Goal: Task Accomplishment & Management: Complete application form

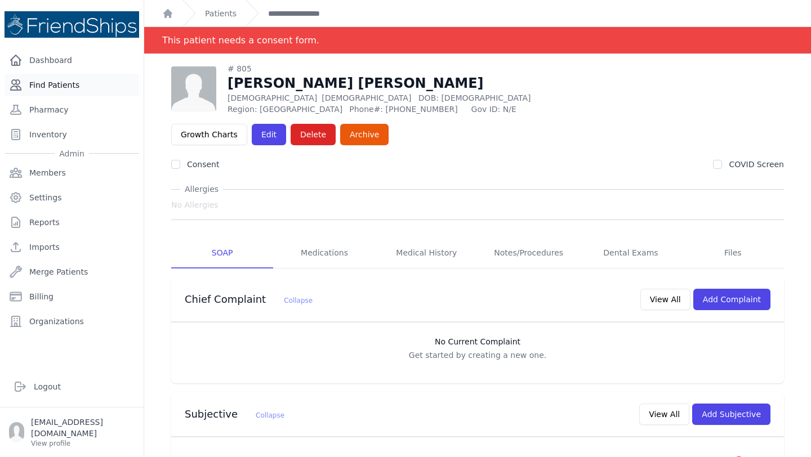
click at [56, 83] on link "Find Patients" at bounding box center [72, 85] width 135 height 23
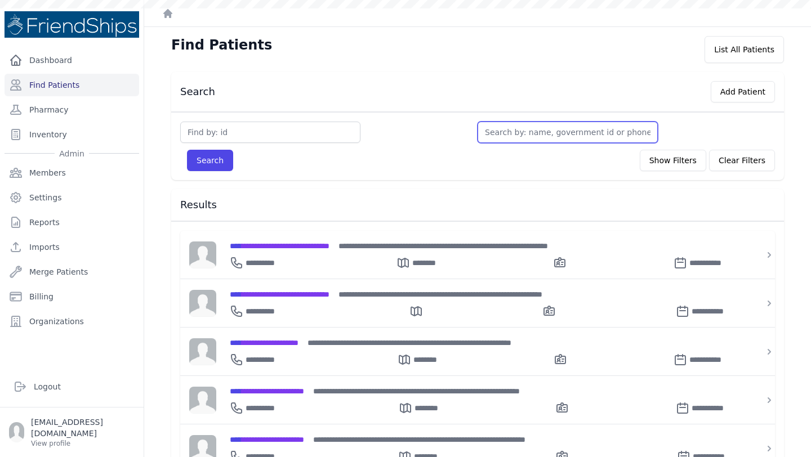
click at [515, 135] on input "text" at bounding box center [568, 132] width 180 height 21
type input "tes"
type input "testy"
click at [187, 150] on button "Search" at bounding box center [210, 160] width 46 height 21
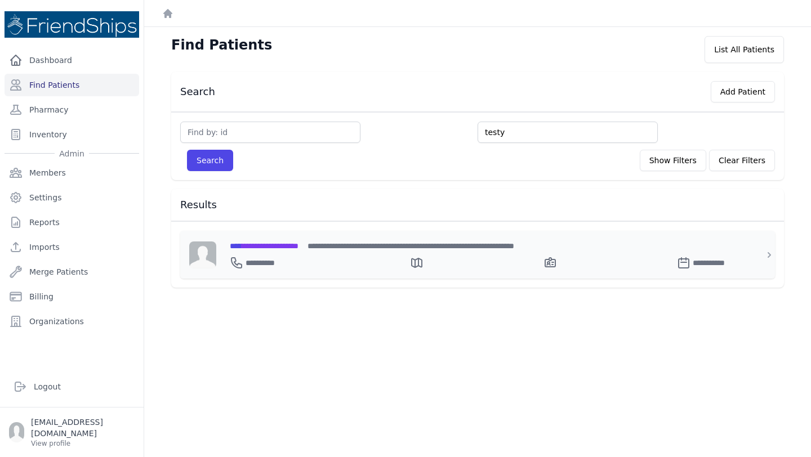
click at [286, 246] on span "**********" at bounding box center [264, 246] width 69 height 8
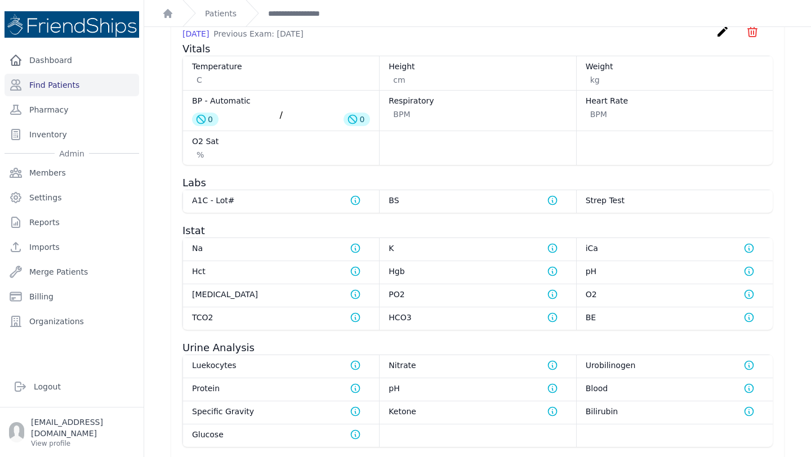
scroll to position [606, 0]
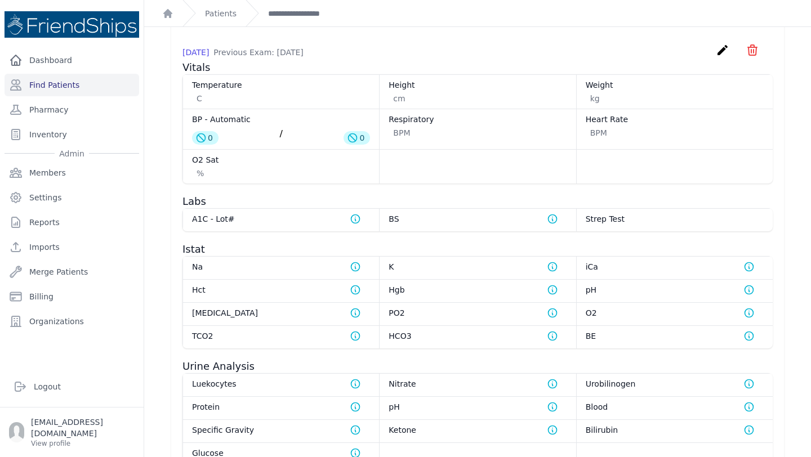
click at [720, 57] on icon "create" at bounding box center [723, 50] width 14 height 14
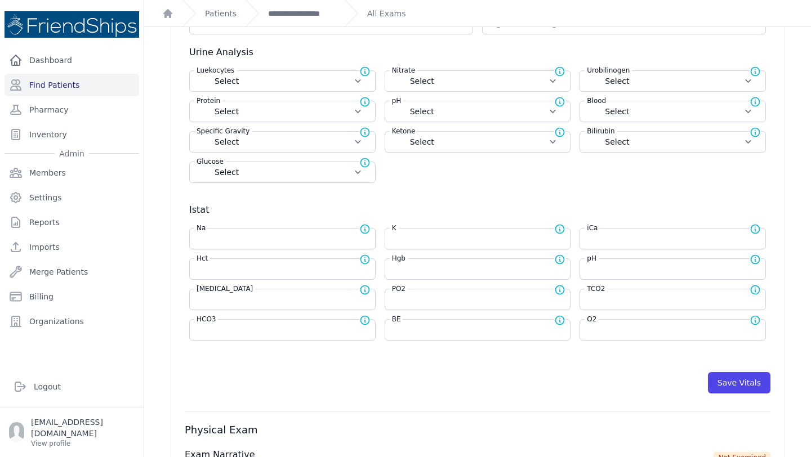
scroll to position [297, 0]
click at [414, 267] on input "number" at bounding box center [478, 268] width 172 height 11
type input "12.6"
click at [463, 372] on div "Save Vitals" at bounding box center [478, 382] width 586 height 21
select select "Automatic"
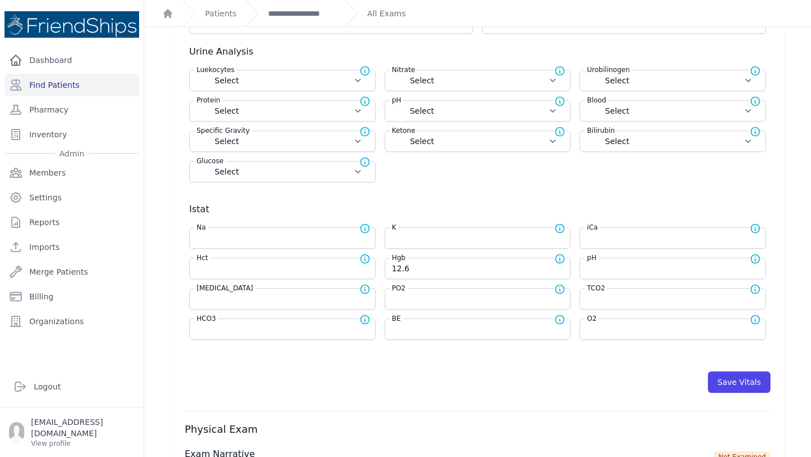
select select "C"
select select "cm"
select select "kg"
select select
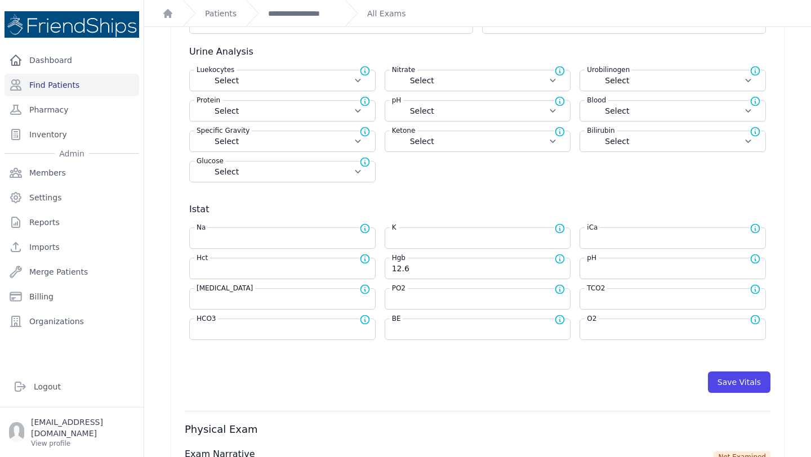
select select
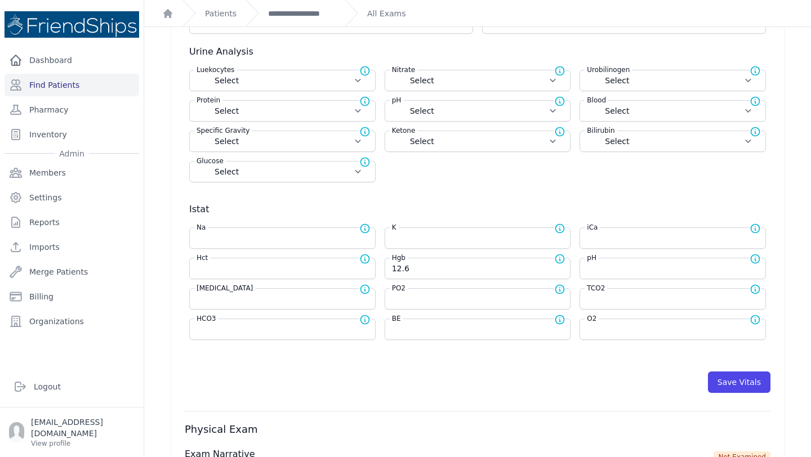
select select
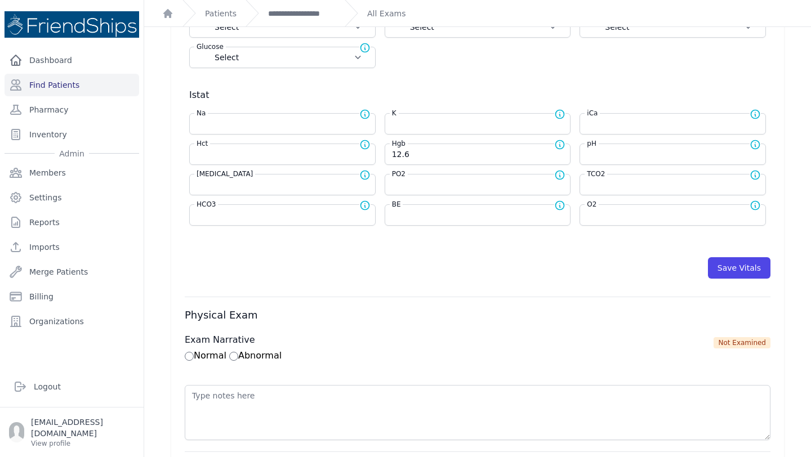
scroll to position [412, 0]
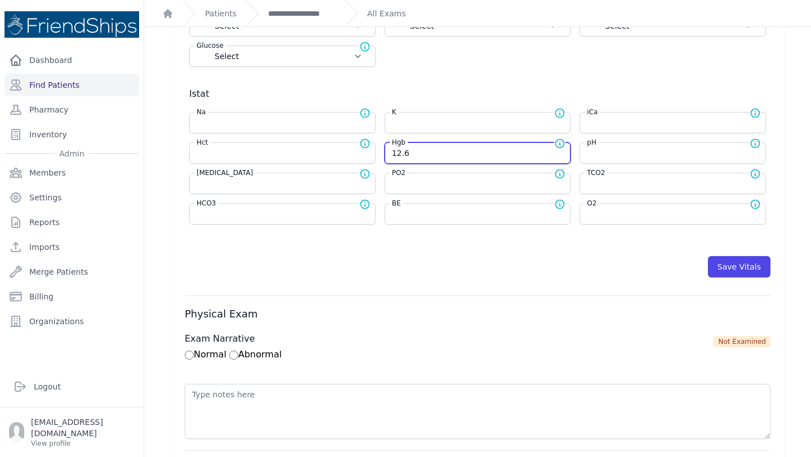
click at [401, 152] on input "12.6" at bounding box center [478, 153] width 172 height 11
click at [528, 269] on div "Save Vitals" at bounding box center [478, 266] width 586 height 21
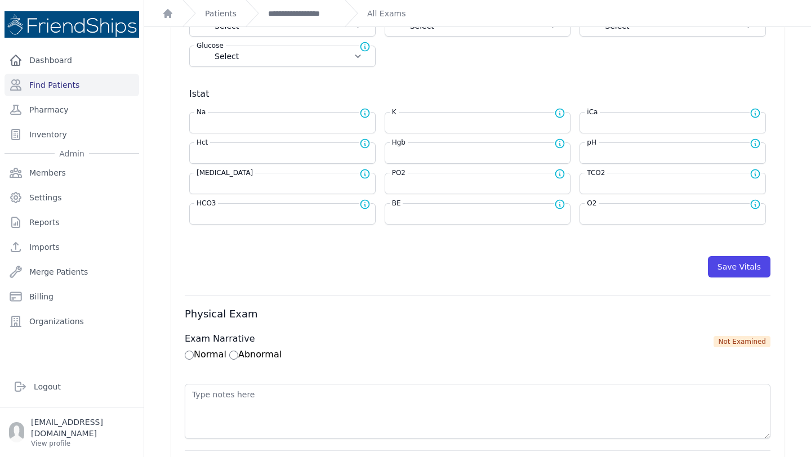
select select "Automatic"
select select "C"
select select "cm"
select select "kg"
select select
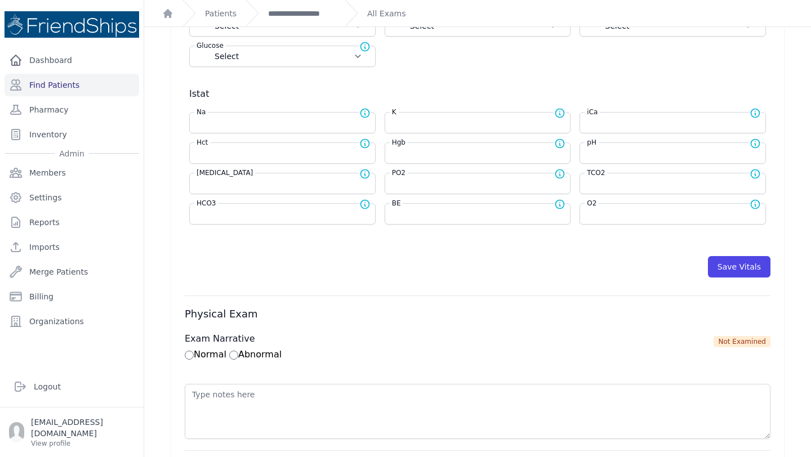
select select
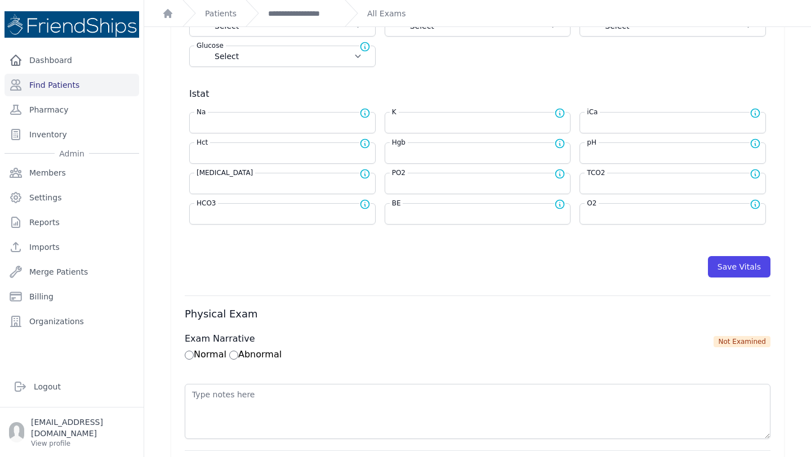
select select
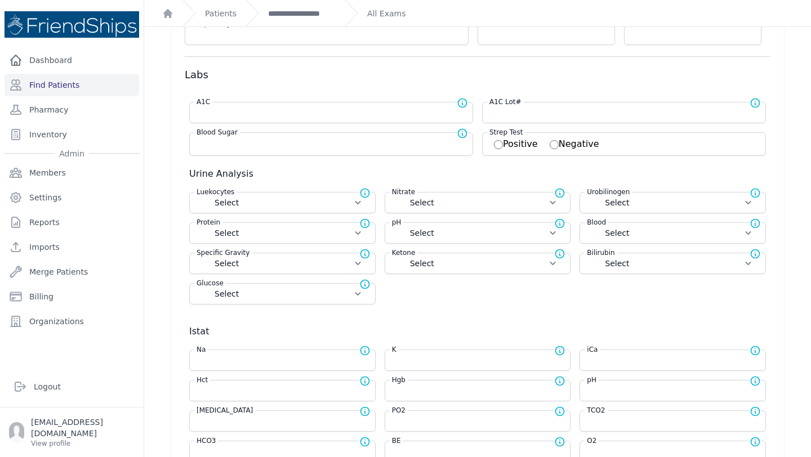
scroll to position [0, 0]
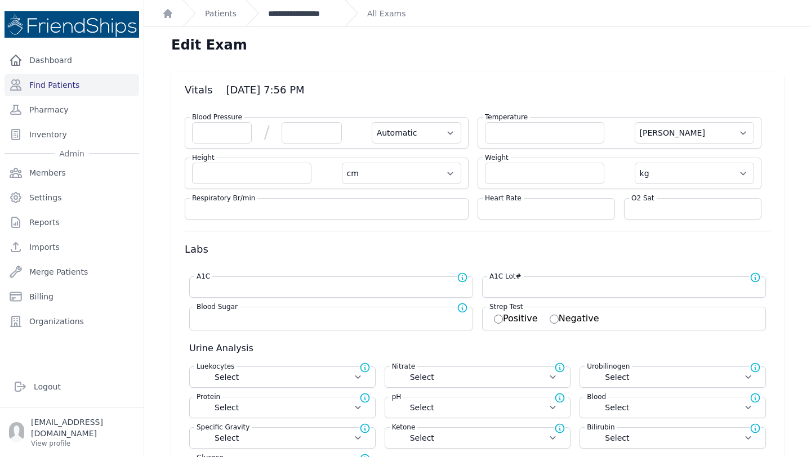
click at [281, 15] on link "**********" at bounding box center [302, 13] width 68 height 11
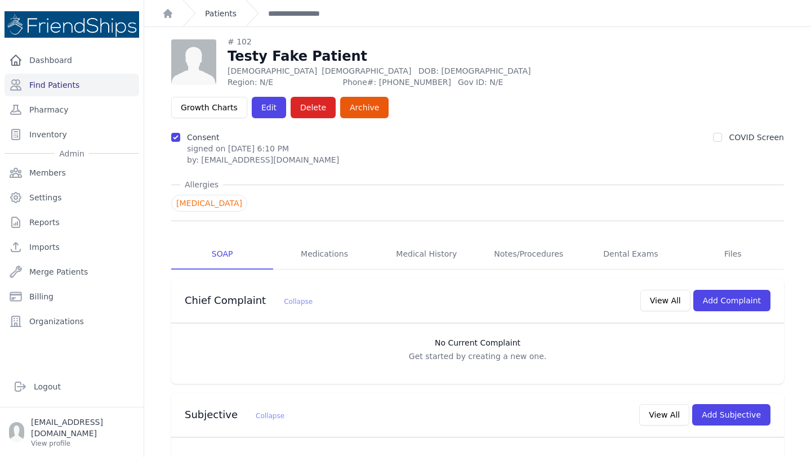
click at [219, 18] on link "Patients" at bounding box center [221, 13] width 32 height 11
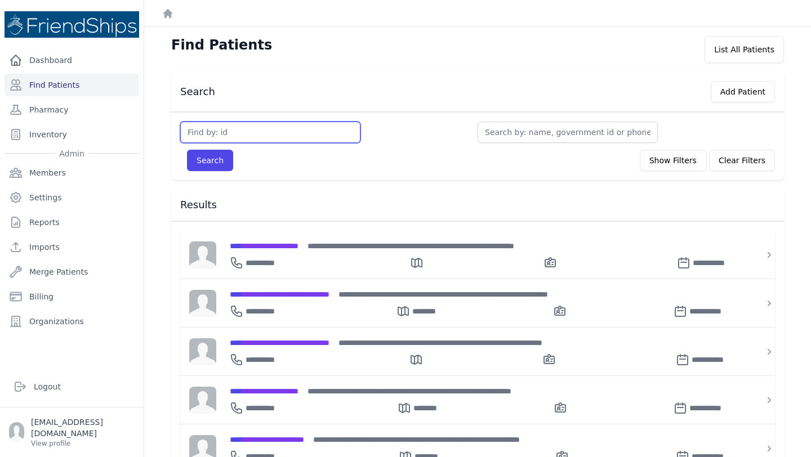
click at [246, 129] on input "text" at bounding box center [270, 132] width 180 height 21
click at [469, 167] on div "Search Show Filters Clear Filters" at bounding box center [477, 160] width 595 height 21
click at [266, 134] on input "text" at bounding box center [270, 132] width 180 height 21
type input "798"
click at [216, 162] on button "Search" at bounding box center [210, 160] width 46 height 21
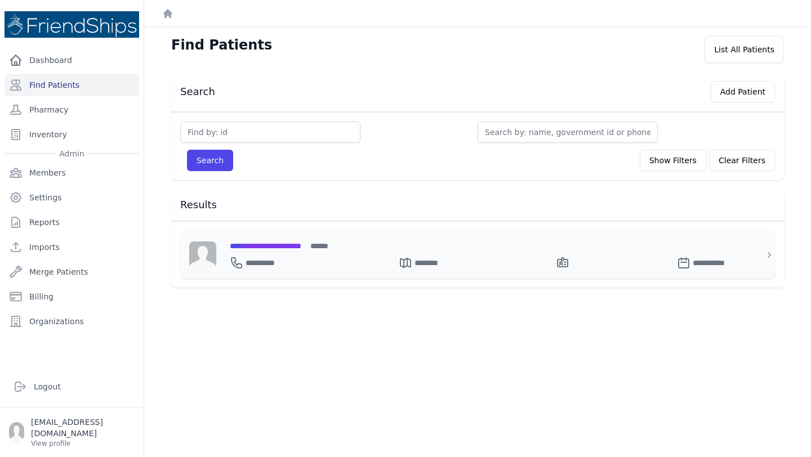
click at [290, 252] on div "**********" at bounding box center [484, 261] width 509 height 18
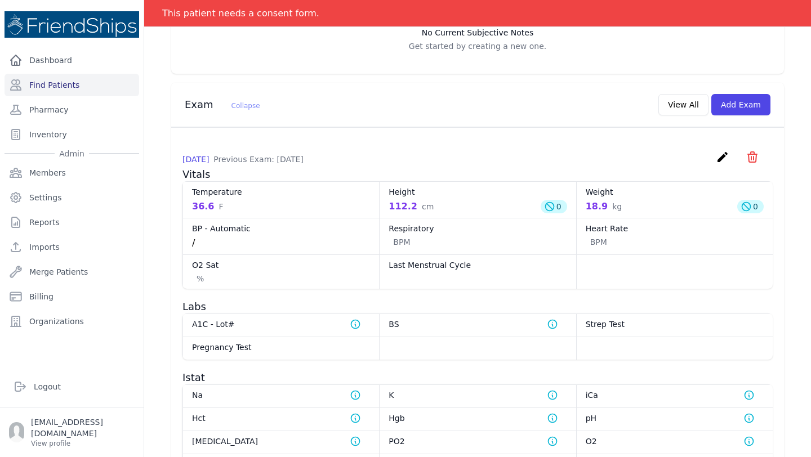
scroll to position [424, 0]
click at [728, 94] on button "Add Exam" at bounding box center [740, 104] width 59 height 21
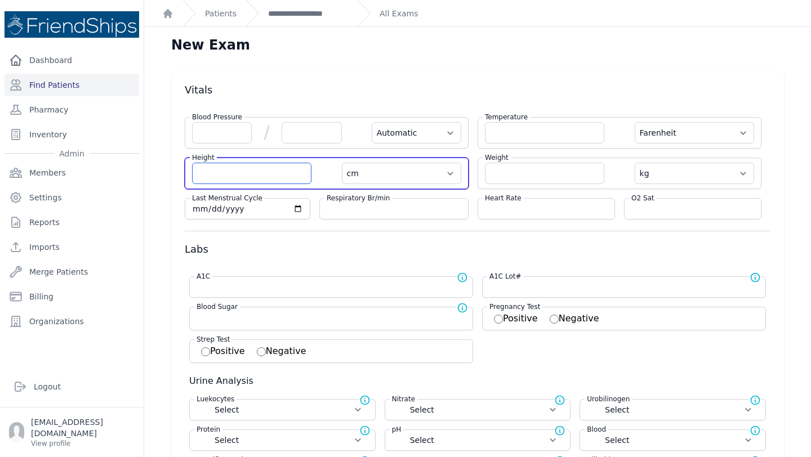
click at [241, 181] on input "number" at bounding box center [251, 173] width 119 height 21
type input "112"
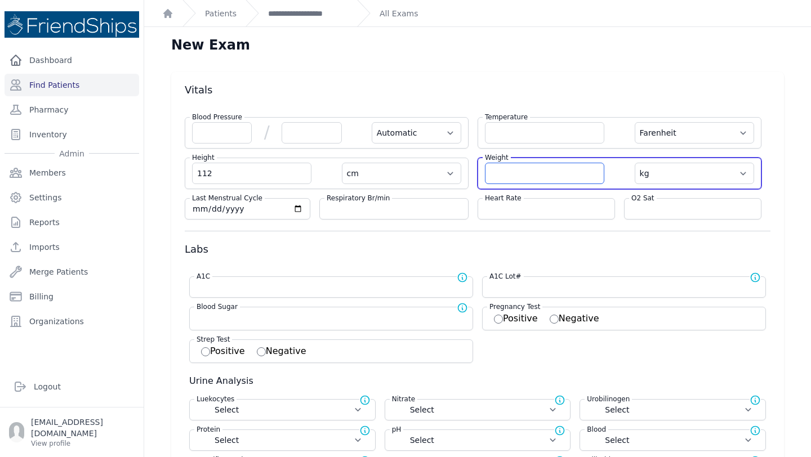
click at [528, 182] on input "number" at bounding box center [544, 173] width 119 height 21
select select "Automatic"
select select "F"
type input "112.0"
select select "cm"
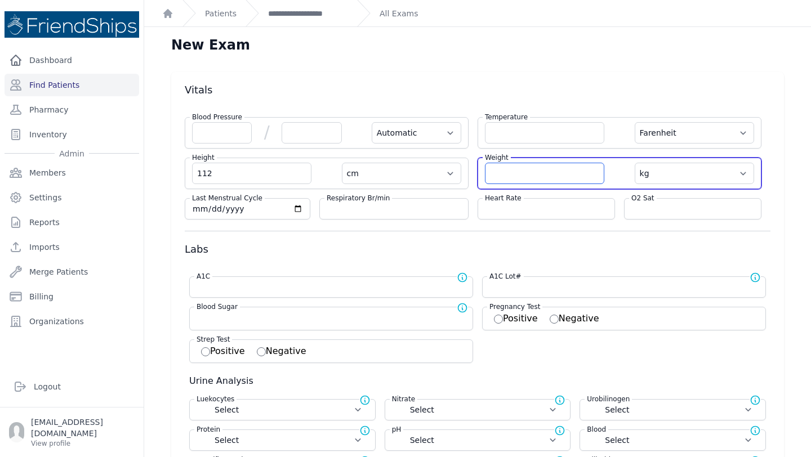
select select "kg"
select select
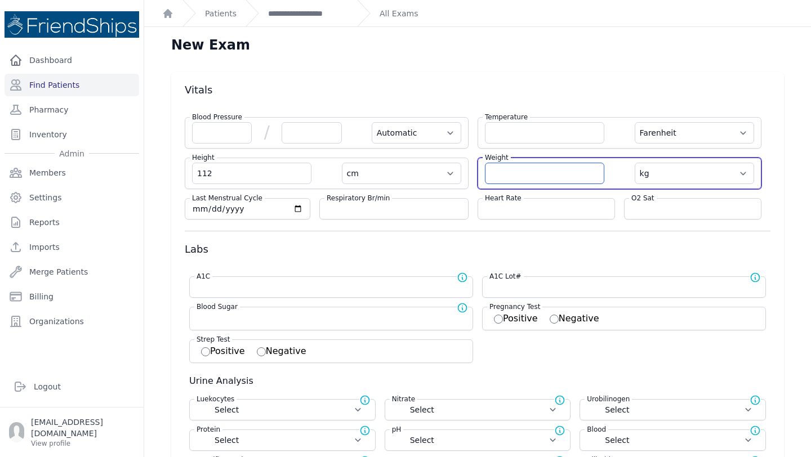
select select
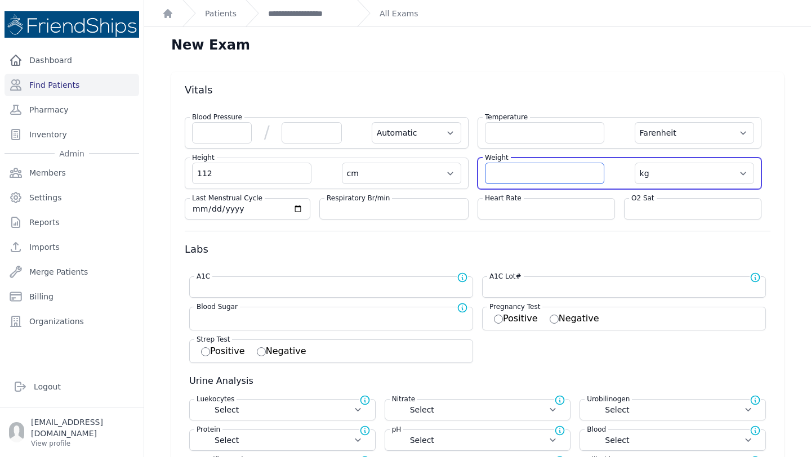
select select
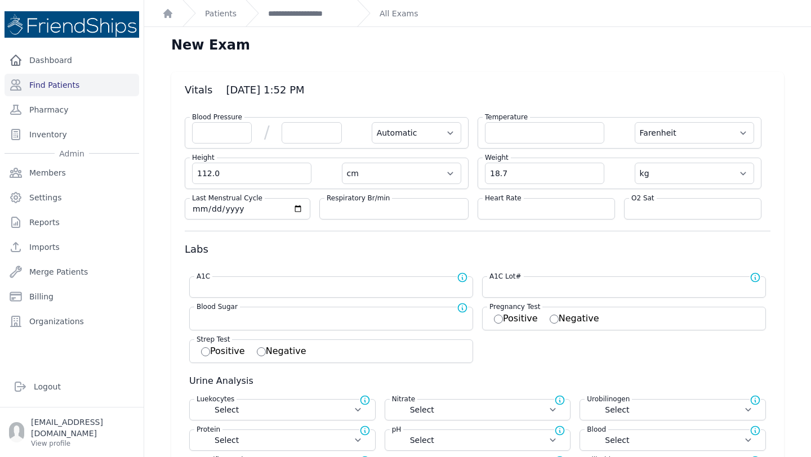
type input "18.7"
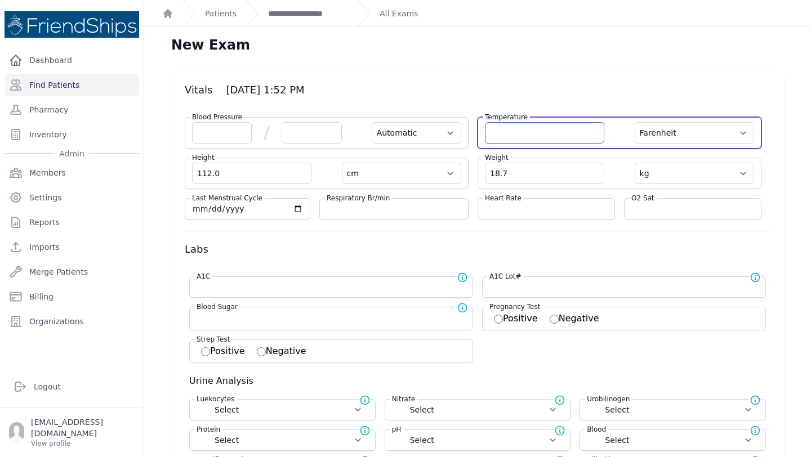
click at [544, 130] on input "number" at bounding box center [544, 132] width 119 height 21
select select "Automatic"
select select "F"
select select "cm"
select select "kg"
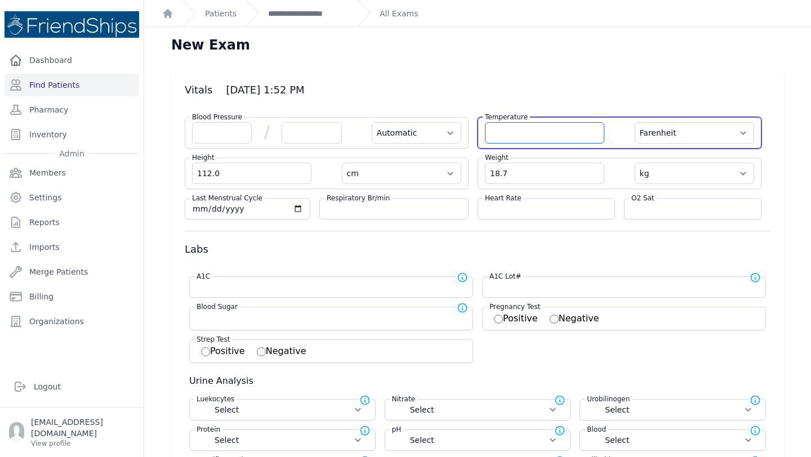
select select
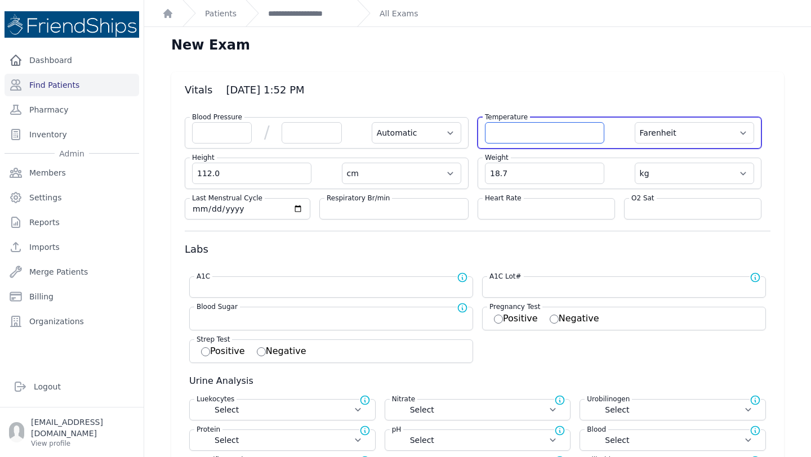
select select
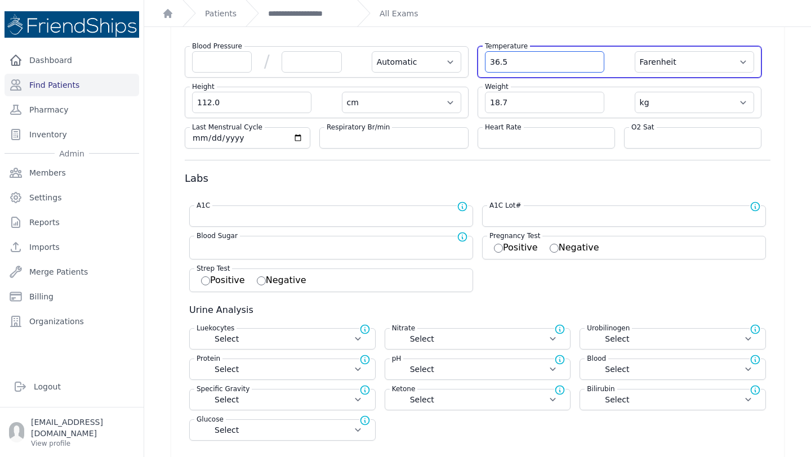
scroll to position [78, 0]
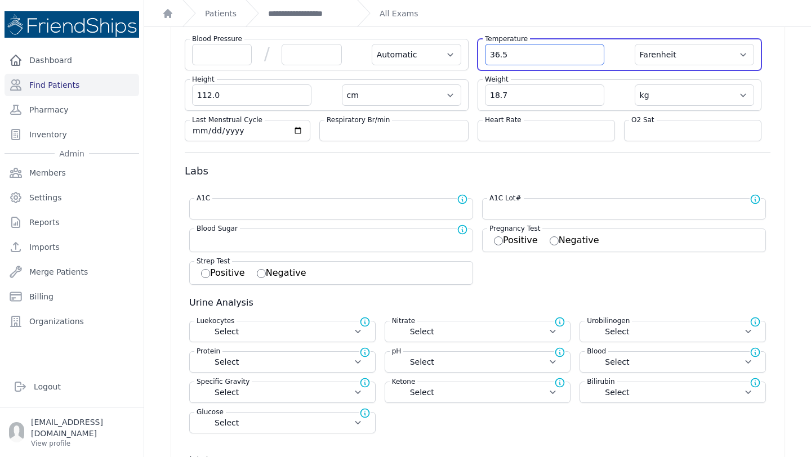
type input "36.5"
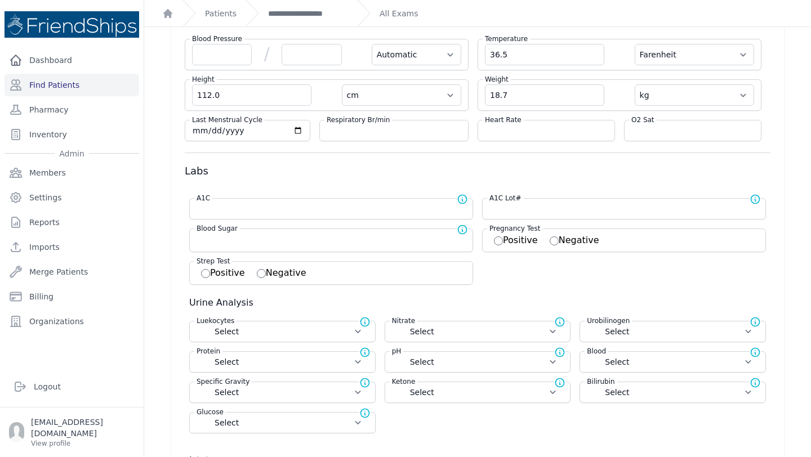
click at [625, 299] on h3 "Urine Analysis" at bounding box center [479, 303] width 581 height 14
select select "Automatic"
select select "F"
select select "cm"
select select "kg"
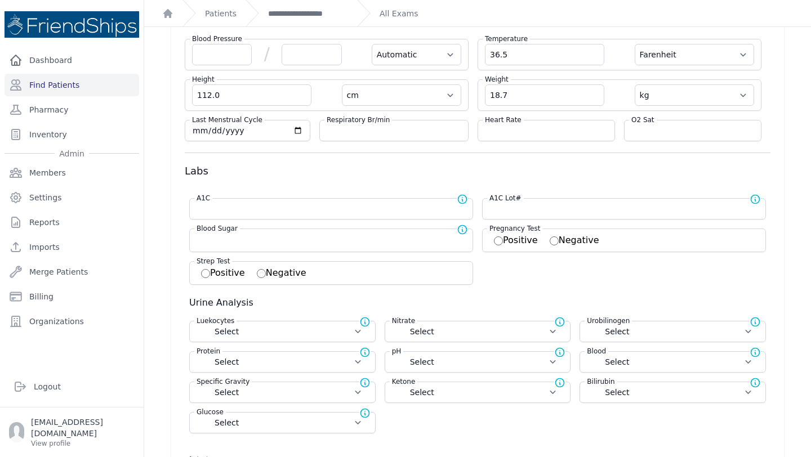
select select
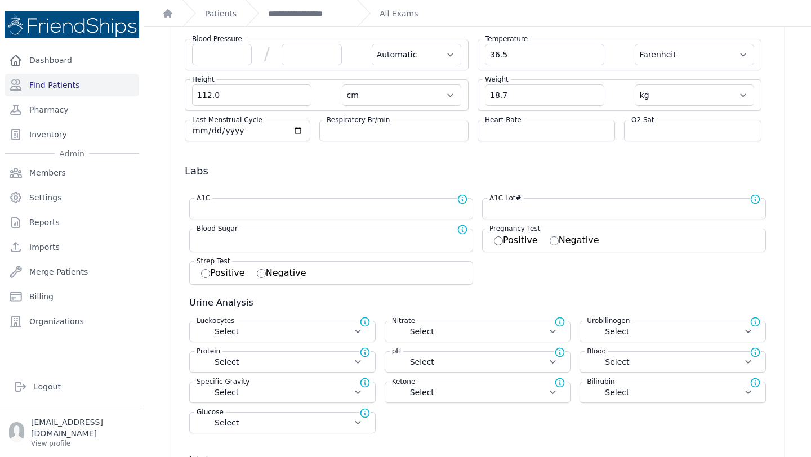
select select
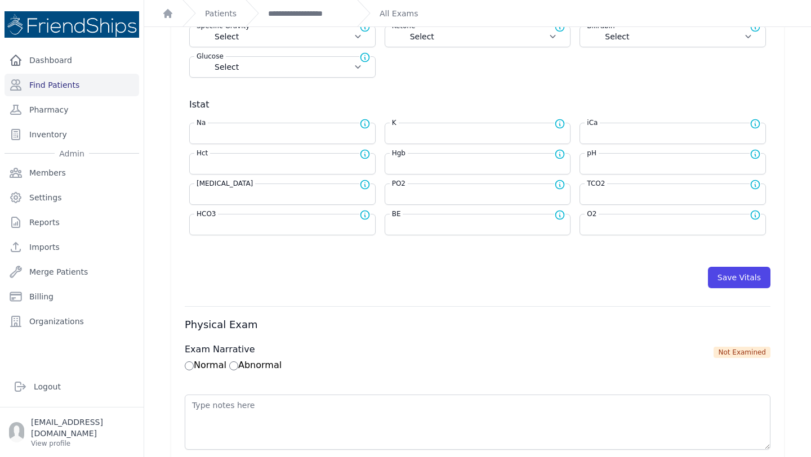
scroll to position [437, 0]
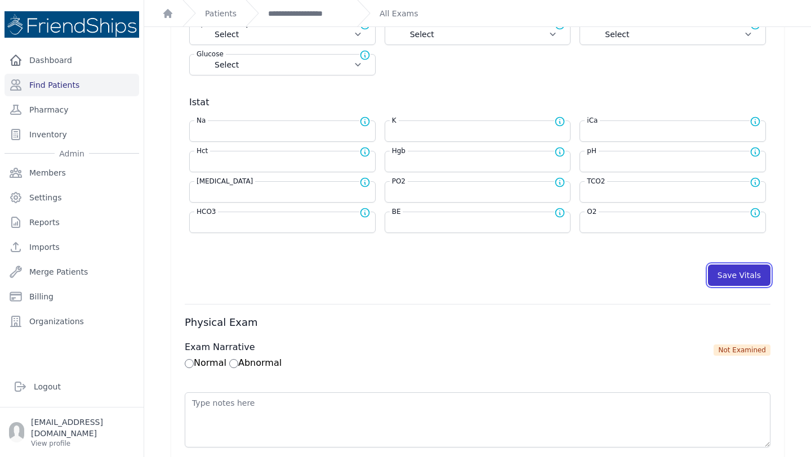
click at [735, 272] on button "Save Vitals" at bounding box center [739, 275] width 63 height 21
click at [305, 8] on link "**********" at bounding box center [308, 13] width 80 height 11
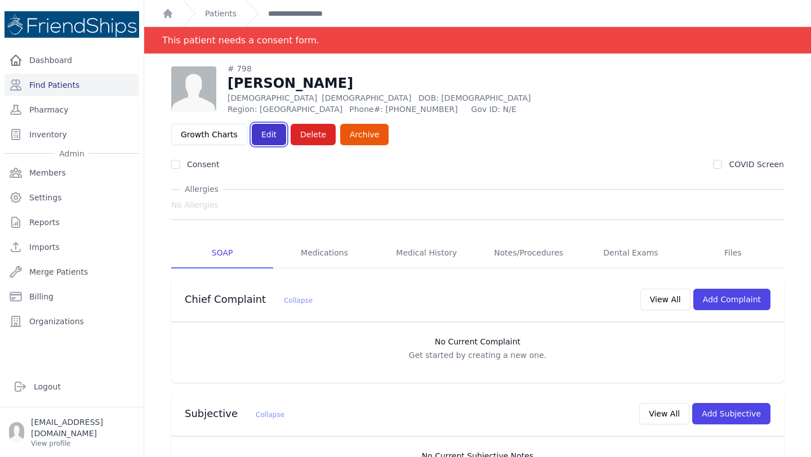
click at [286, 124] on link "Edit" at bounding box center [269, 134] width 34 height 21
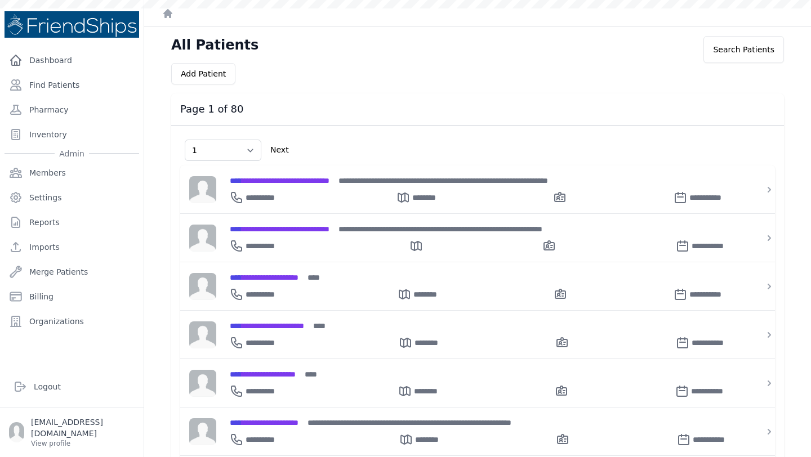
select select "1"
click at [70, 49] on link "Dashboard" at bounding box center [72, 60] width 135 height 23
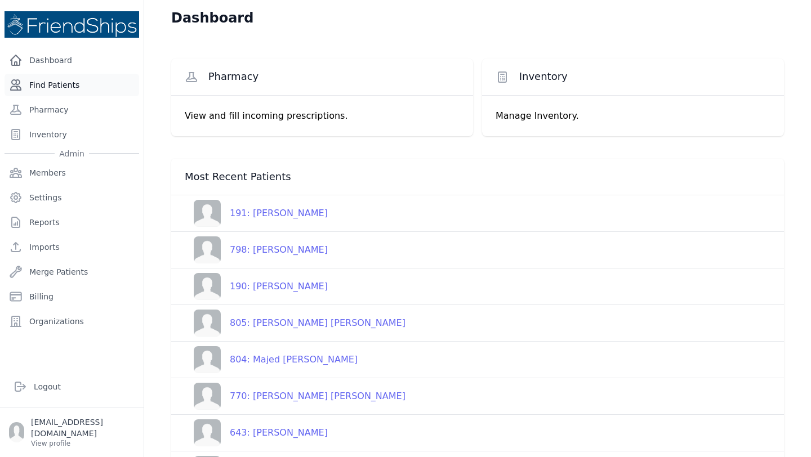
click at [74, 89] on link "Find Patients" at bounding box center [72, 85] width 135 height 23
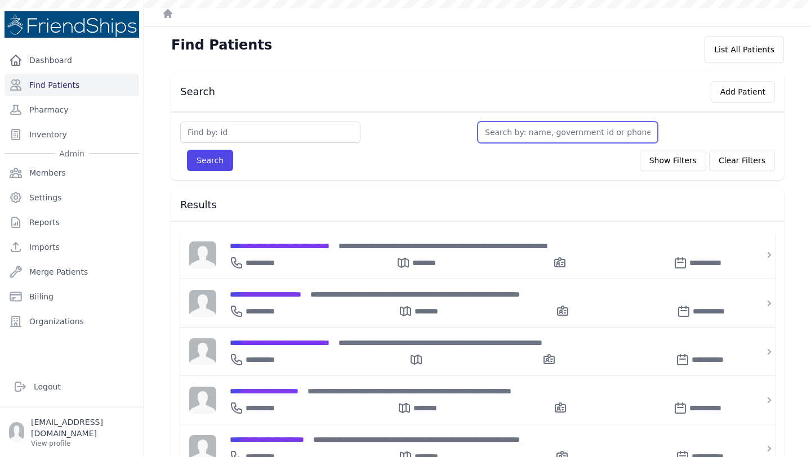
click at [526, 130] on input "text" at bounding box center [568, 132] width 180 height 21
type input "wa"
type input "was"
type input "wasee"
type input "waseem"
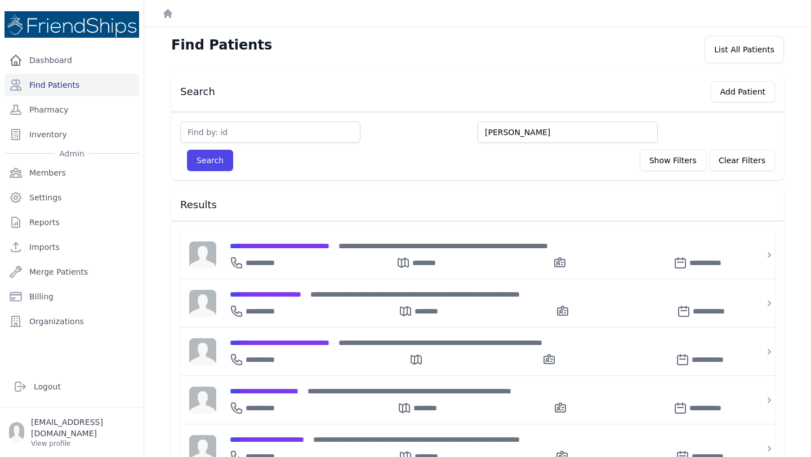
click at [187, 150] on button "Search" at bounding box center [210, 160] width 46 height 21
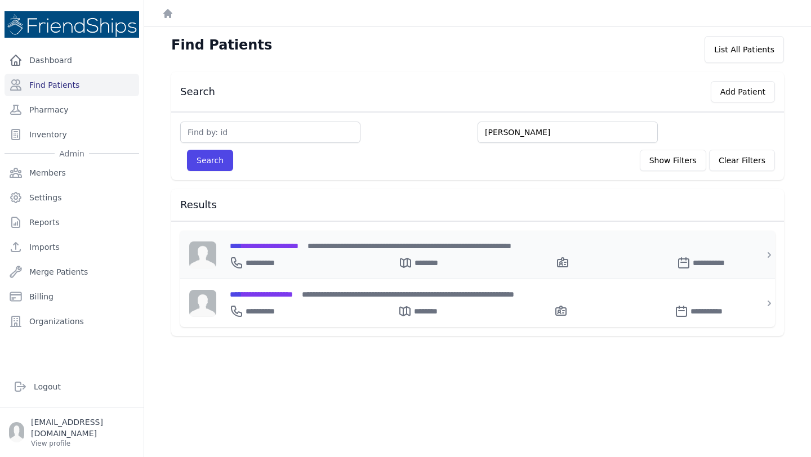
click at [296, 246] on span "**********" at bounding box center [264, 246] width 69 height 8
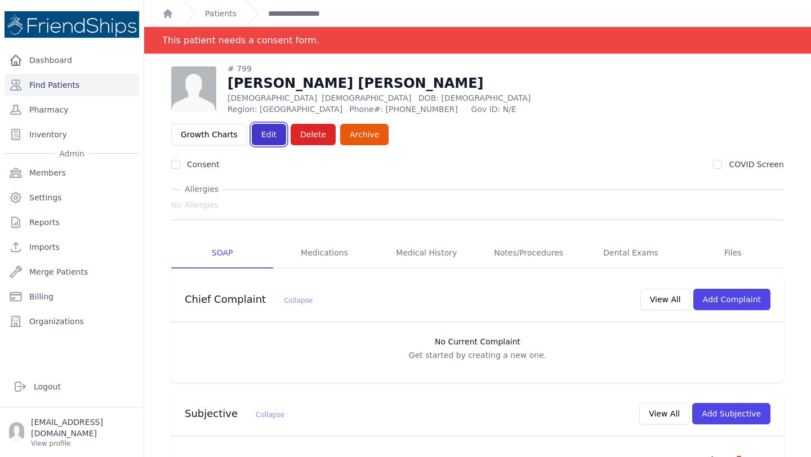
click at [286, 124] on link "Edit" at bounding box center [269, 134] width 34 height 21
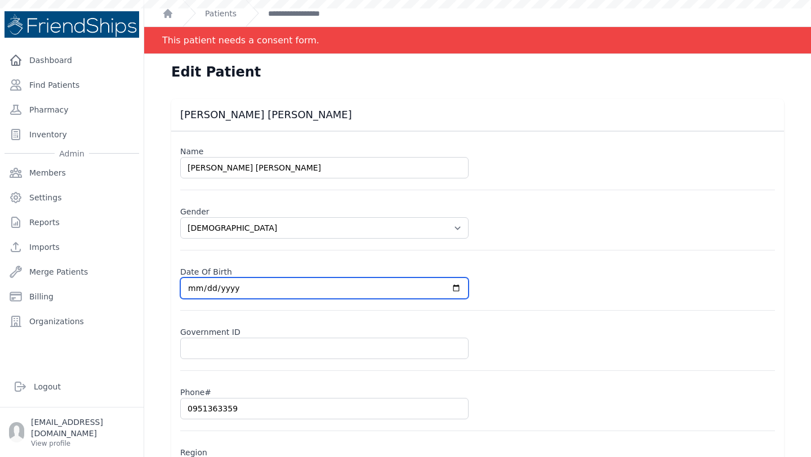
click at [235, 287] on input "[DATE]" at bounding box center [324, 288] width 288 height 21
select select "[DEMOGRAPHIC_DATA]"
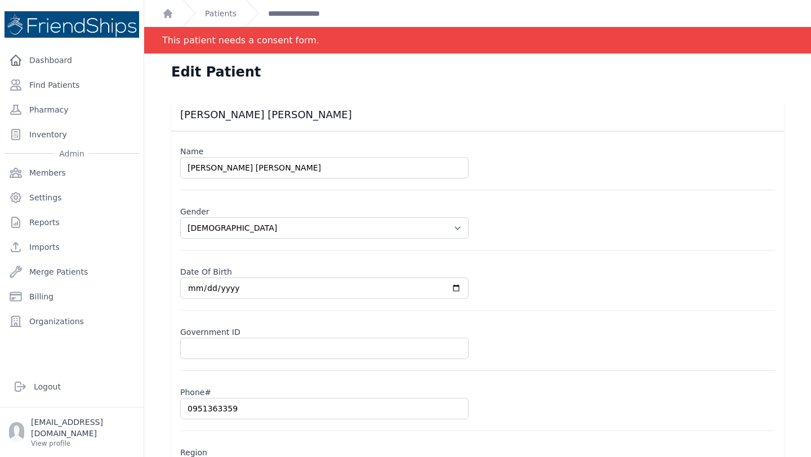
click at [233, 287] on input "[DATE]" at bounding box center [324, 288] width 288 height 21
click at [219, 286] on input "[DATE]" at bounding box center [324, 288] width 288 height 21
type input "[DATE]"
select select "[DEMOGRAPHIC_DATA]"
click at [206, 287] on input "[DATE]" at bounding box center [324, 288] width 288 height 21
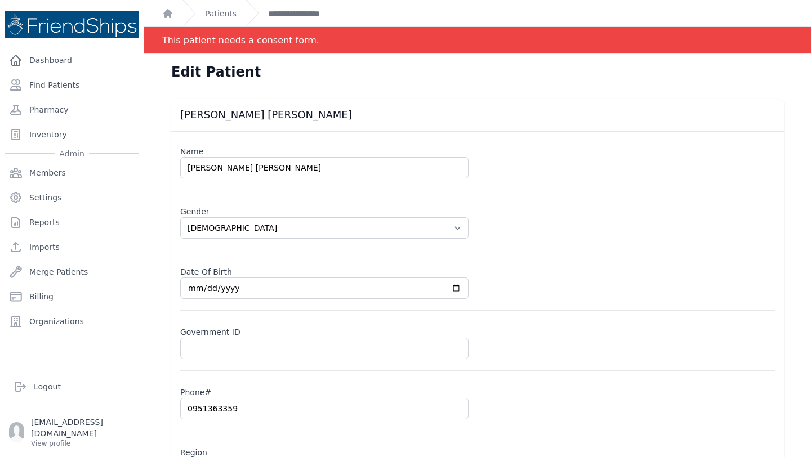
type input "[DATE]"
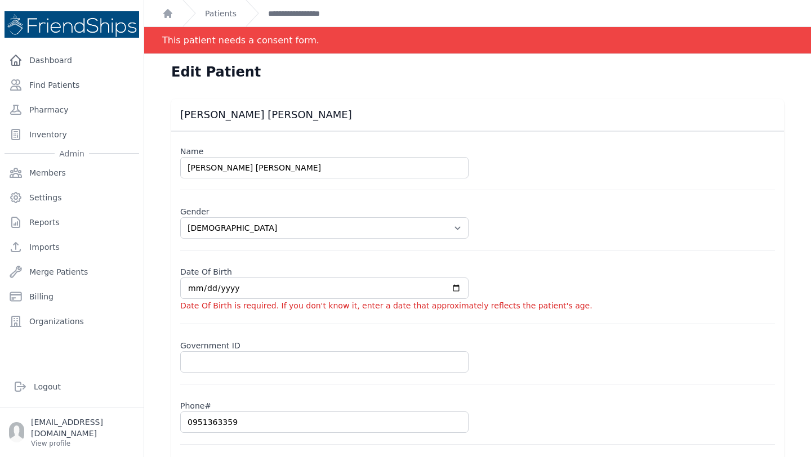
select select "[DEMOGRAPHIC_DATA]"
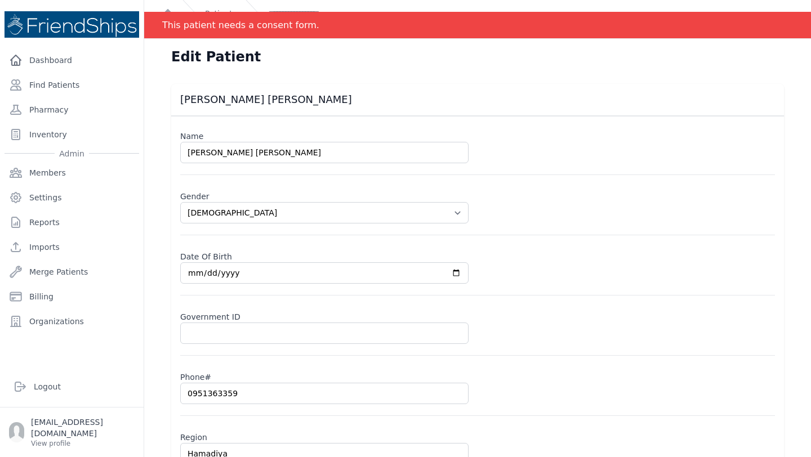
scroll to position [96, 0]
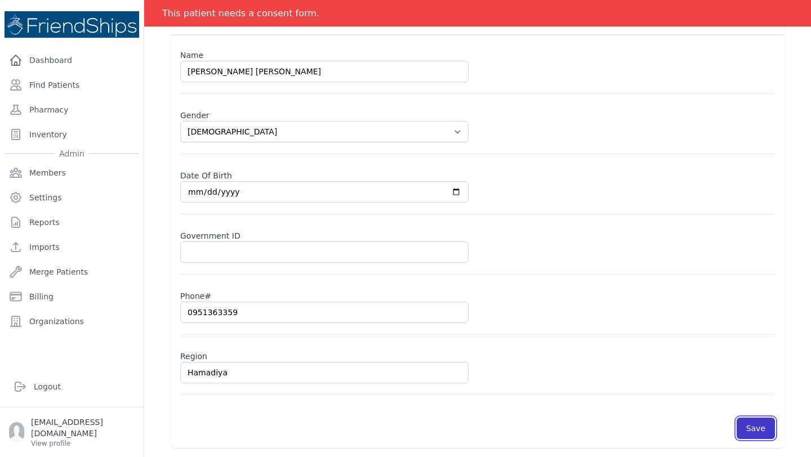
click at [762, 429] on button "Save" at bounding box center [756, 428] width 38 height 21
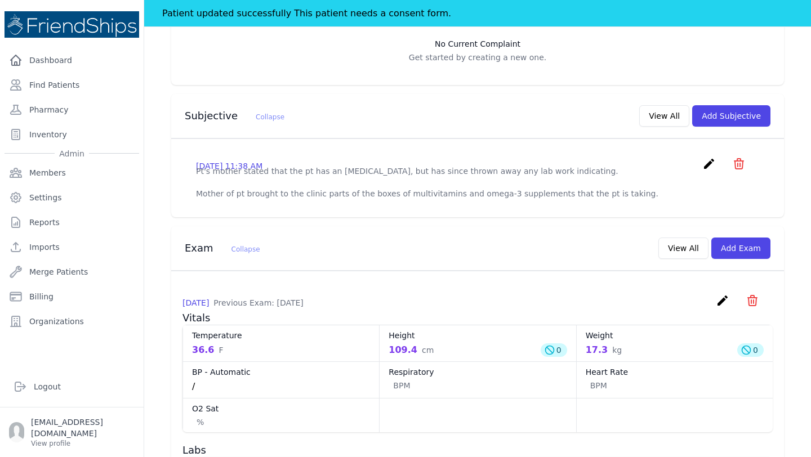
scroll to position [315, 0]
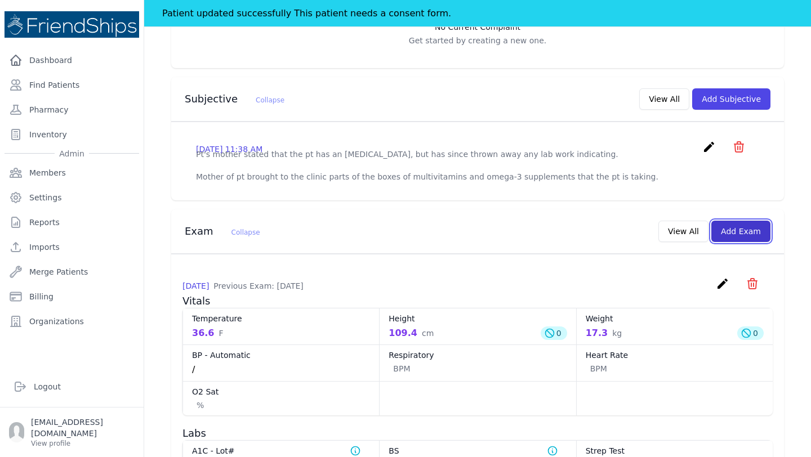
click at [741, 221] on button "Add Exam" at bounding box center [740, 231] width 59 height 21
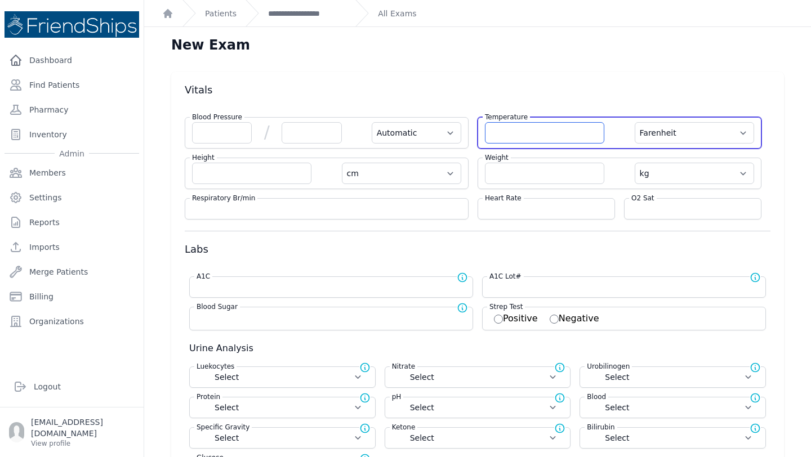
click at [539, 132] on input "number" at bounding box center [544, 132] width 119 height 21
type input "36.6"
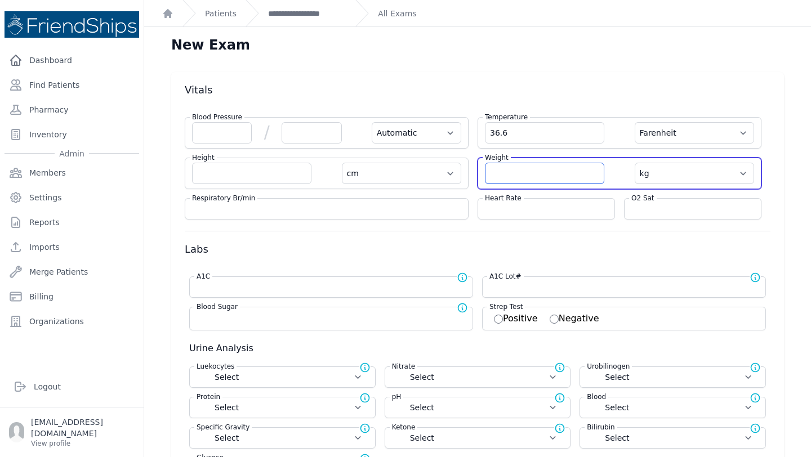
click at [535, 179] on input "number" at bounding box center [544, 173] width 119 height 21
select select "Automatic"
select select "F"
select select "cm"
select select "kg"
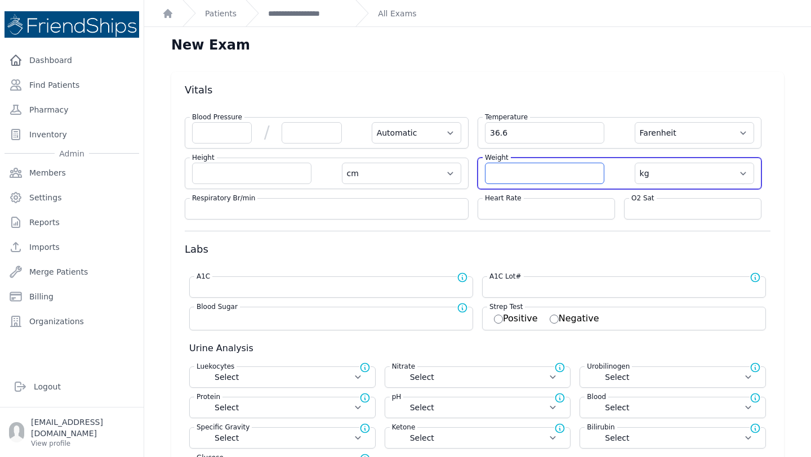
select select
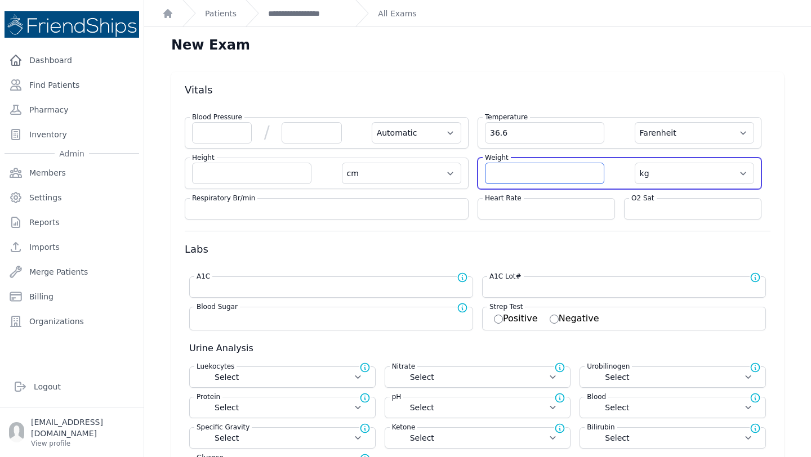
select select
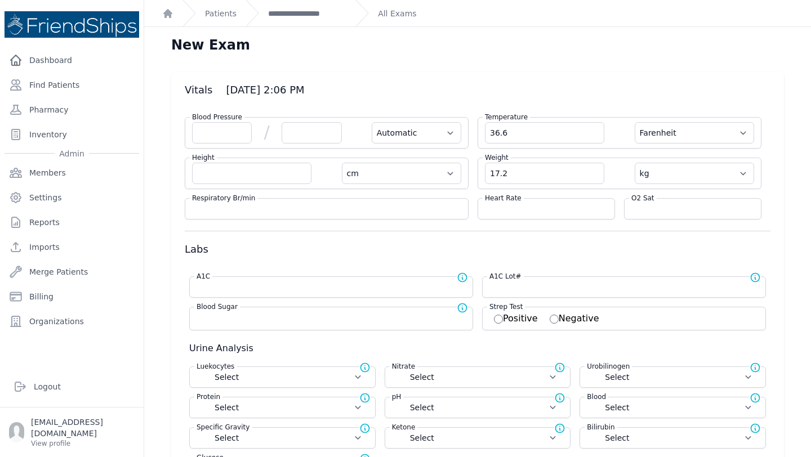
type input "17.2"
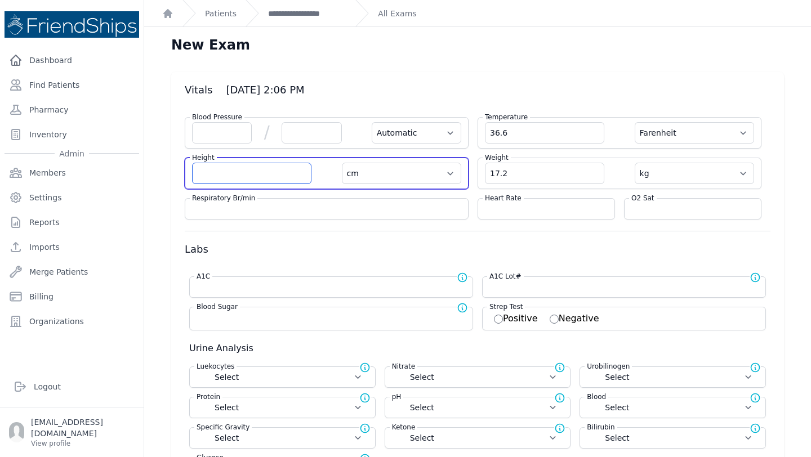
click at [219, 167] on input "number" at bounding box center [251, 173] width 119 height 21
type input "10"
select select "Automatic"
select select "F"
type input "109"
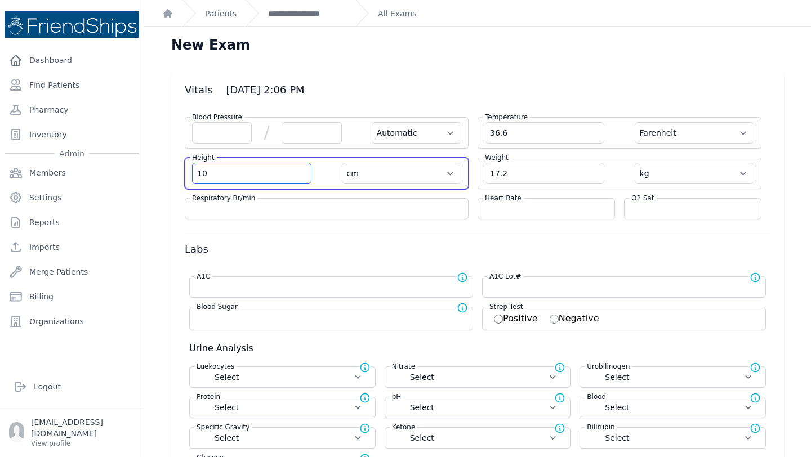
select select "cm"
select select "kg"
select select
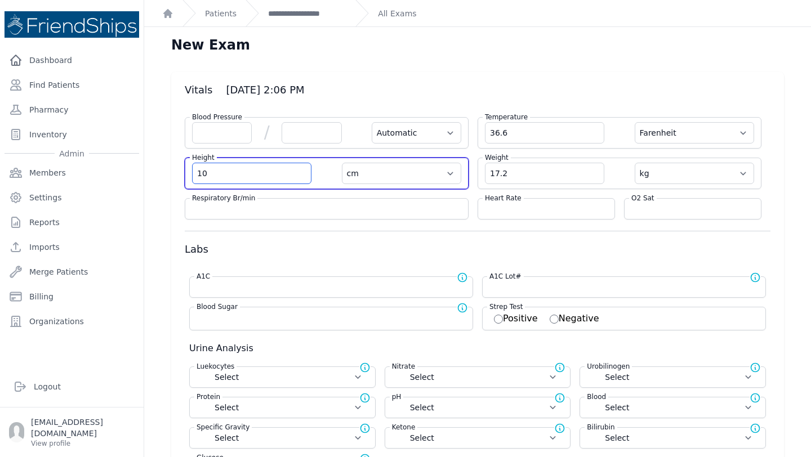
select select
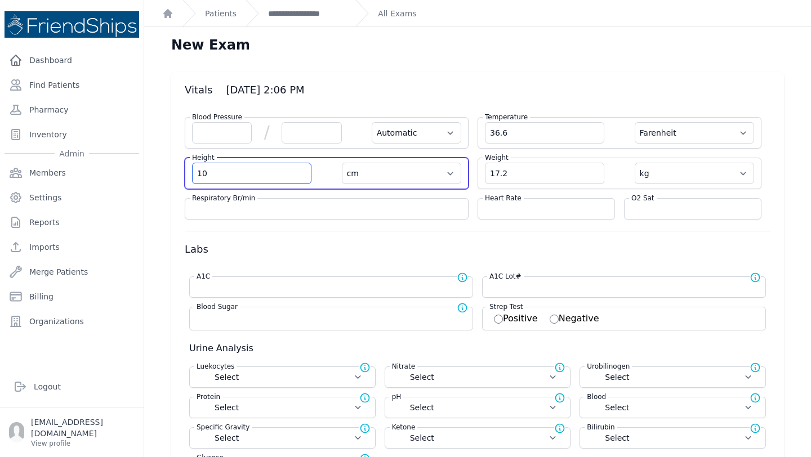
select select
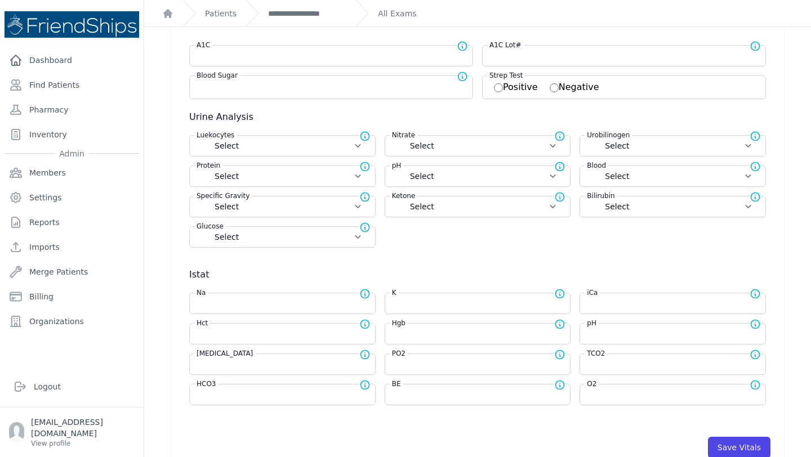
scroll to position [233, 0]
type input "109"
click at [427, 336] on input "number" at bounding box center [478, 332] width 172 height 11
select select "Automatic"
select select "F"
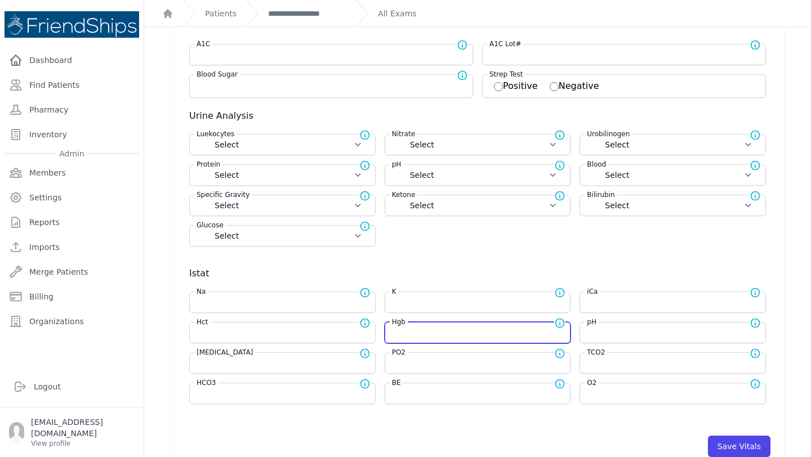
type input "109.0"
select select "cm"
select select "kg"
select select
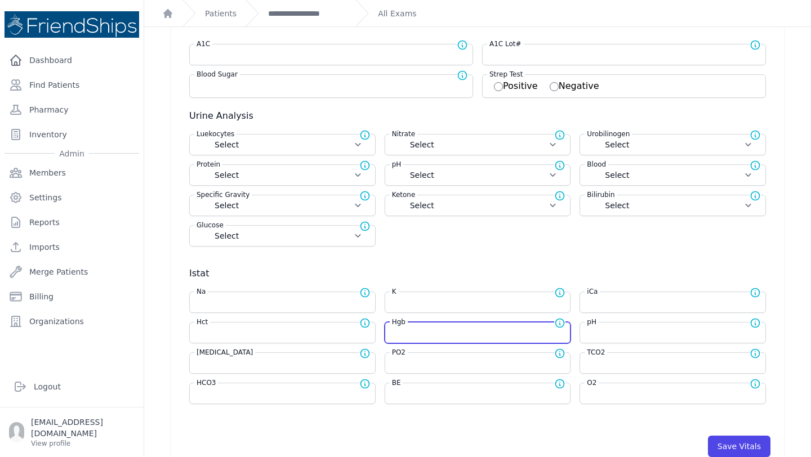
select select
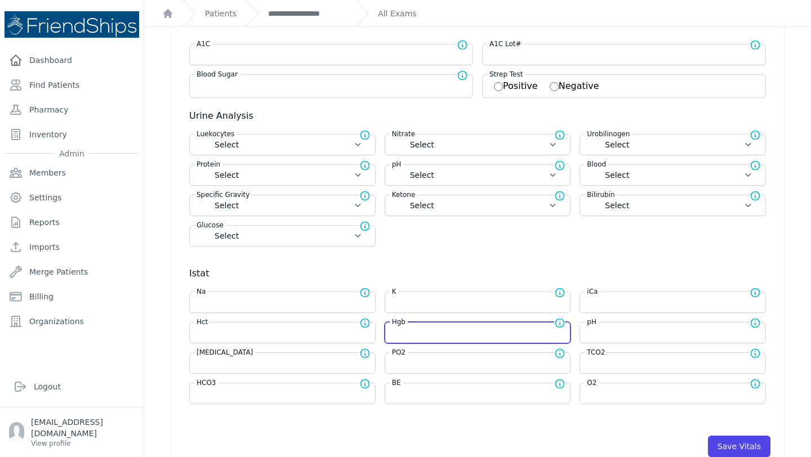
select select
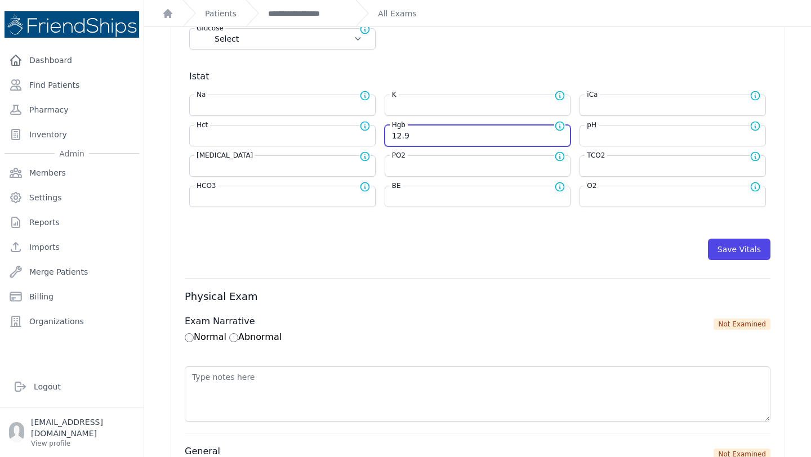
scroll to position [448, 0]
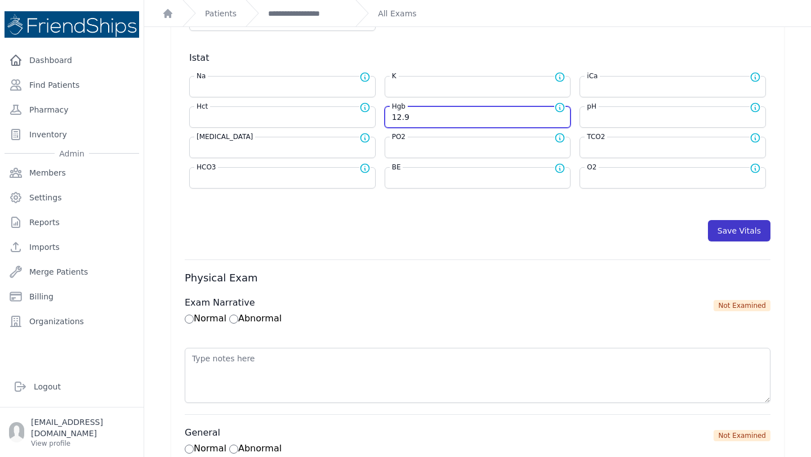
type input "12.9"
click at [737, 228] on button "Save Vitals" at bounding box center [739, 230] width 63 height 21
select select "Automatic"
select select "F"
select select "cm"
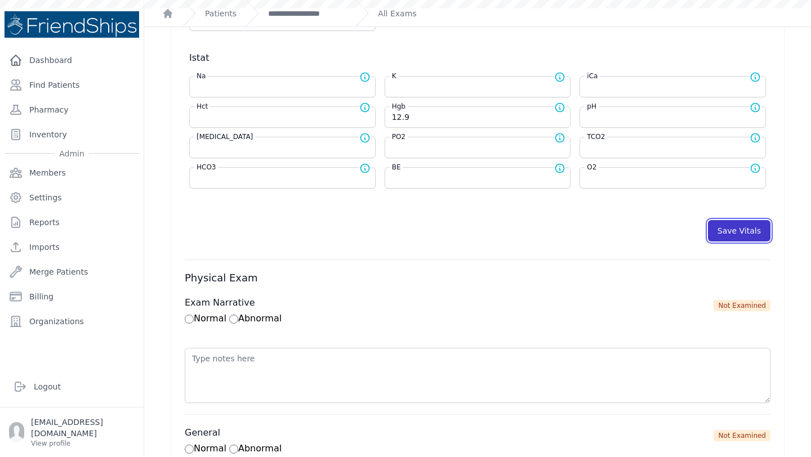
select select "kg"
select select
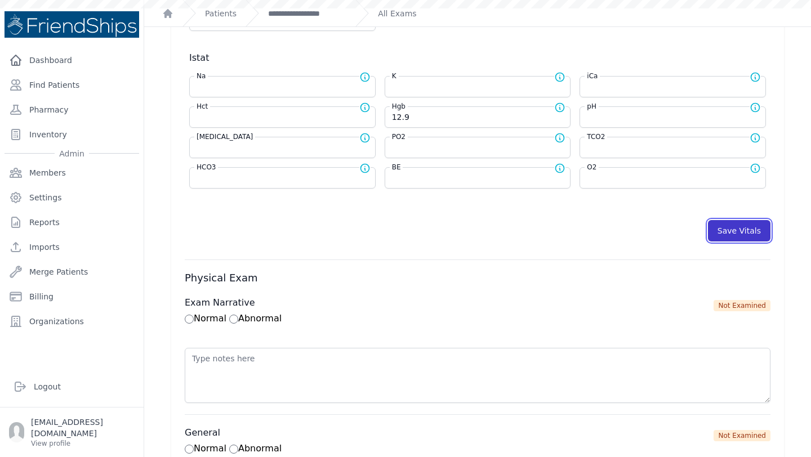
select select
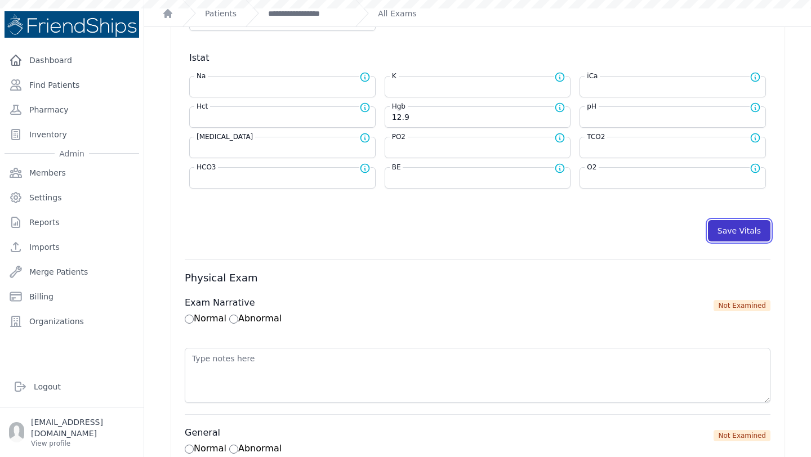
select select
click at [306, 10] on link "**********" at bounding box center [307, 13] width 78 height 11
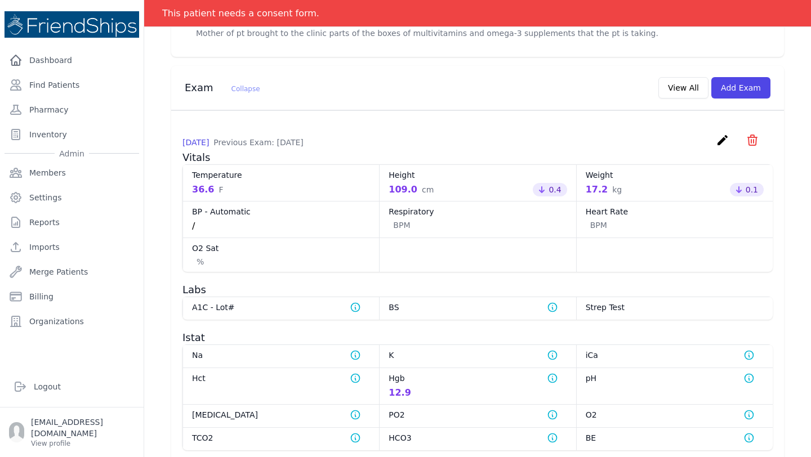
scroll to position [458, 0]
click at [723, 134] on icon "create" at bounding box center [723, 141] width 14 height 14
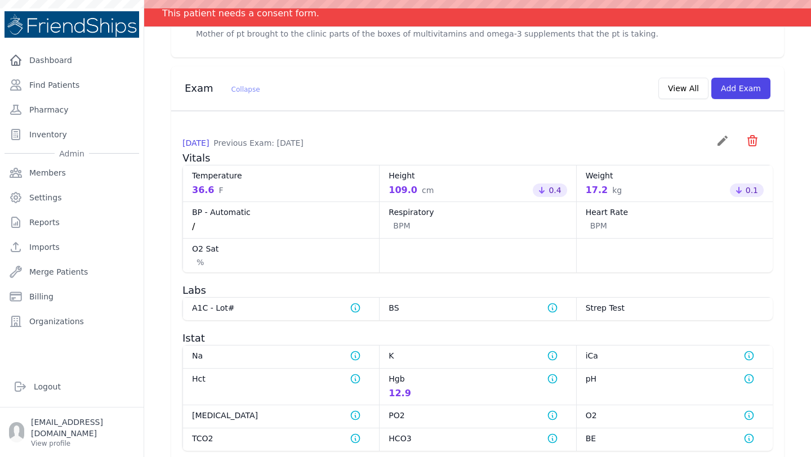
click at [722, 134] on icon "create" at bounding box center [723, 141] width 14 height 14
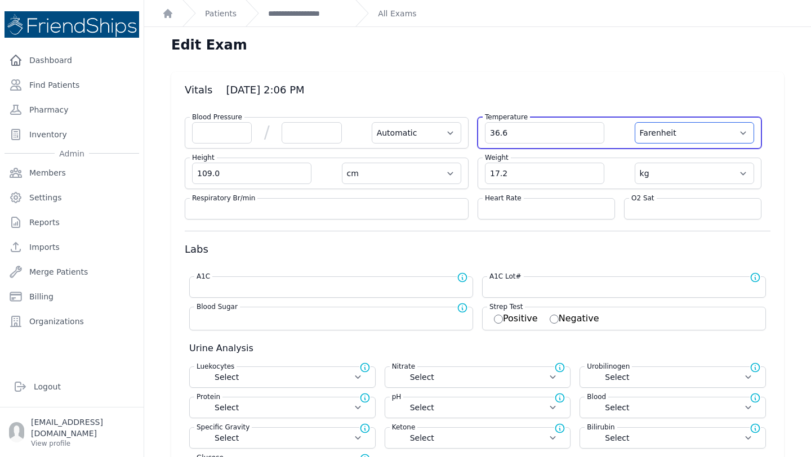
click at [703, 130] on select "Farenheit Celcius" at bounding box center [694, 132] width 119 height 21
select select "C"
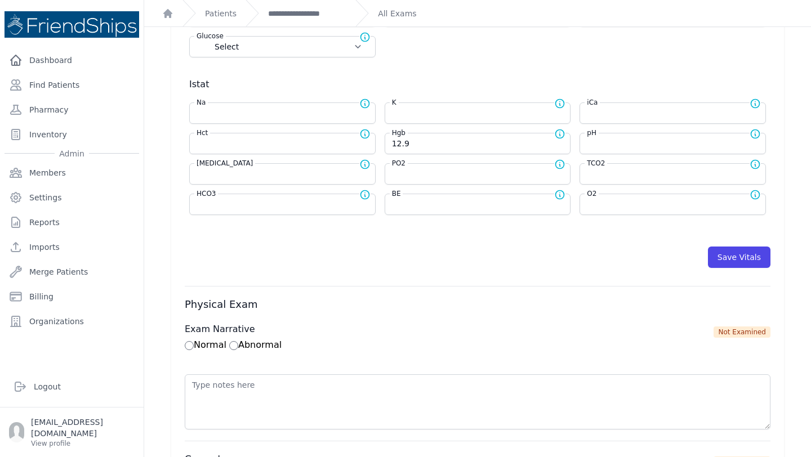
scroll to position [429, 0]
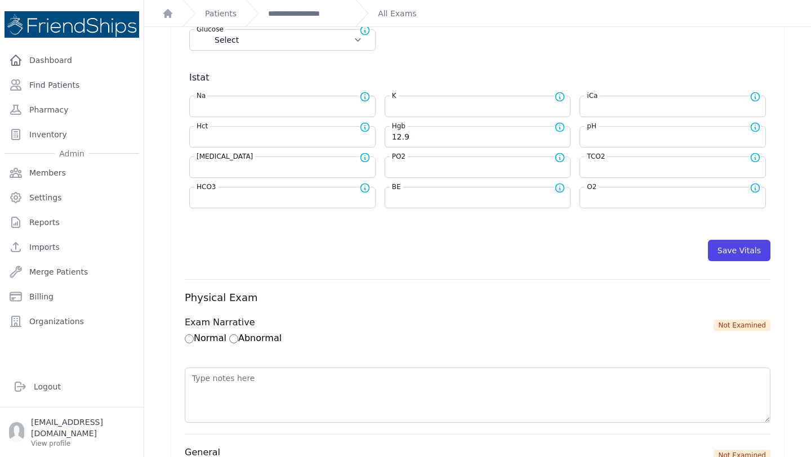
select select "Automatic"
select select "cm"
select select "kg"
select select
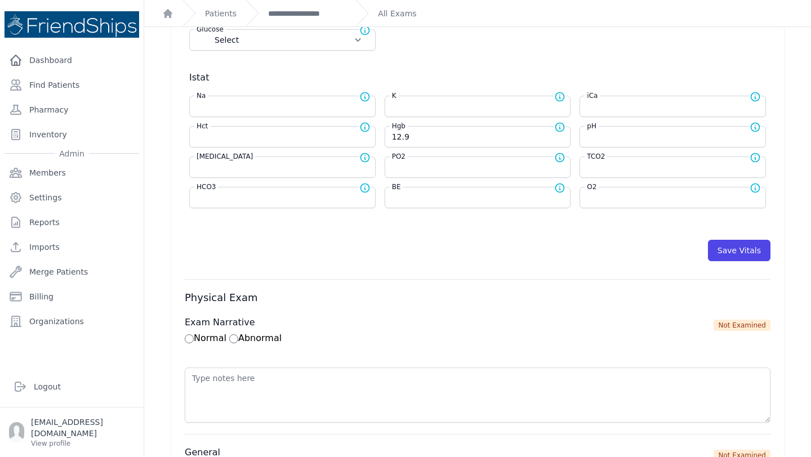
select select
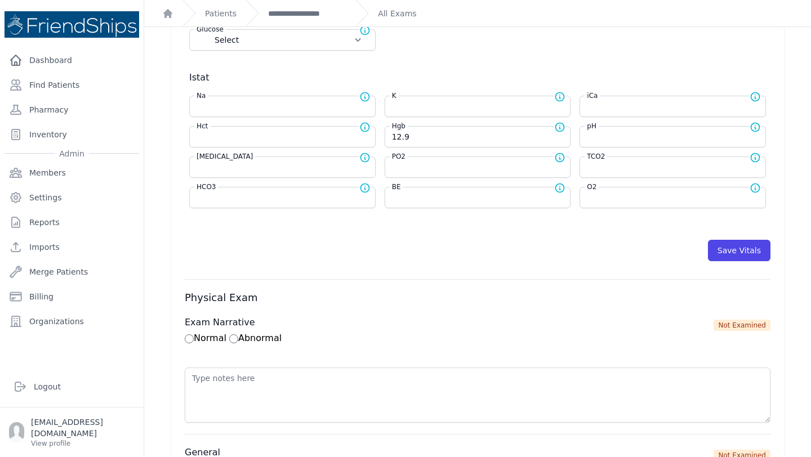
select select
click at [731, 252] on button "Save Vitals" at bounding box center [739, 250] width 63 height 21
click at [293, 15] on link "**********" at bounding box center [307, 13] width 78 height 11
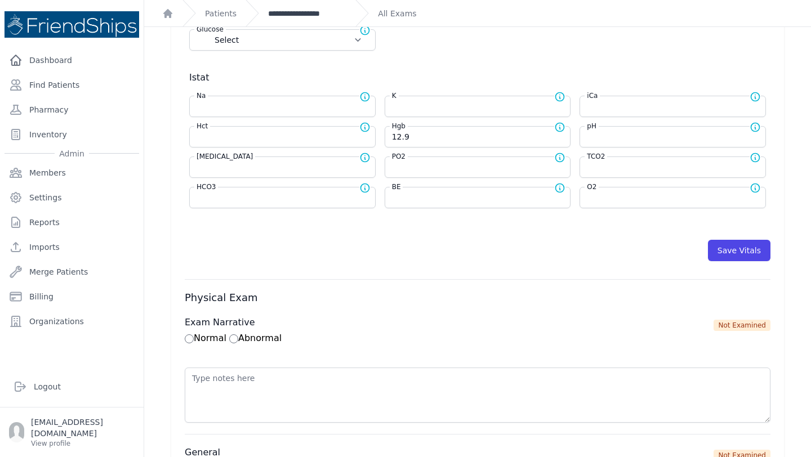
scroll to position [0, 0]
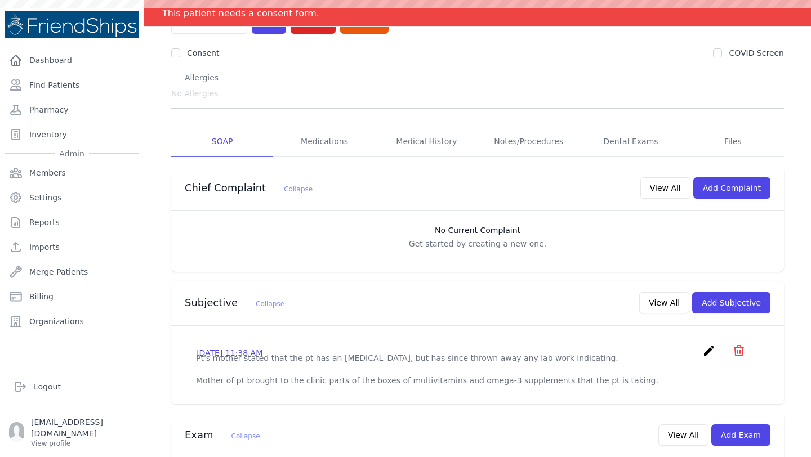
scroll to position [114, 0]
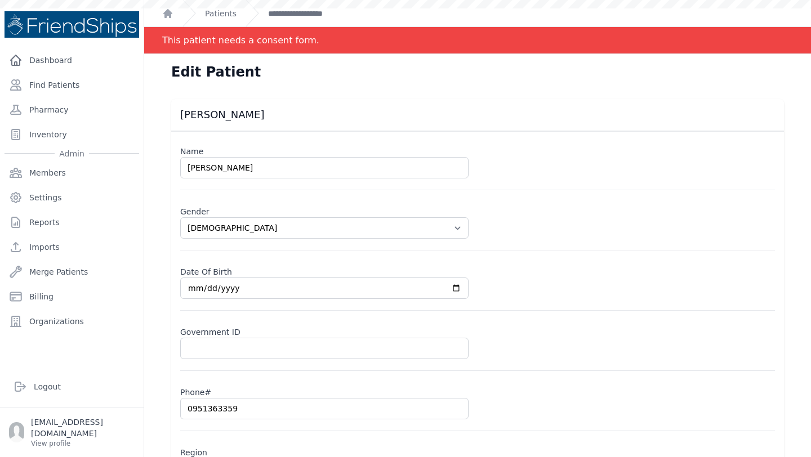
select select "[DEMOGRAPHIC_DATA]"
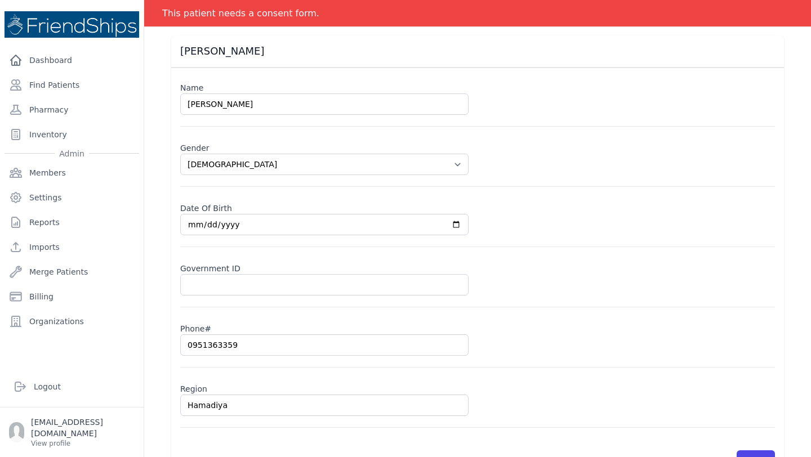
scroll to position [61, 0]
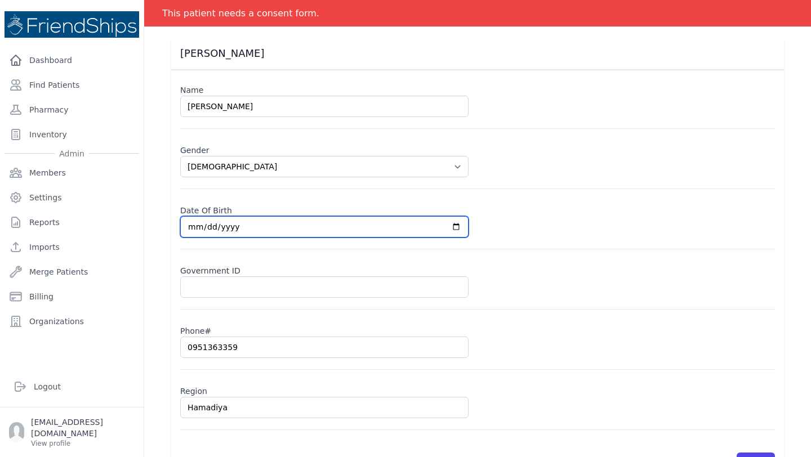
click at [233, 224] on input "[DATE]" at bounding box center [324, 226] width 288 height 21
click at [204, 225] on input "2021-04-19" at bounding box center [324, 226] width 288 height 21
type input "2021-04-09"
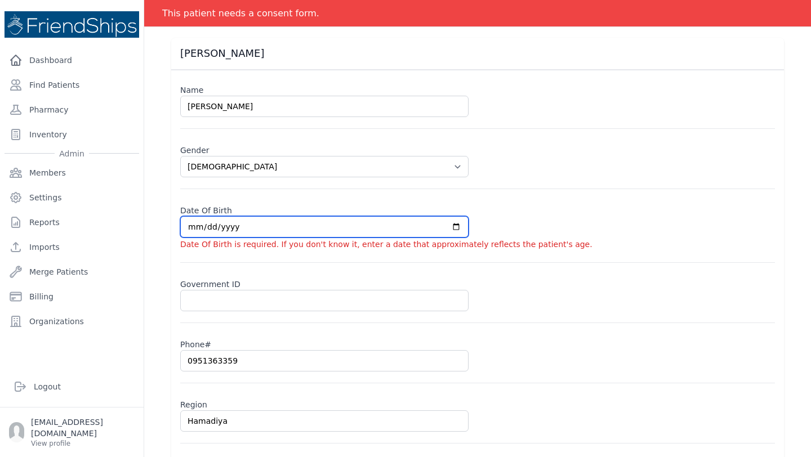
select select "female"
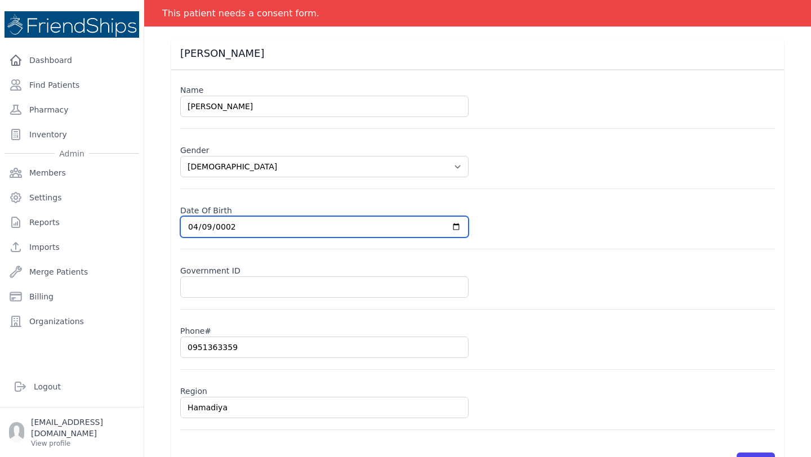
type input "0020-04-09"
select select "female"
type input "2020-04-09"
select select "female"
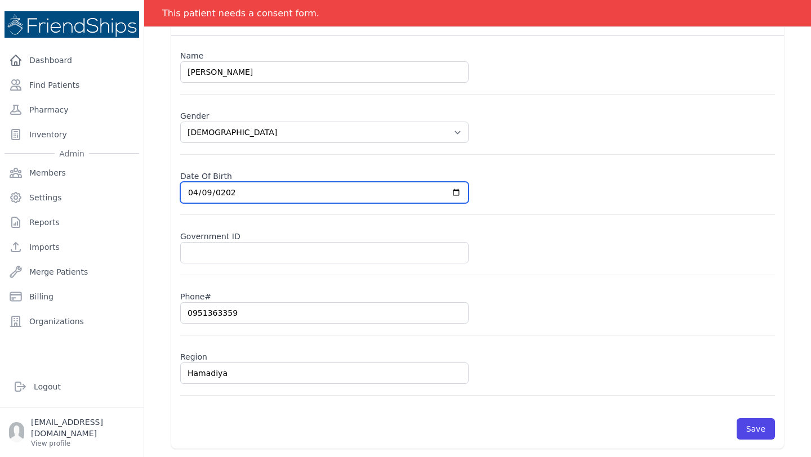
scroll to position [96, 0]
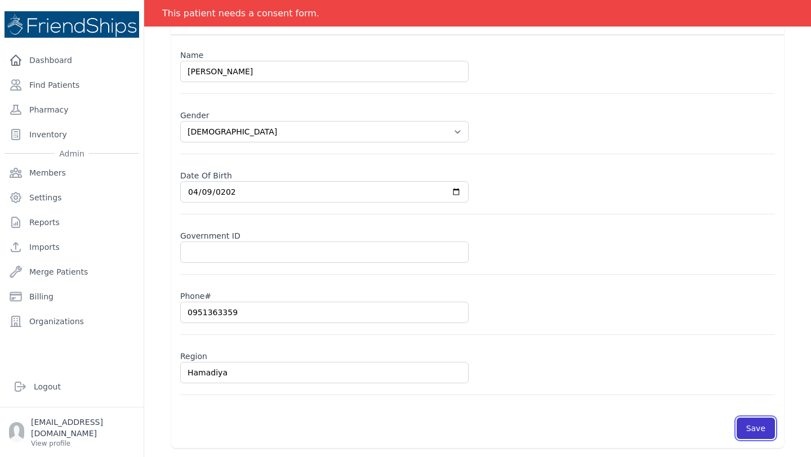
click at [753, 429] on button "Save" at bounding box center [756, 428] width 38 height 21
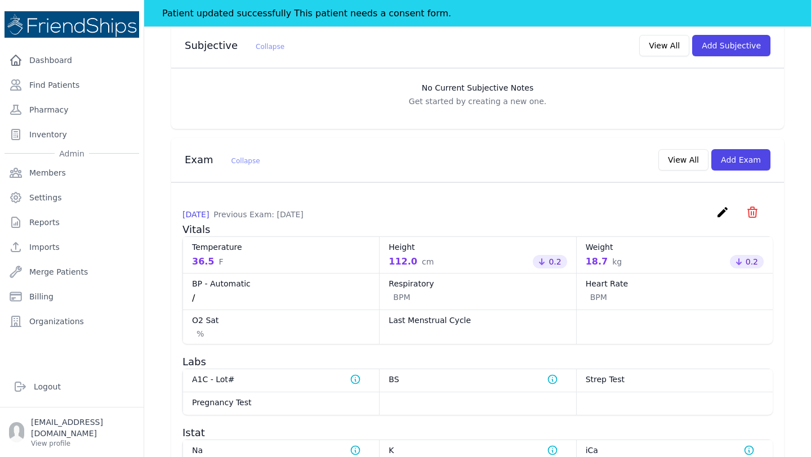
scroll to position [370, 0]
click at [726, 204] on icon "create" at bounding box center [723, 211] width 14 height 14
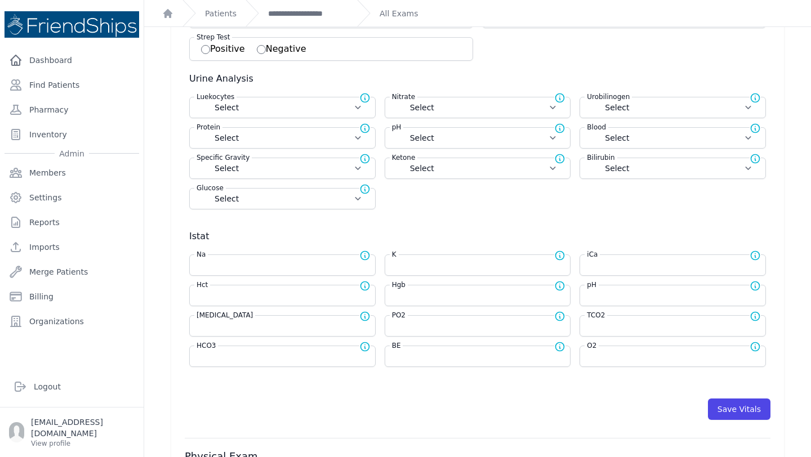
scroll to position [303, 0]
click at [416, 295] on input "number" at bounding box center [478, 295] width 172 height 11
type input "11.7"
click at [735, 406] on button "Save Vitals" at bounding box center [739, 408] width 63 height 21
select select "Automatic"
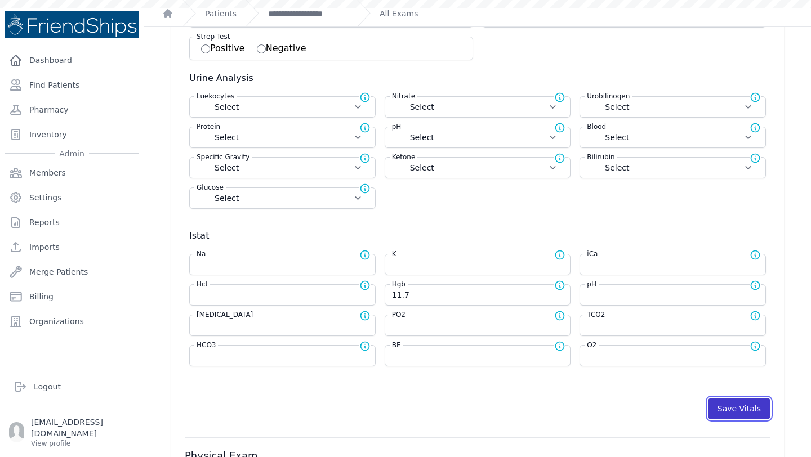
select select "F"
select select "cm"
select select "kg"
select select
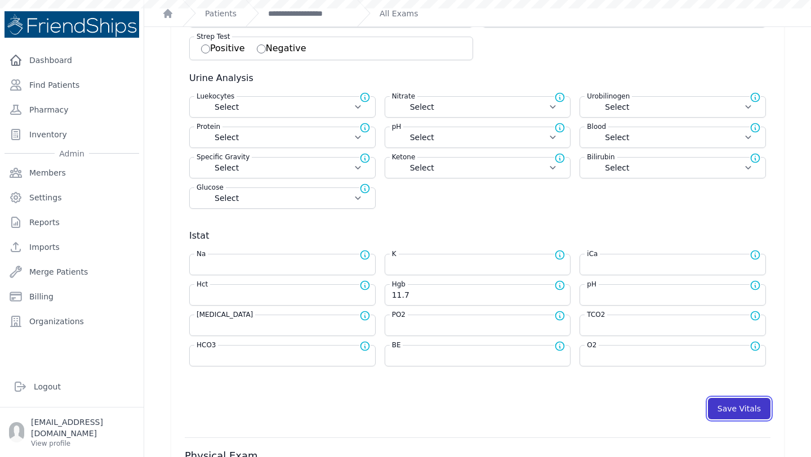
select select
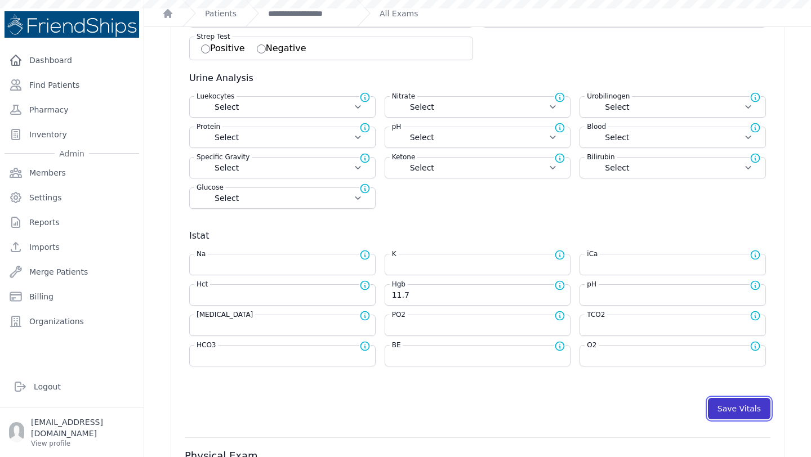
select select
click at [330, 10] on link "**********" at bounding box center [308, 13] width 80 height 11
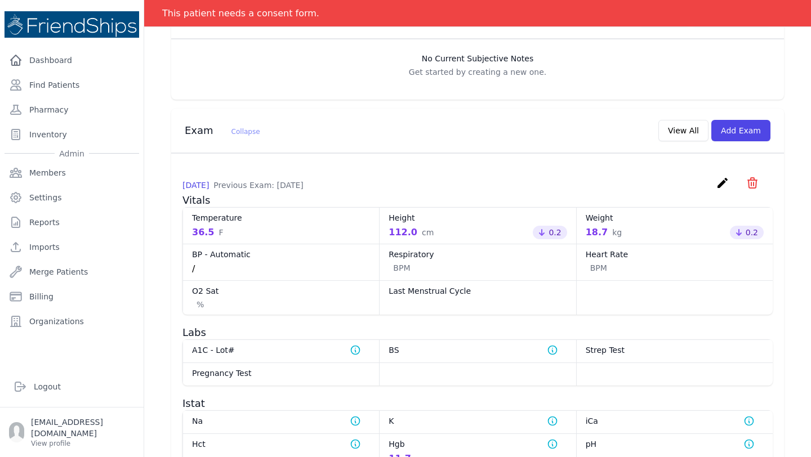
scroll to position [390, 0]
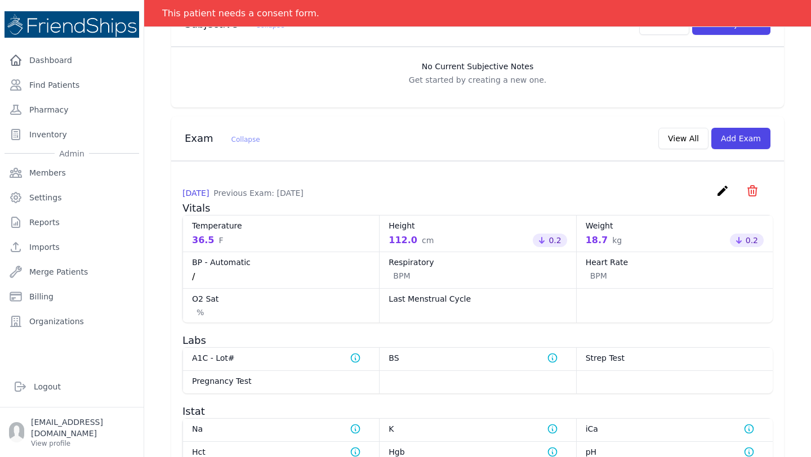
click at [719, 184] on icon "create" at bounding box center [723, 191] width 14 height 14
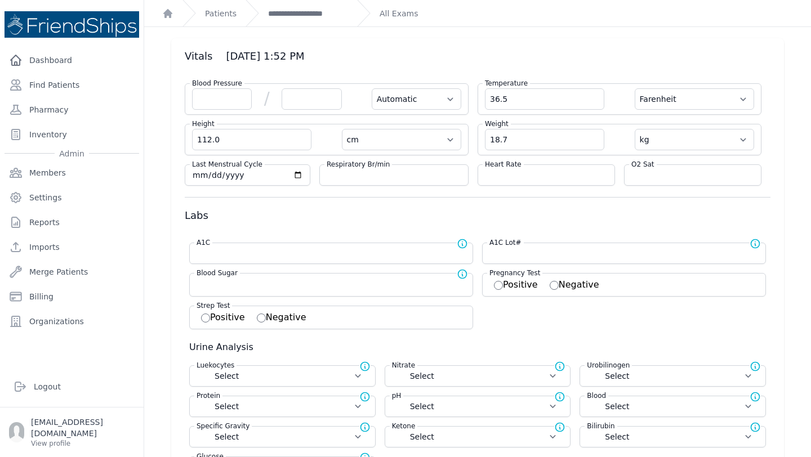
scroll to position [34, 0]
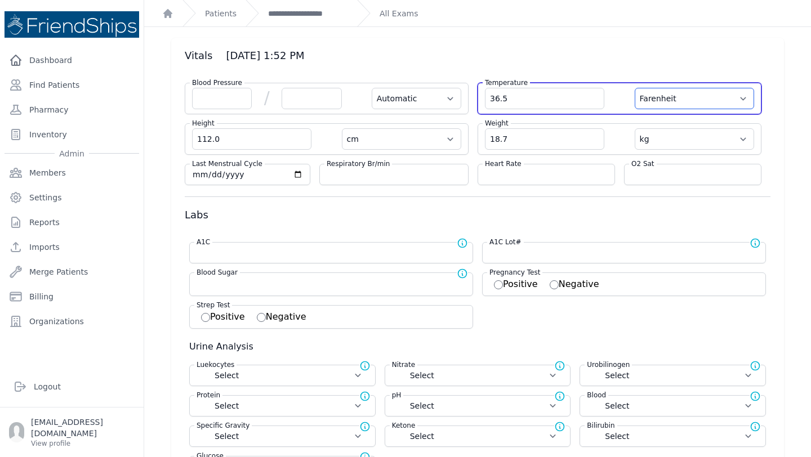
click at [686, 95] on select "Farenheit Celcius" at bounding box center [694, 98] width 119 height 21
select select "C"
select select "Automatic"
select select "cm"
select select "kg"
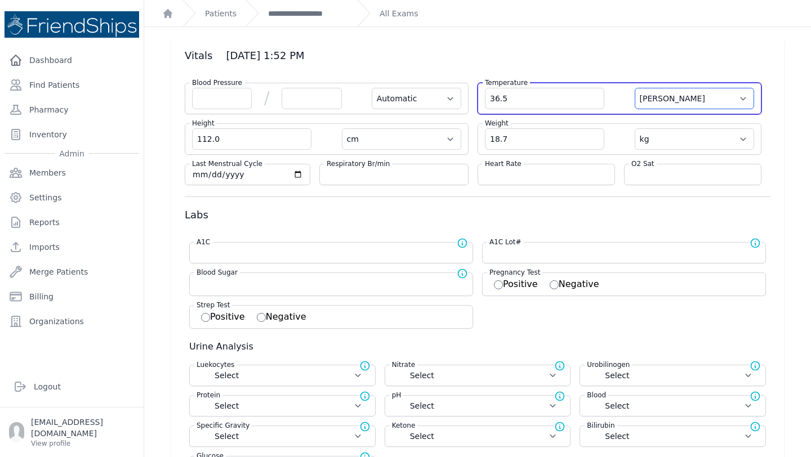
select select
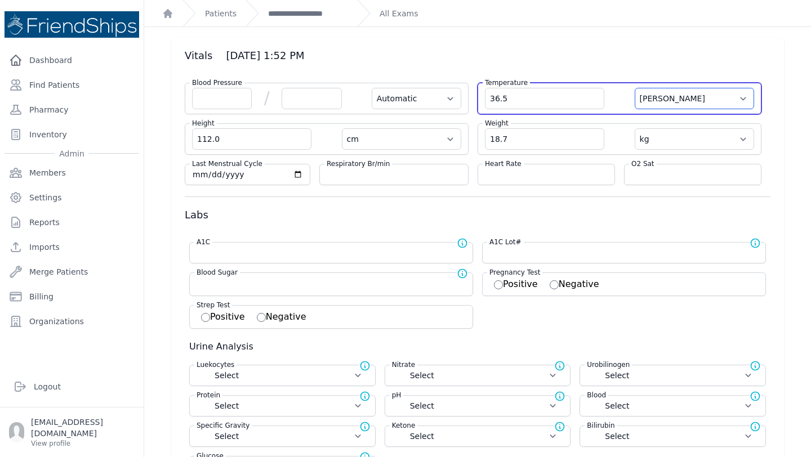
select select
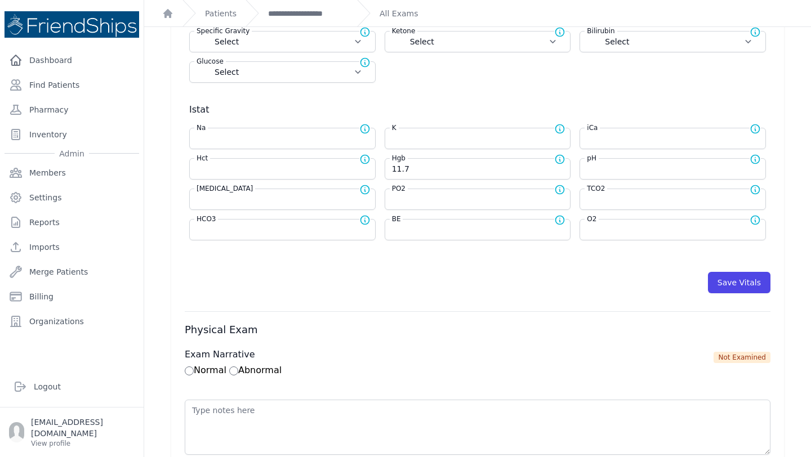
scroll to position [489, 0]
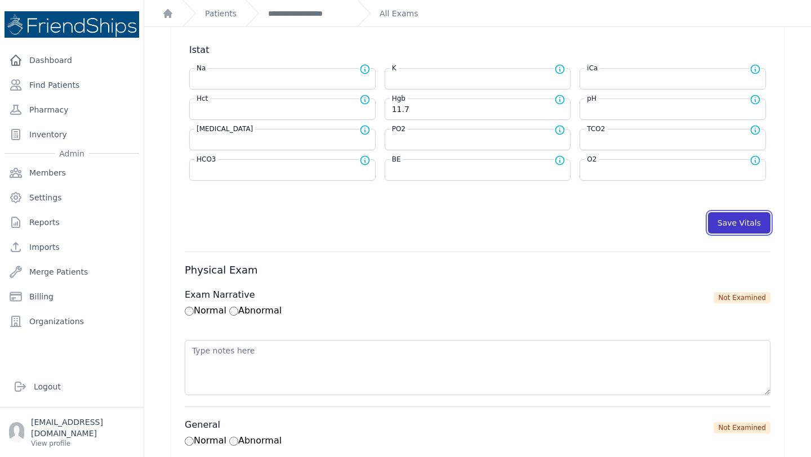
click at [725, 226] on button "Save Vitals" at bounding box center [739, 222] width 63 height 21
click at [724, 223] on button "Save Vitals" at bounding box center [739, 222] width 63 height 21
click at [306, 18] on link "**********" at bounding box center [308, 13] width 80 height 11
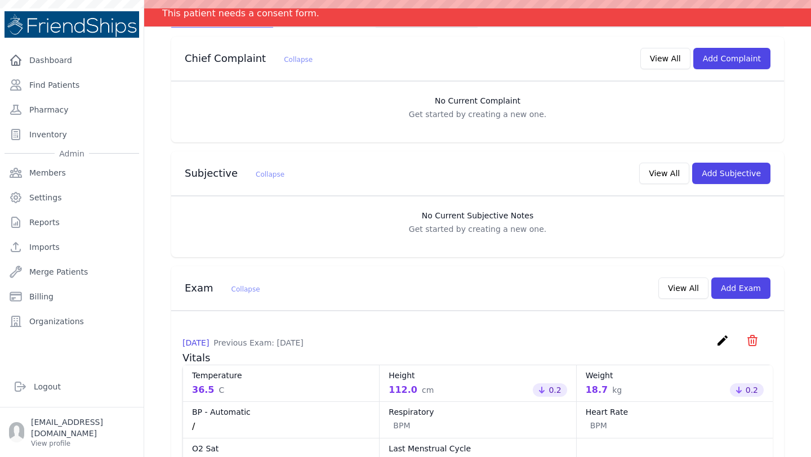
scroll to position [164, 0]
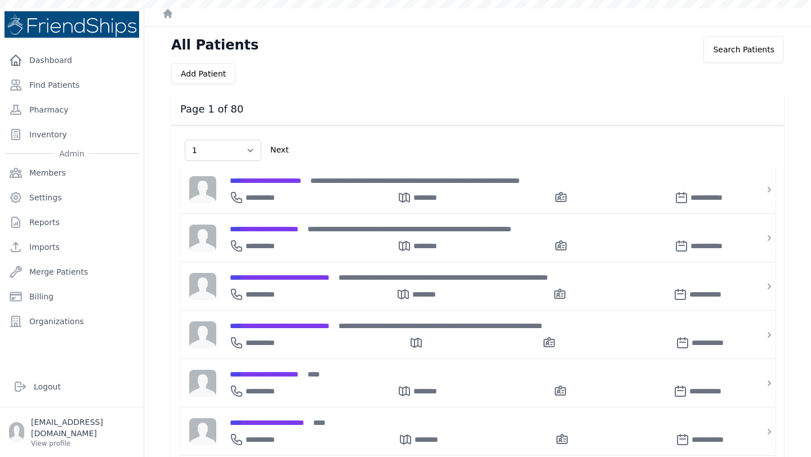
select select "1"
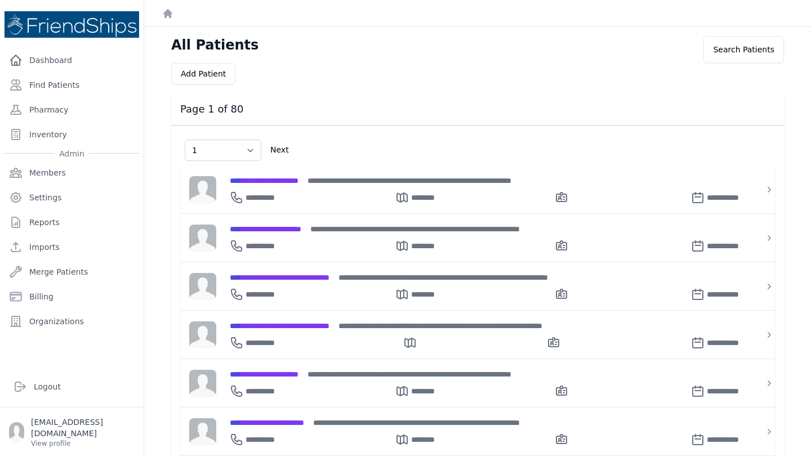
select select "1"
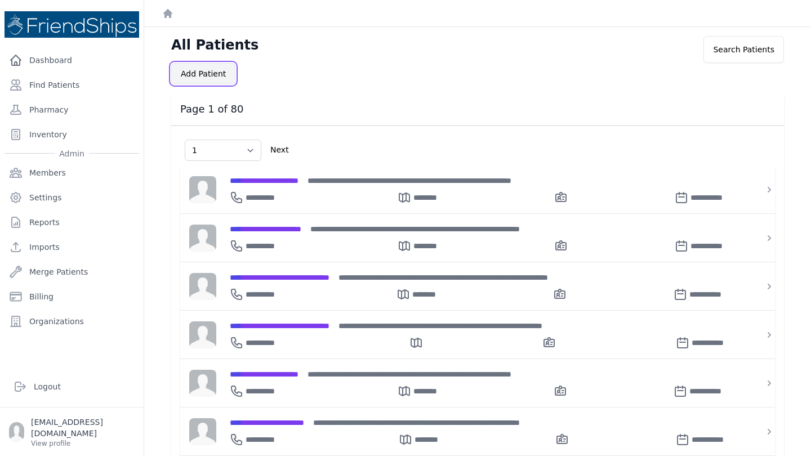
click at [208, 74] on button "Add Patient" at bounding box center [203, 73] width 64 height 21
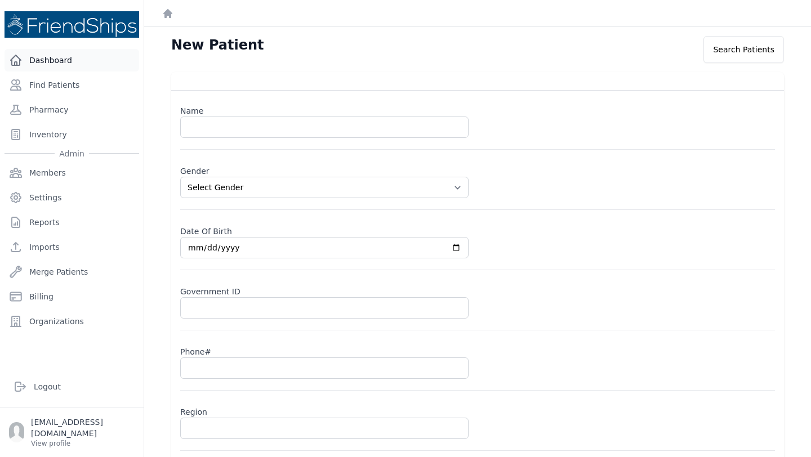
click at [47, 56] on link "Dashboard" at bounding box center [72, 60] width 135 height 23
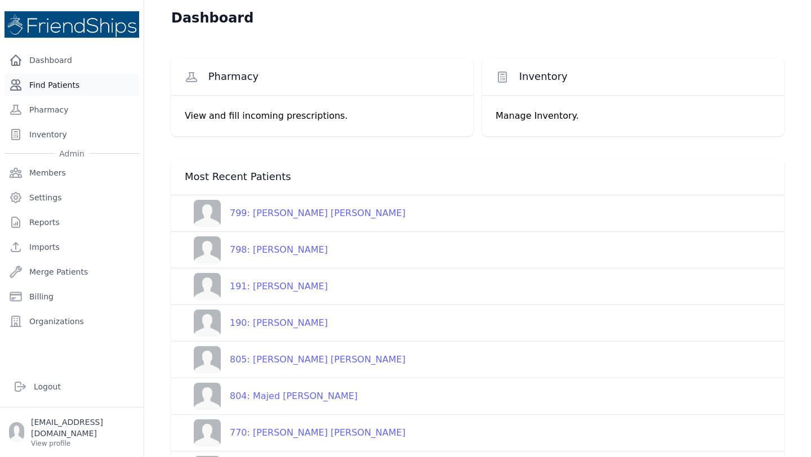
click at [63, 85] on link "Find Patients" at bounding box center [72, 85] width 135 height 23
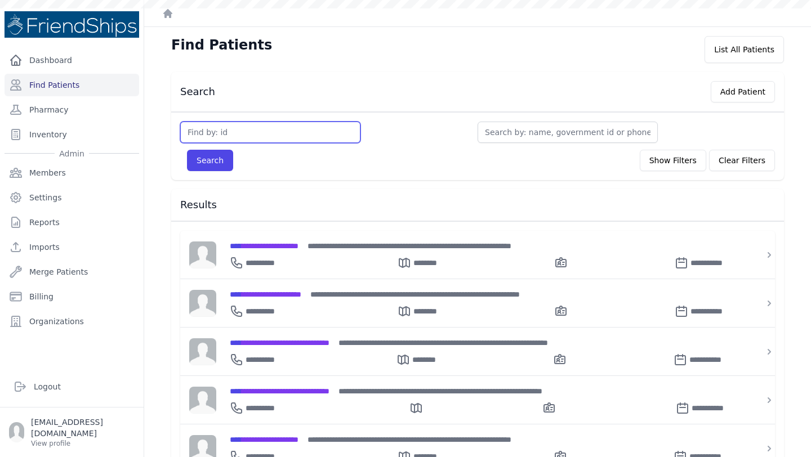
click at [251, 136] on input "text" at bounding box center [270, 132] width 180 height 21
type input "800"
click at [187, 150] on button "Search" at bounding box center [210, 160] width 46 height 21
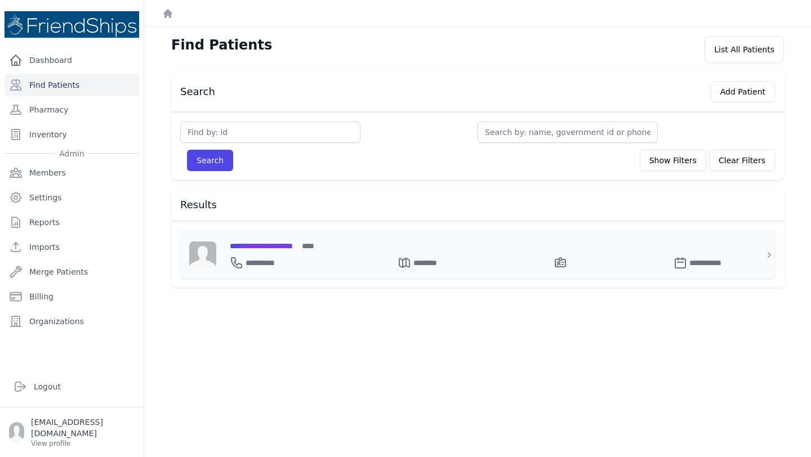
click at [293, 243] on span "**********" at bounding box center [261, 246] width 63 height 8
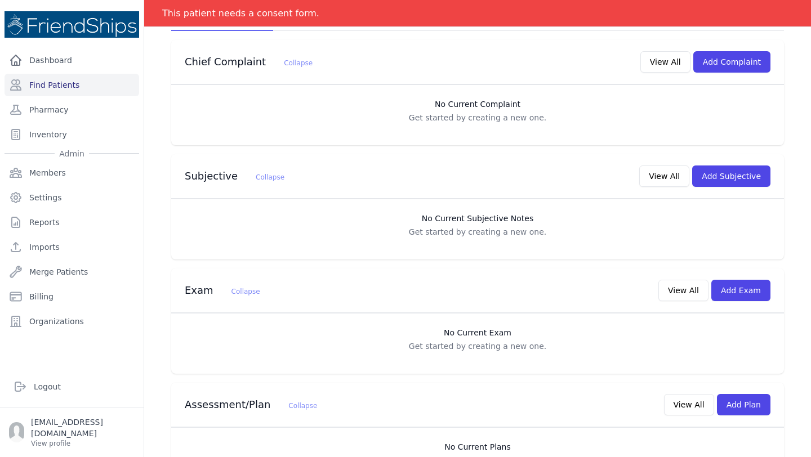
scroll to position [247, 0]
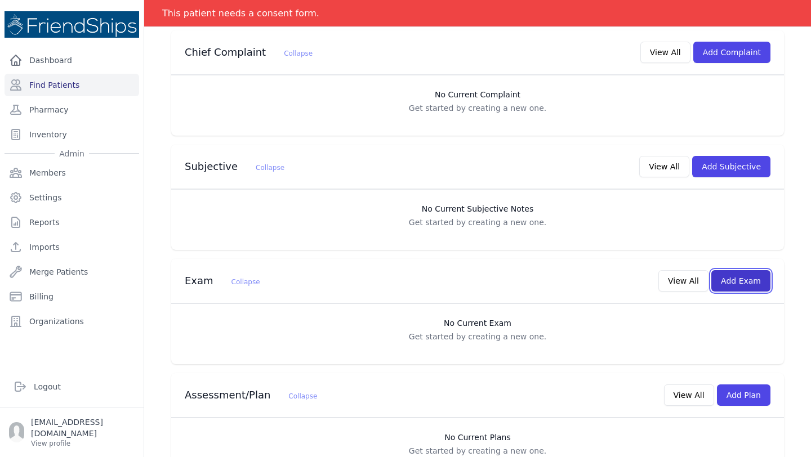
click at [745, 270] on button "Add Exam" at bounding box center [740, 280] width 59 height 21
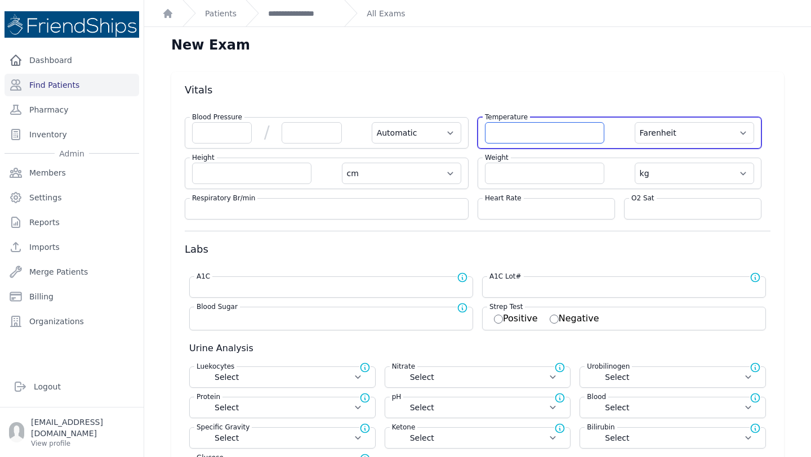
click at [526, 135] on input "number" at bounding box center [544, 132] width 119 height 21
type input "36.5"
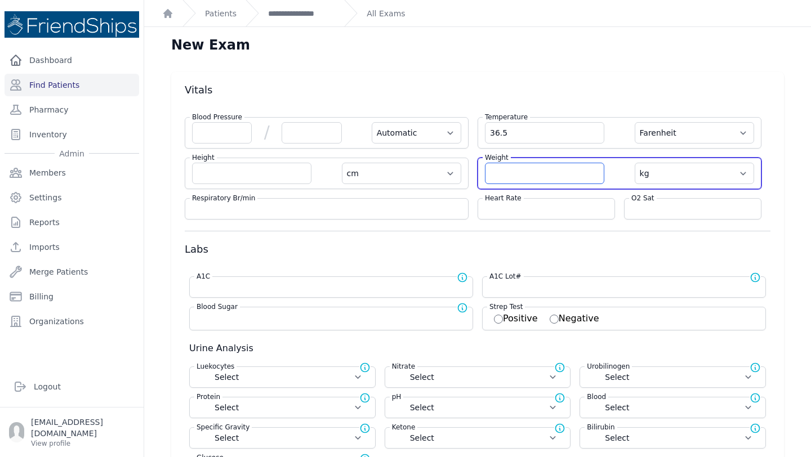
click at [502, 174] on input "number" at bounding box center [544, 173] width 119 height 21
select select "Automatic"
select select "F"
select select "cm"
select select "kg"
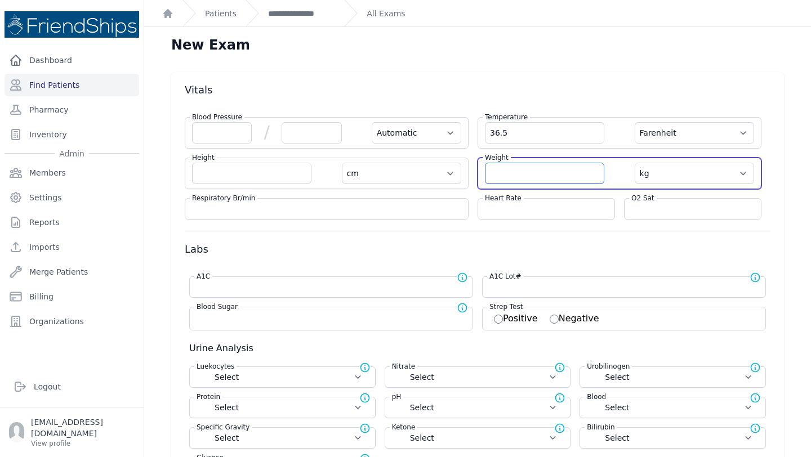
select select
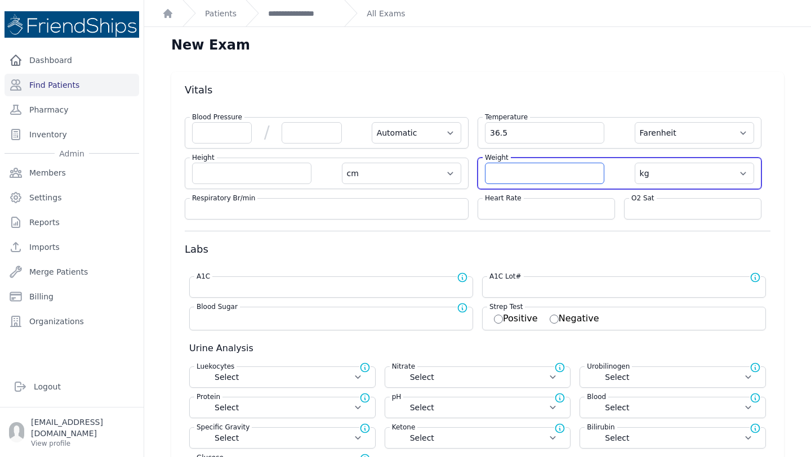
select select
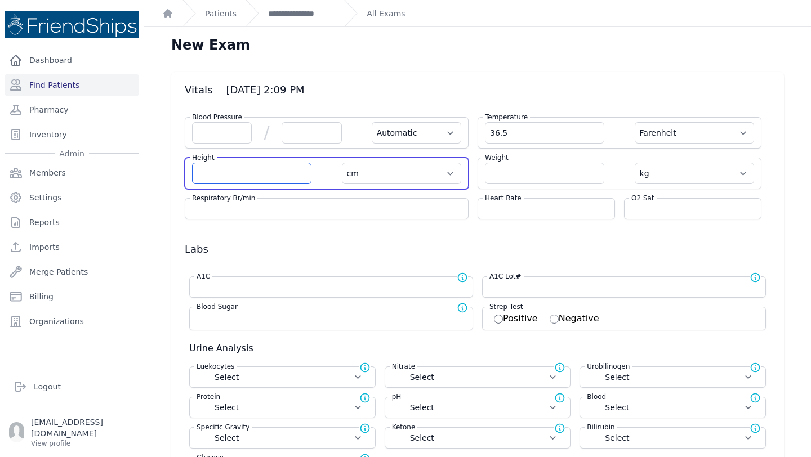
click at [240, 180] on input "number" at bounding box center [251, 173] width 119 height 21
type input "126.6"
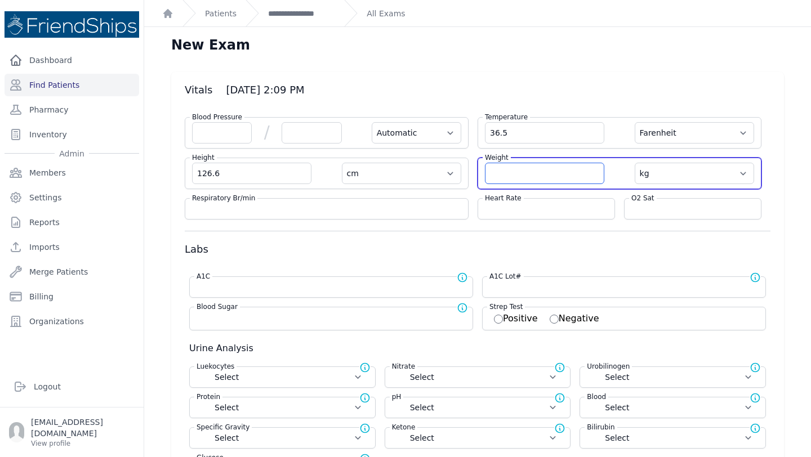
click at [521, 180] on input "number" at bounding box center [544, 173] width 119 height 21
select select "Automatic"
select select "F"
select select "cm"
select select "kg"
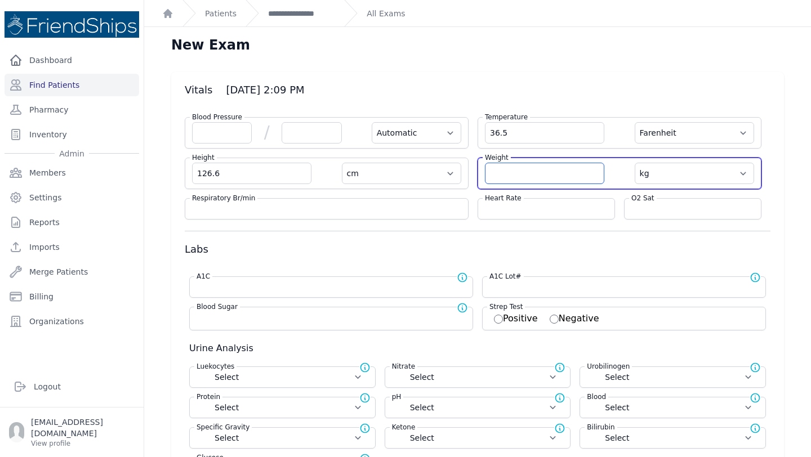
select select
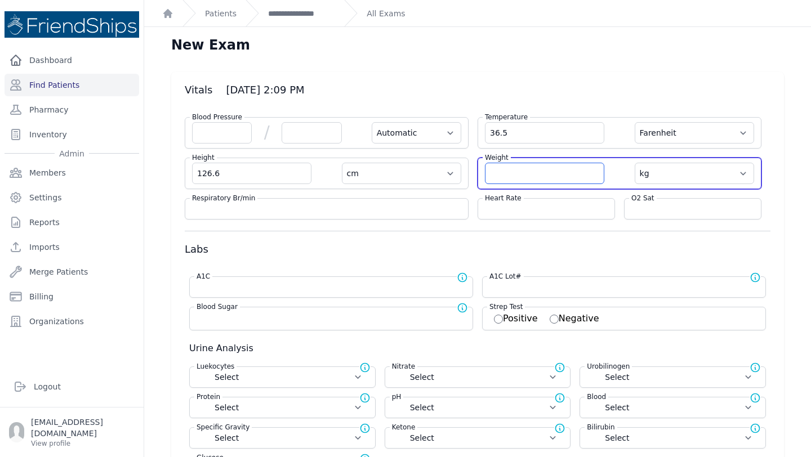
select select
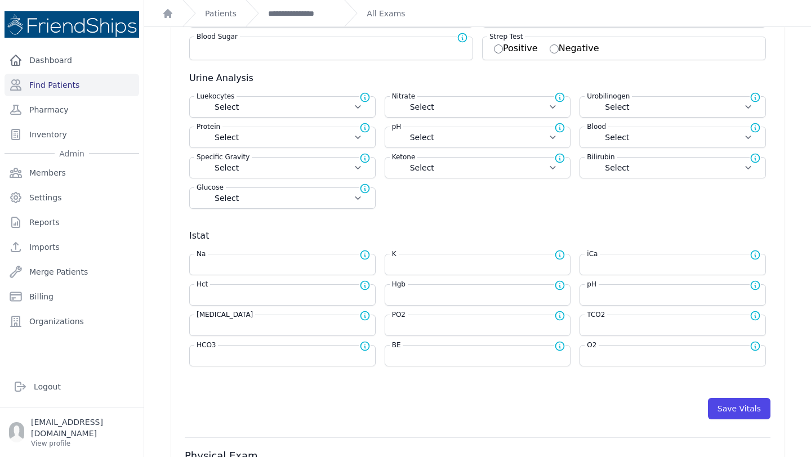
scroll to position [296, 0]
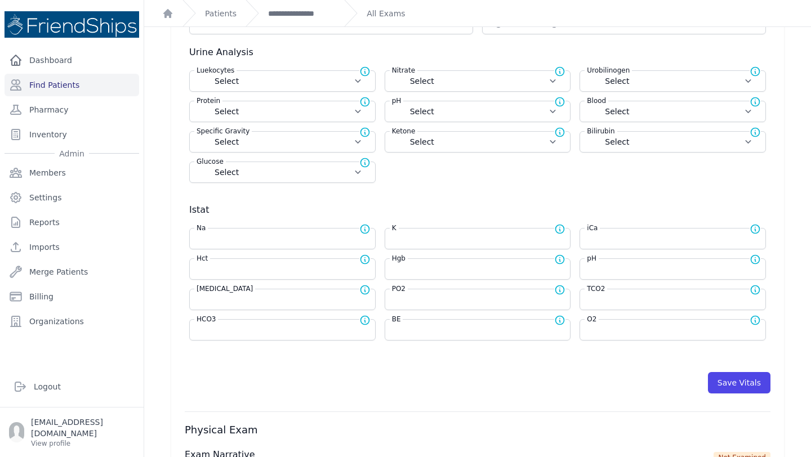
type input "27.8"
click at [405, 265] on label "Hgb" at bounding box center [399, 259] width 18 height 11
select select "Automatic"
select select "F"
select select "cm"
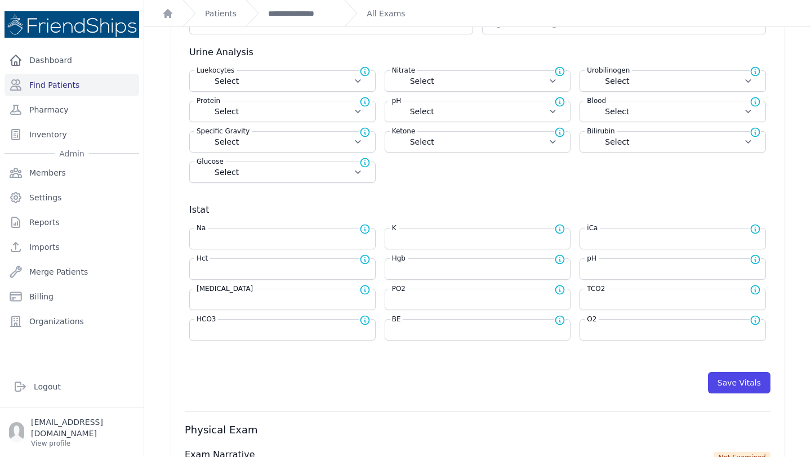
select select "kg"
select select
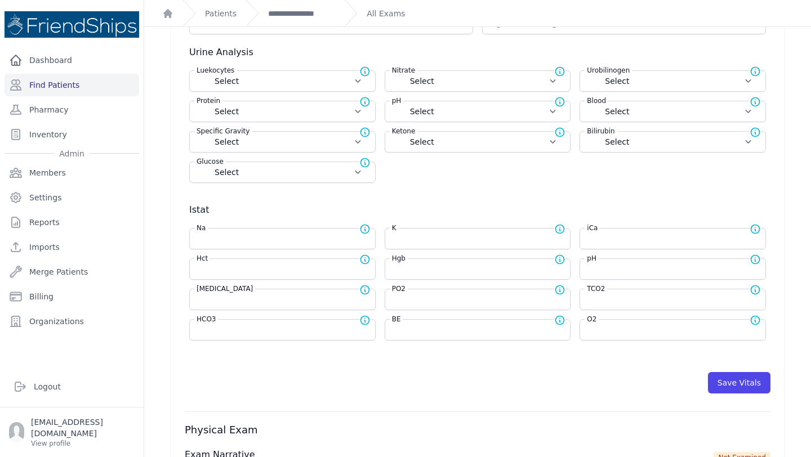
select select
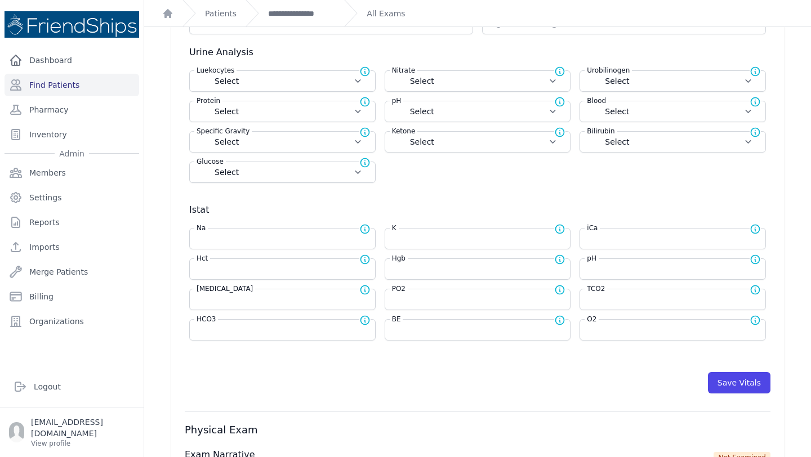
select select
click at [420, 272] on input "number" at bounding box center [478, 269] width 172 height 11
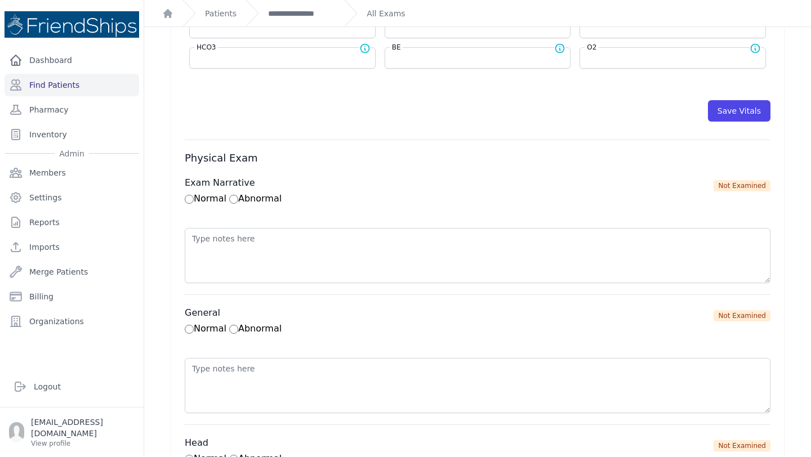
scroll to position [570, 0]
type input "12.7"
click at [738, 109] on button "Save Vitals" at bounding box center [739, 109] width 63 height 21
select select "Automatic"
select select "F"
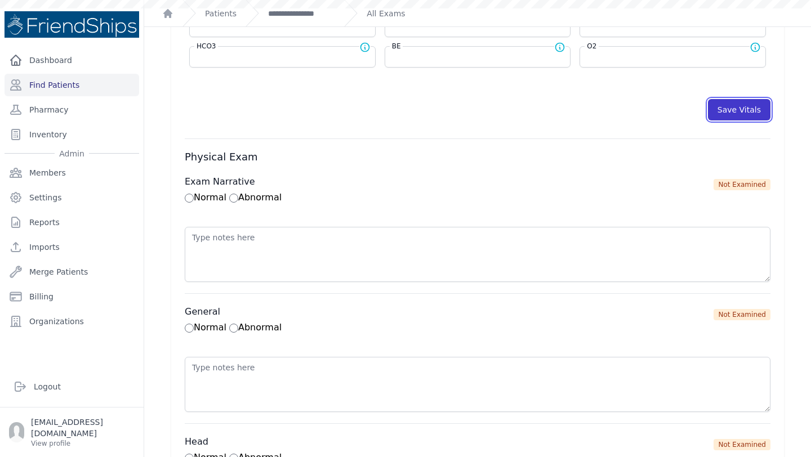
select select "cm"
select select "kg"
select select
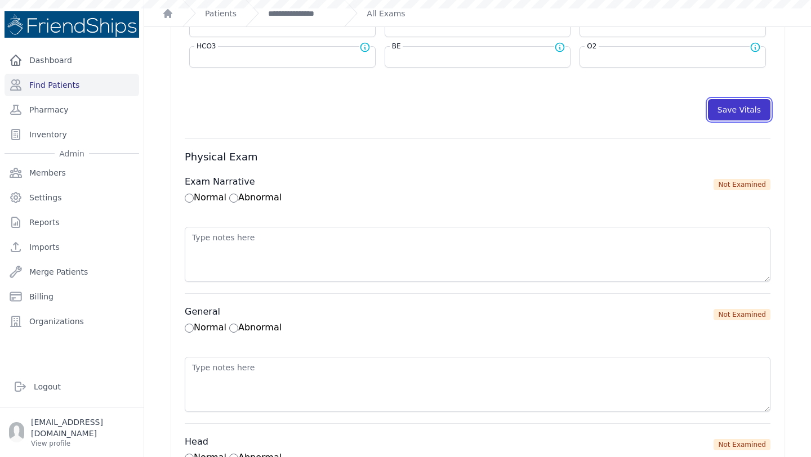
select select
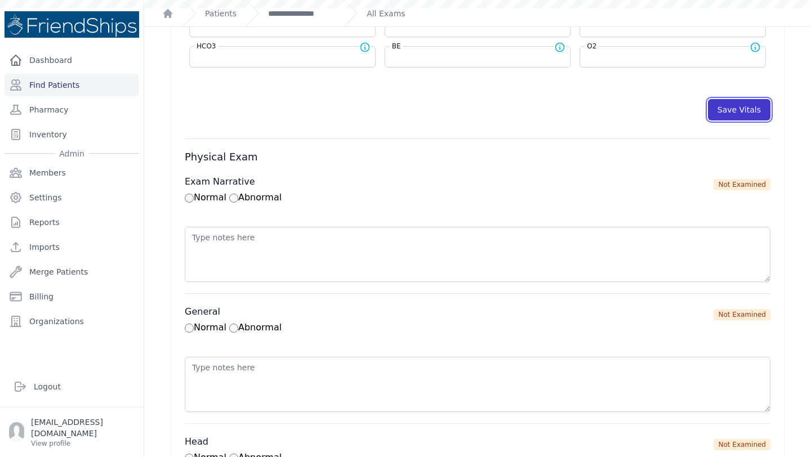
select select
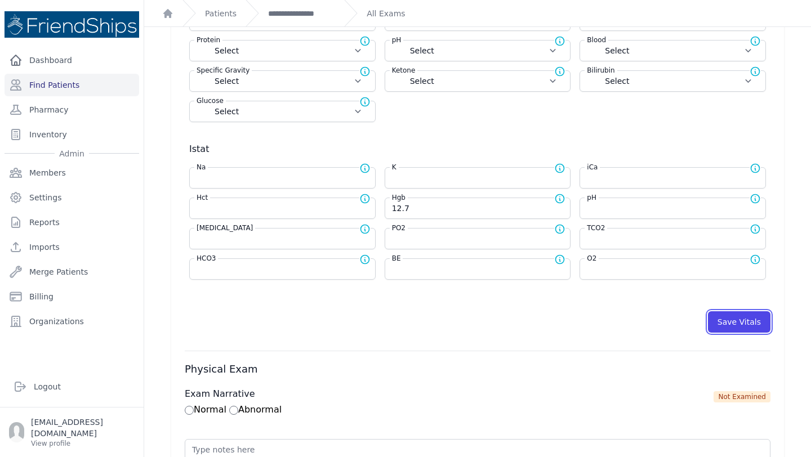
scroll to position [344, 0]
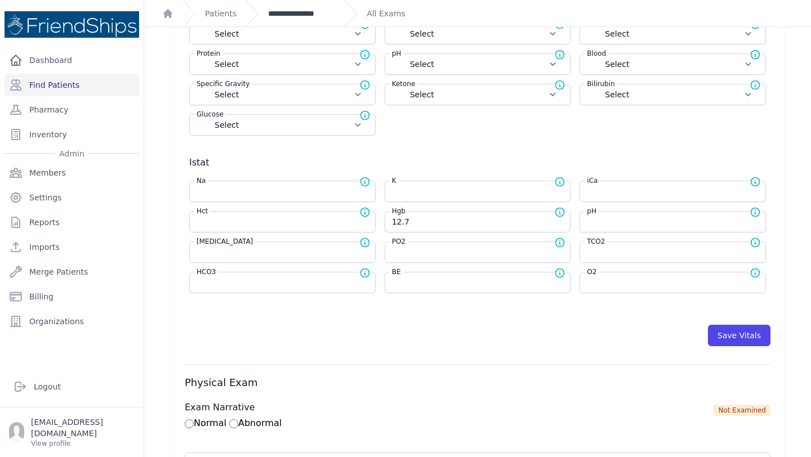
click at [312, 15] on link "**********" at bounding box center [301, 13] width 67 height 11
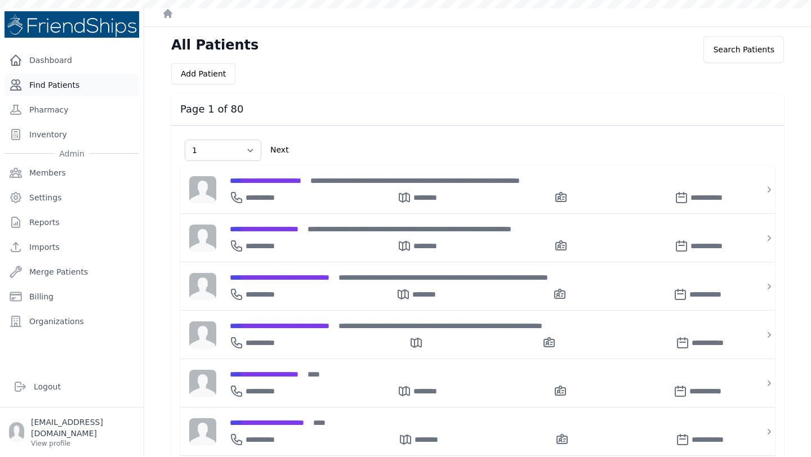
select select "1"
click at [95, 94] on link "Find Patients" at bounding box center [72, 85] width 135 height 23
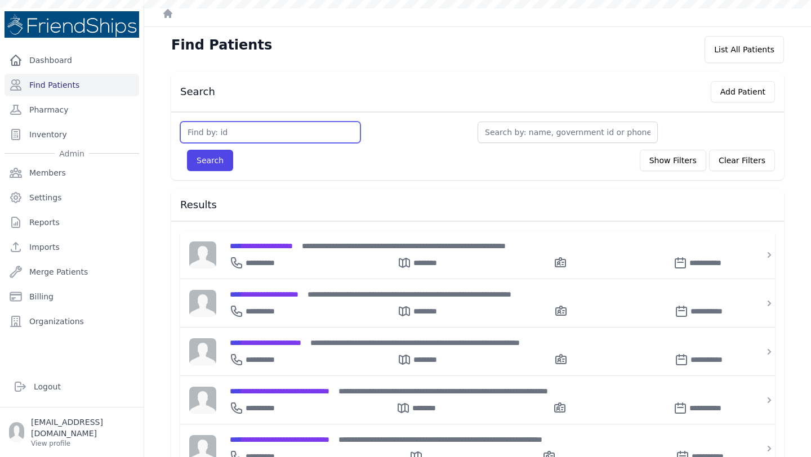
click at [268, 124] on input "text" at bounding box center [270, 132] width 180 height 21
type input "800"
click at [187, 150] on button "Search" at bounding box center [210, 160] width 46 height 21
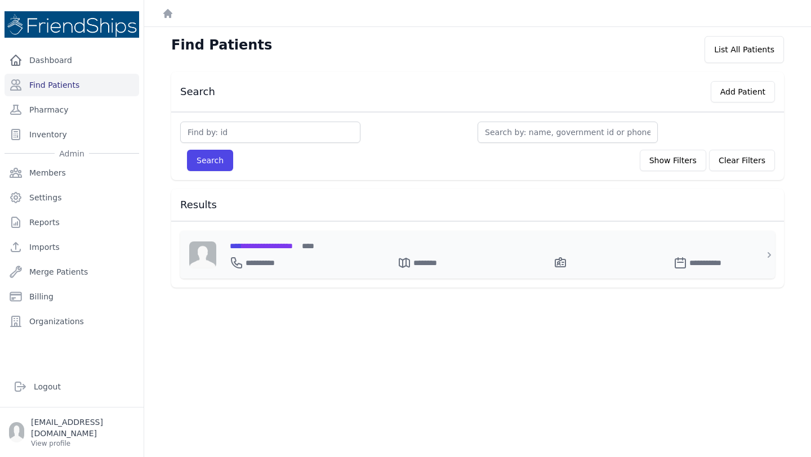
click at [270, 243] on span "**********" at bounding box center [261, 246] width 63 height 8
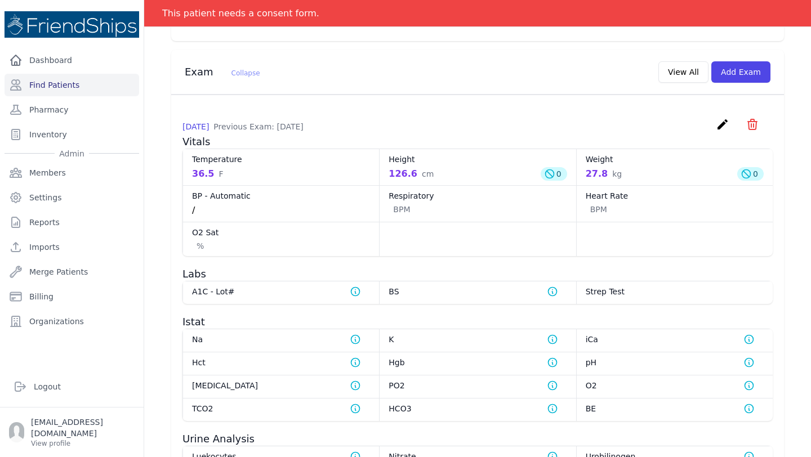
scroll to position [456, 0]
click at [718, 118] on icon "create" at bounding box center [723, 125] width 14 height 14
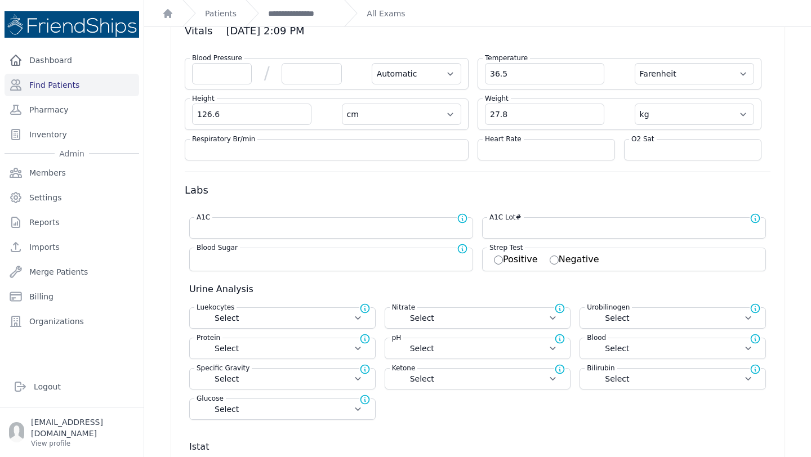
scroll to position [49, 0]
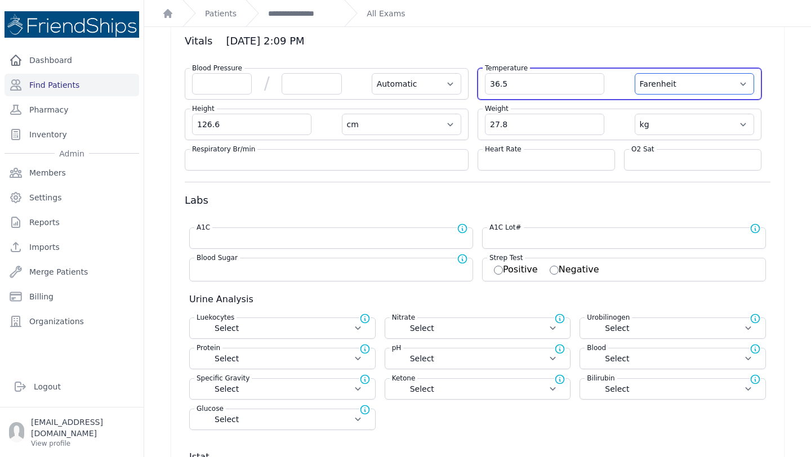
click at [715, 82] on select "Farenheit [PERSON_NAME]" at bounding box center [694, 83] width 119 height 21
select select "C"
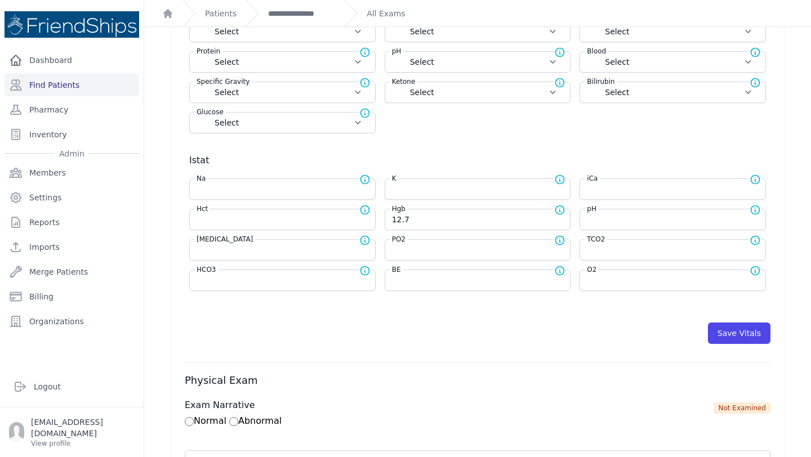
scroll to position [518, 0]
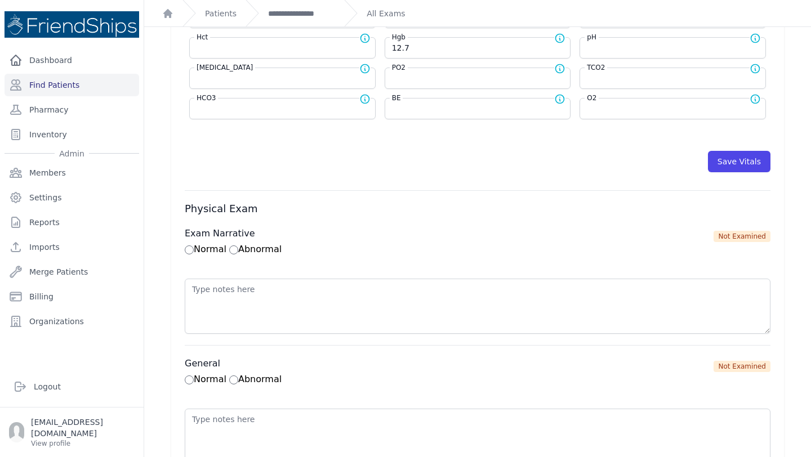
select select "Automatic"
select select "cm"
select select "kg"
select select
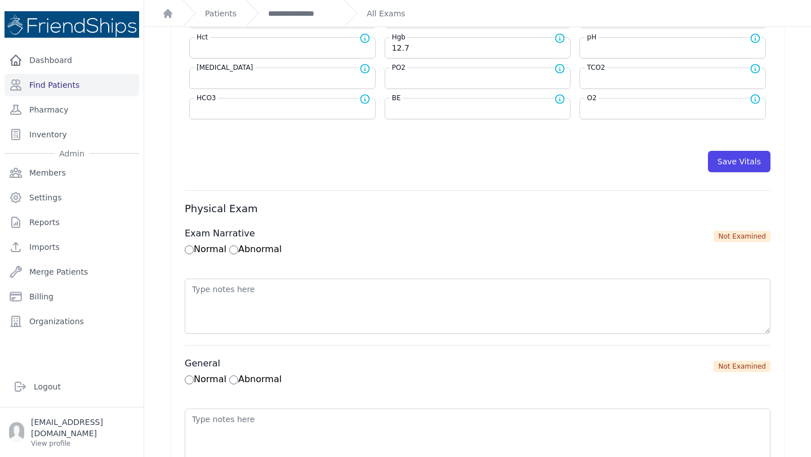
select select
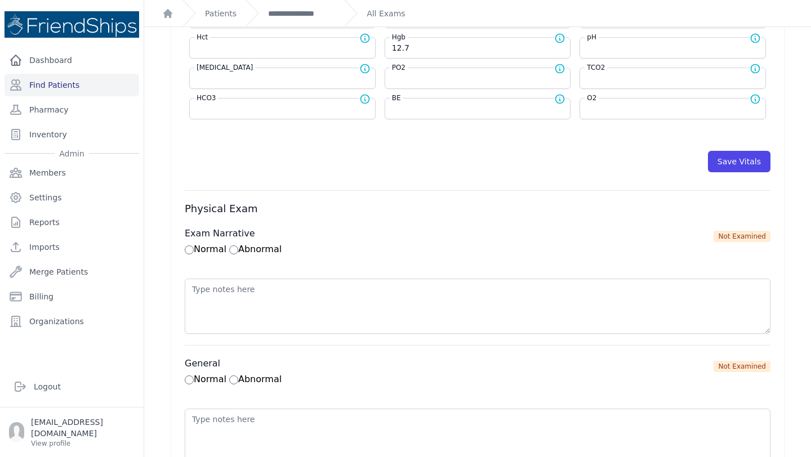
select select
click at [729, 164] on button "Save Vitals" at bounding box center [739, 161] width 63 height 21
click at [291, 14] on link "**********" at bounding box center [301, 13] width 67 height 11
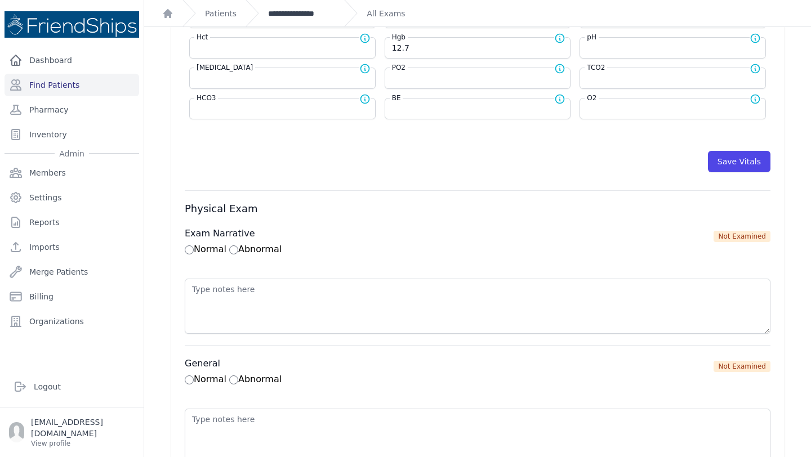
scroll to position [0, 0]
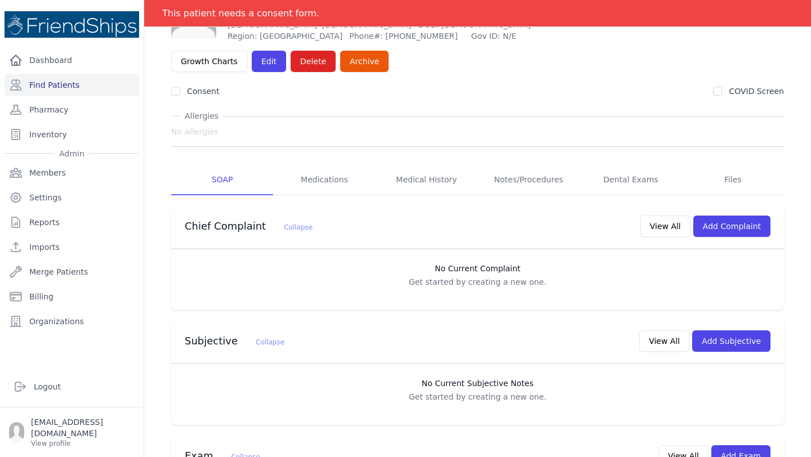
scroll to position [81, 0]
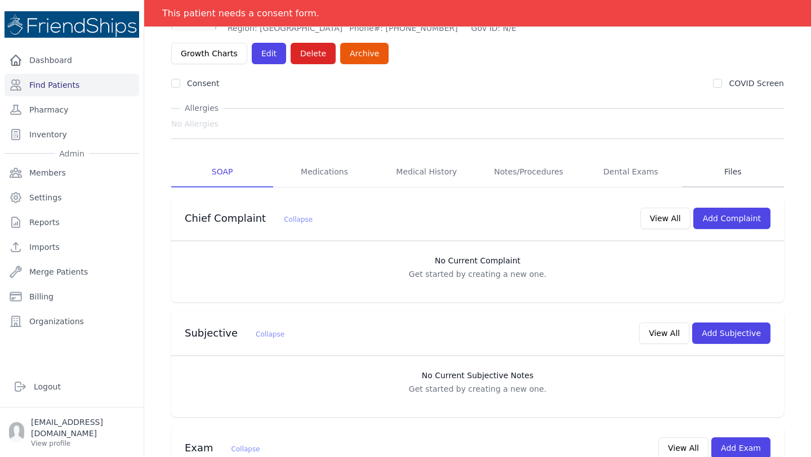
click at [741, 157] on link "Files" at bounding box center [733, 172] width 102 height 30
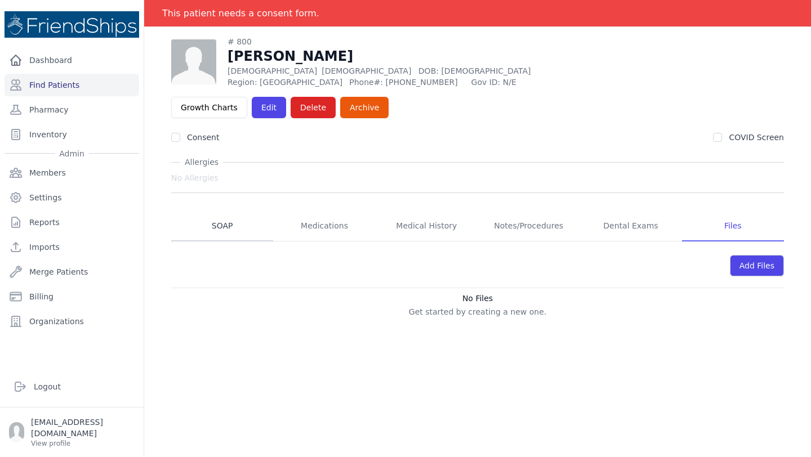
click at [211, 211] on link "SOAP" at bounding box center [222, 226] width 102 height 30
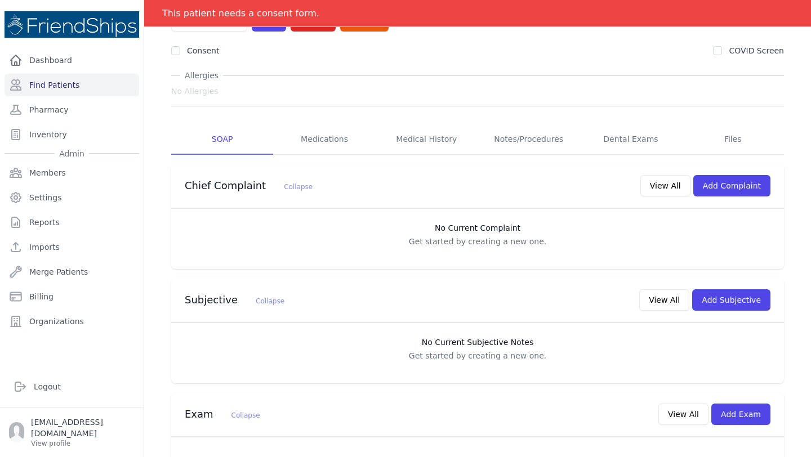
scroll to position [152, 0]
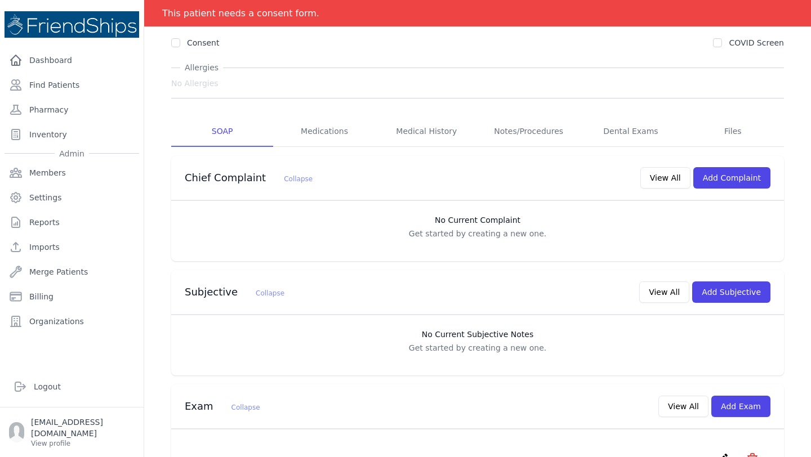
scroll to position [137, 0]
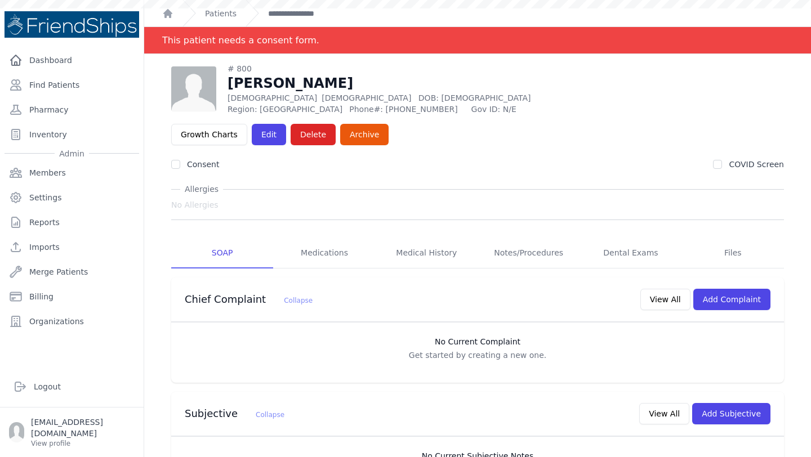
scroll to position [53, 0]
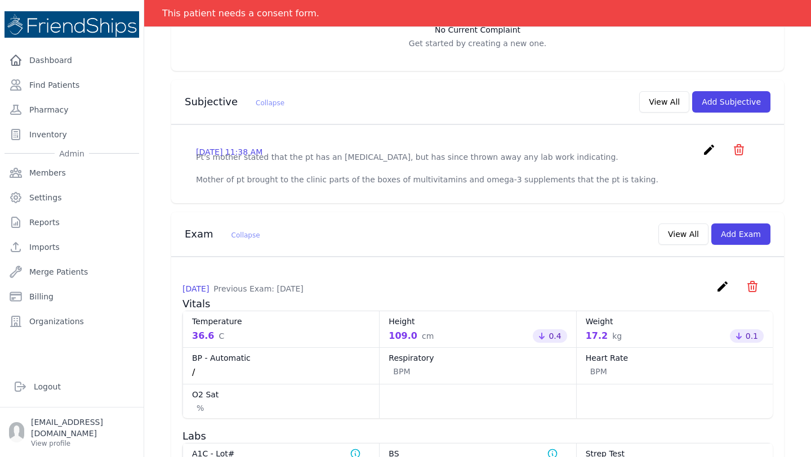
scroll to position [292, 0]
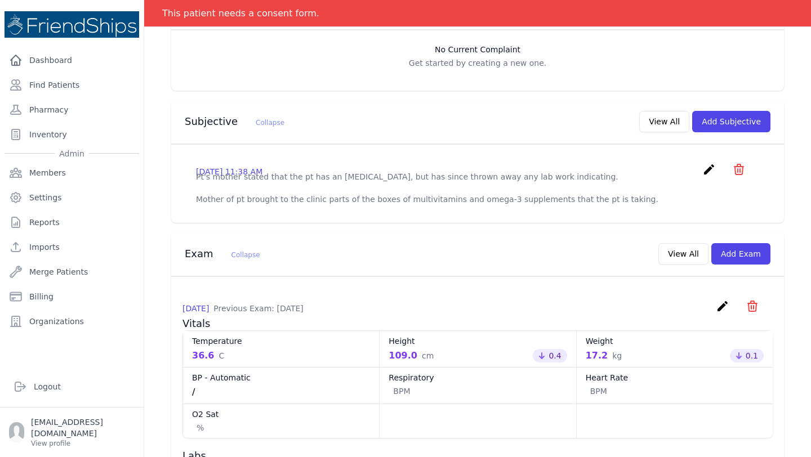
click at [487, 111] on div "Subjective Collapse View All Add Subjective" at bounding box center [477, 122] width 613 height 45
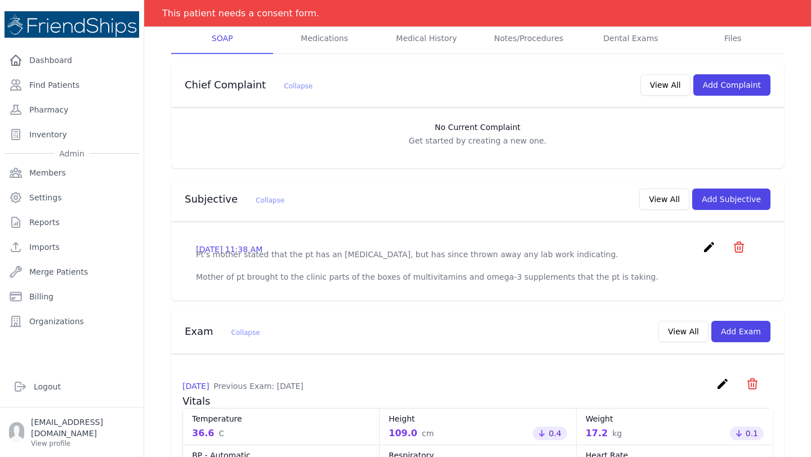
scroll to position [215, 0]
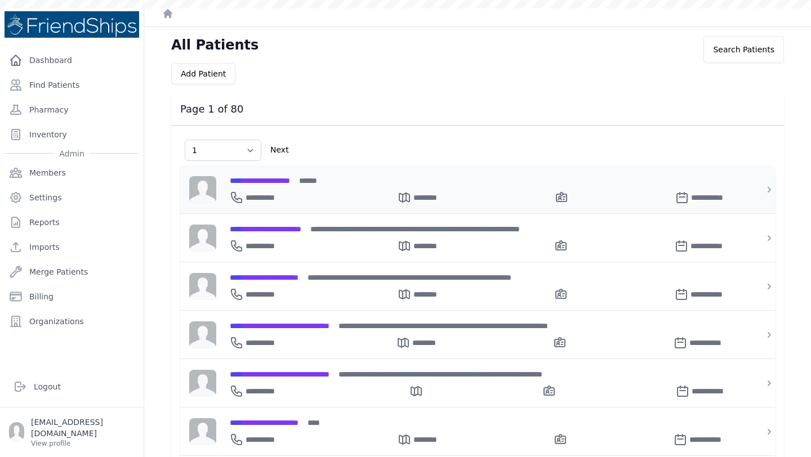
click at [290, 175] on div "**********" at bounding box center [484, 181] width 509 height 12
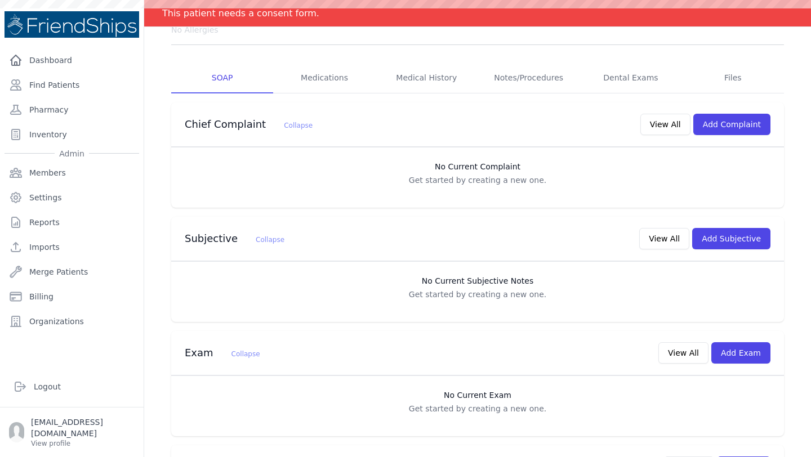
scroll to position [247, 0]
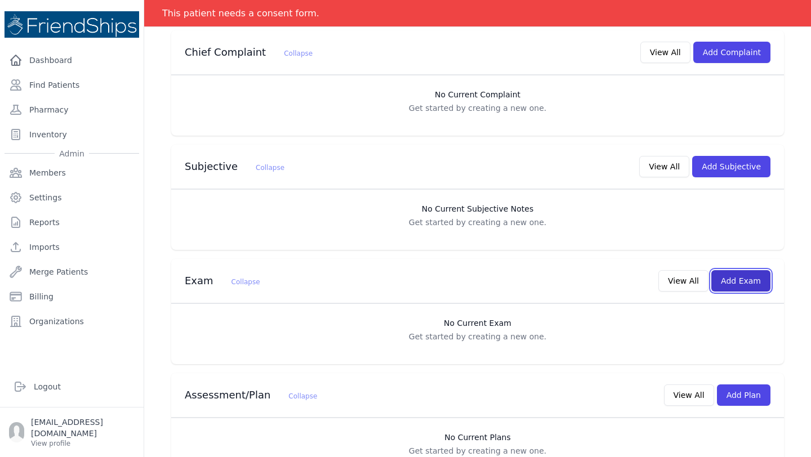
click at [735, 270] on button "Add Exam" at bounding box center [740, 280] width 59 height 21
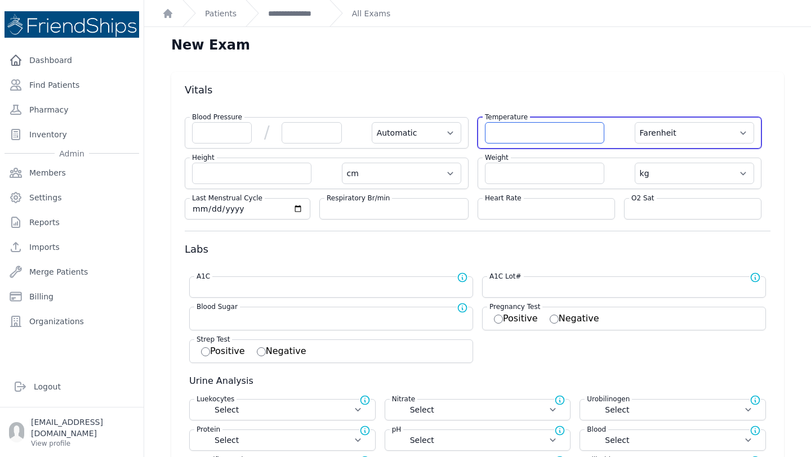
click at [536, 134] on input "number" at bounding box center [544, 132] width 119 height 21
type input "36.6"
click at [743, 140] on select "Farenheit Celcius" at bounding box center [694, 132] width 119 height 21
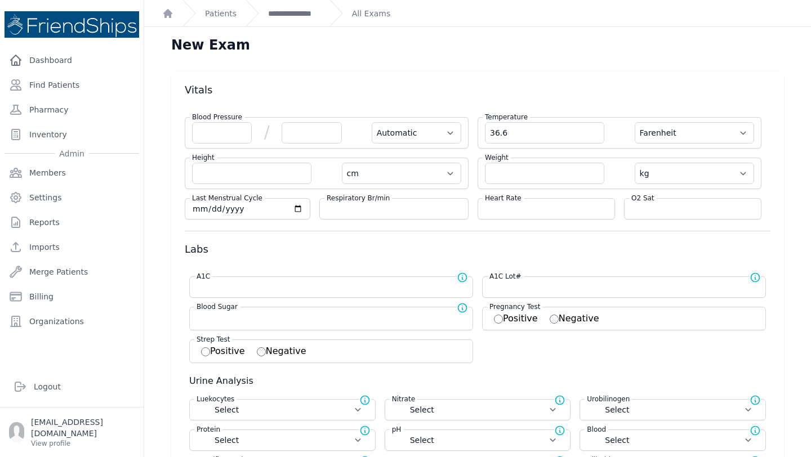
select select "Automatic"
select select "cm"
select select "kg"
select select
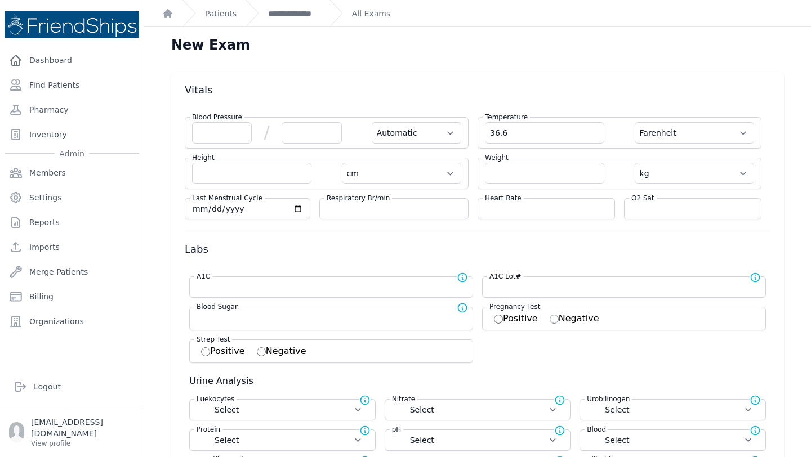
select select
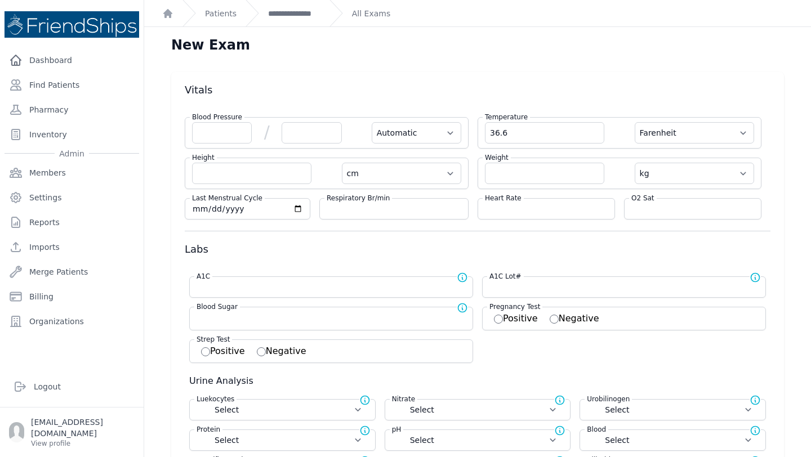
select select
click at [705, 148] on div "Temperature 36.6 Farenheit Celcius" at bounding box center [620, 133] width 284 height 32
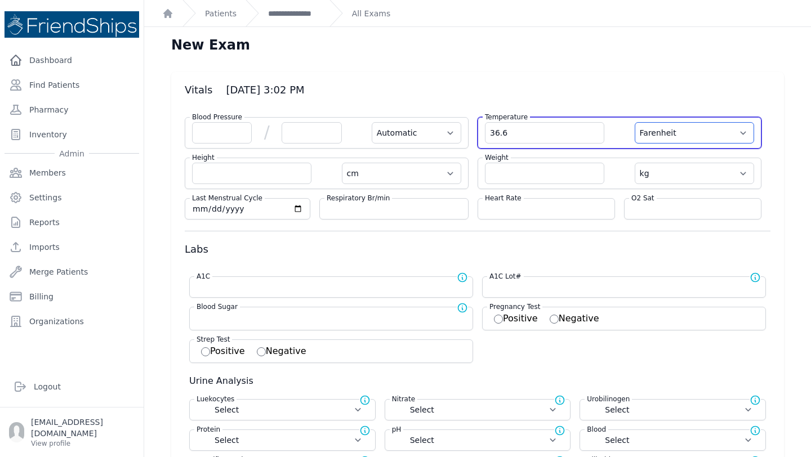
click at [697, 130] on select "Farenheit [PERSON_NAME]" at bounding box center [694, 132] width 119 height 21
select select "C"
select select "Automatic"
select select "cm"
select select "kg"
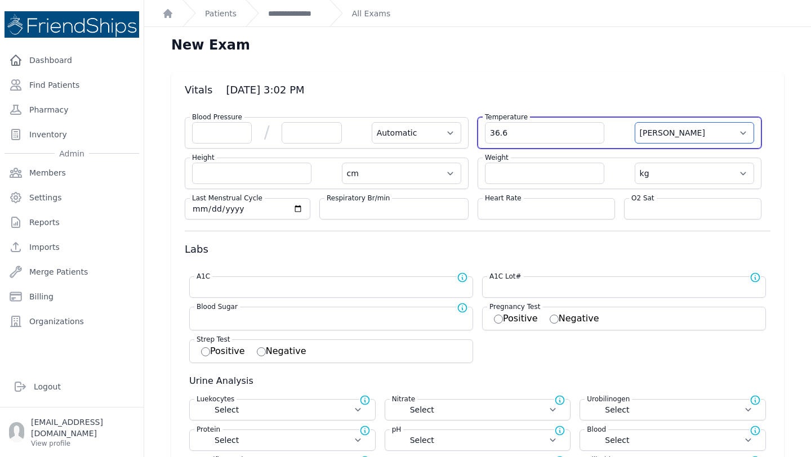
select select
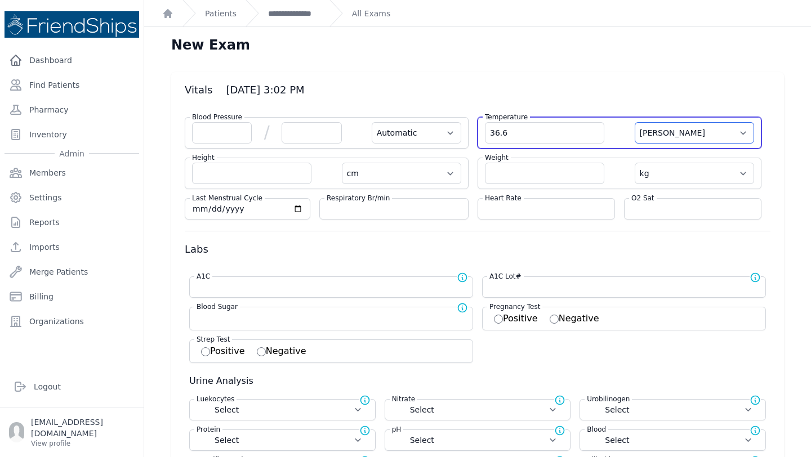
select select
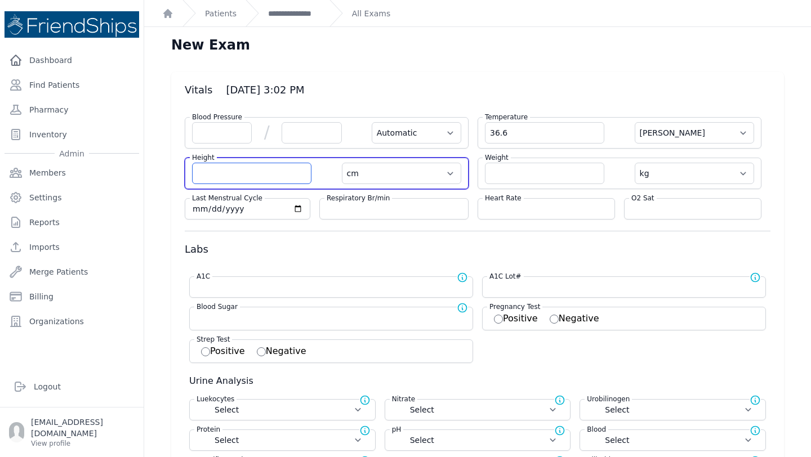
click at [217, 170] on input "number" at bounding box center [251, 173] width 119 height 21
type input "93.9"
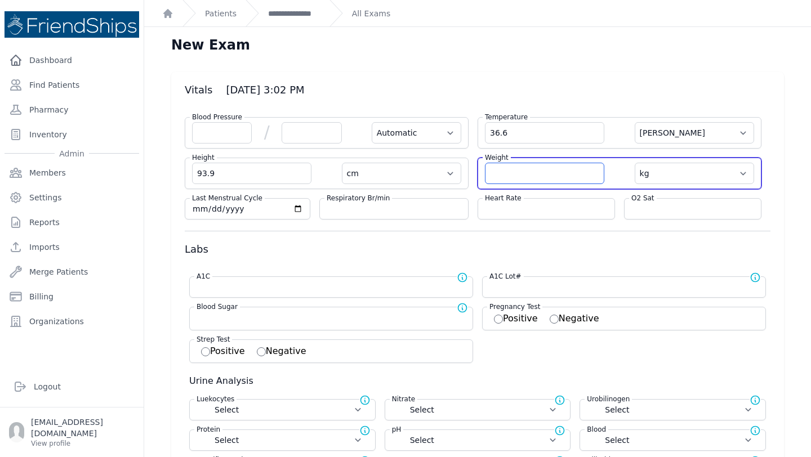
click at [535, 176] on input "number" at bounding box center [544, 173] width 119 height 21
select select "Automatic"
select select "C"
select select "cm"
select select "kg"
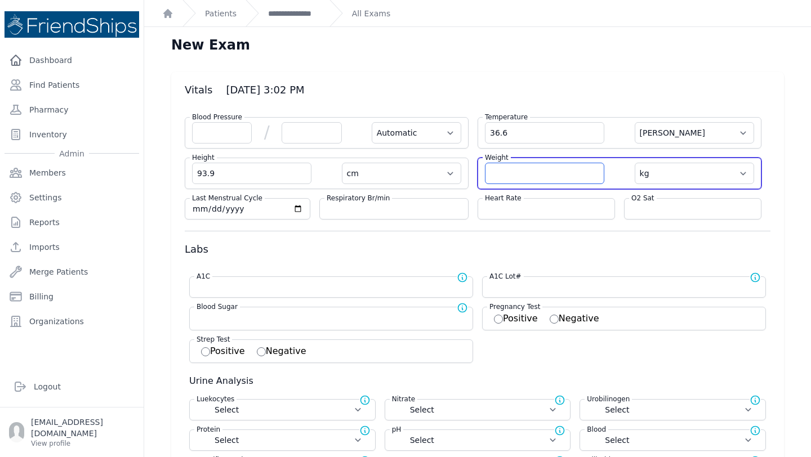
select select
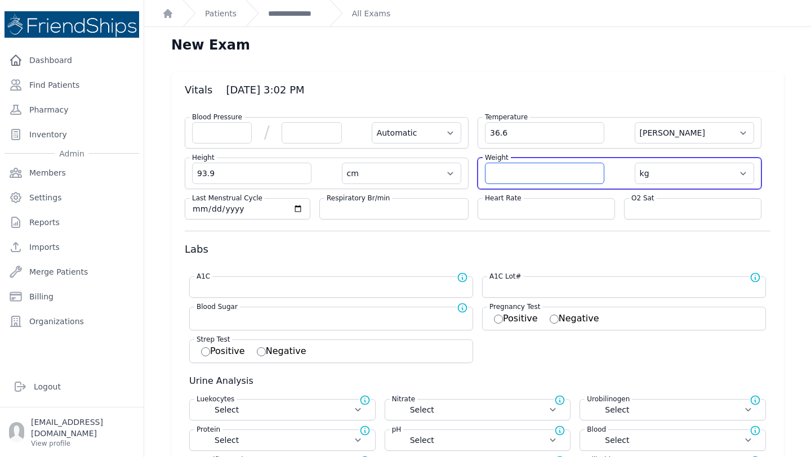
select select
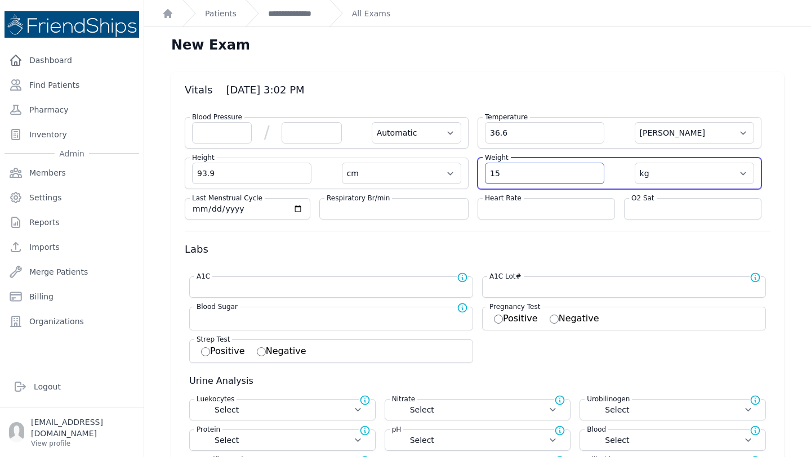
type input "15"
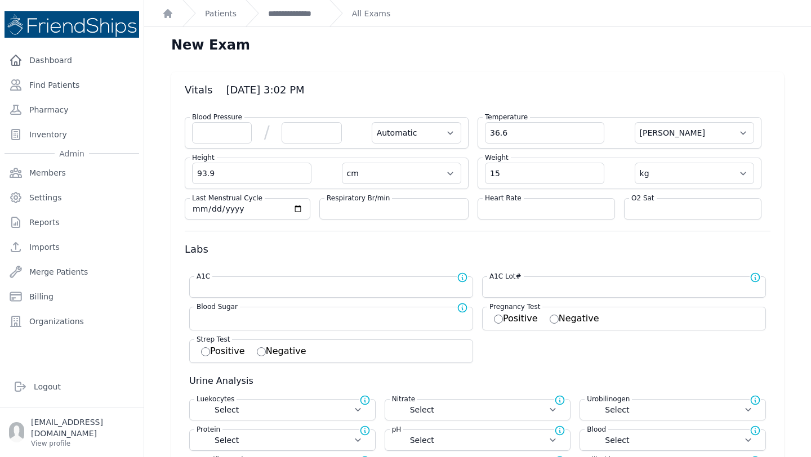
select select "Automatic"
select select "C"
select select "cm"
select select "kg"
select select
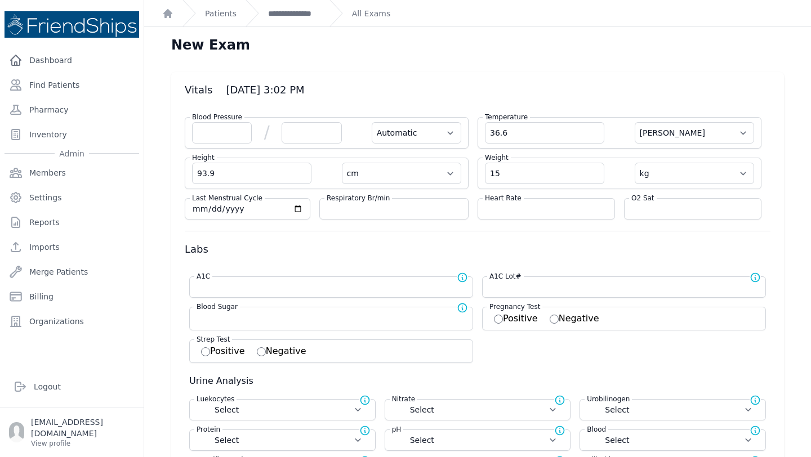
select select
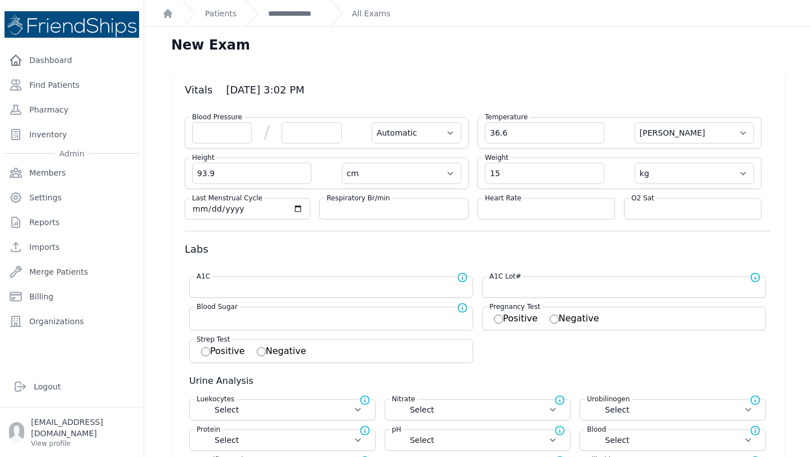
select select
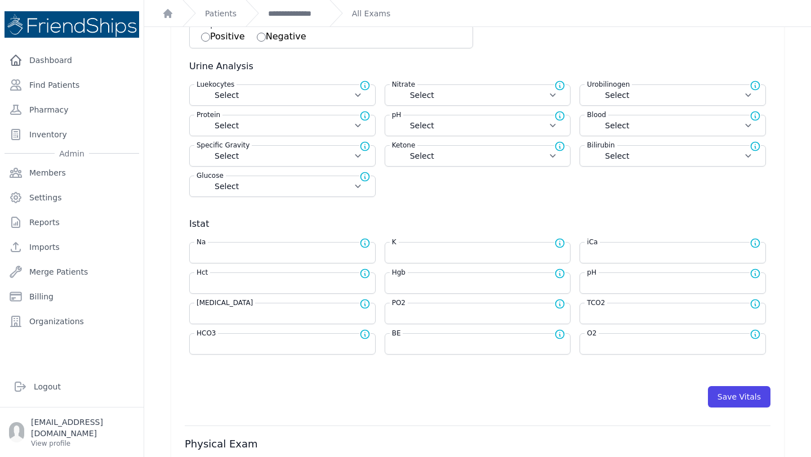
scroll to position [314, 0]
click at [412, 283] on input "number" at bounding box center [478, 283] width 172 height 11
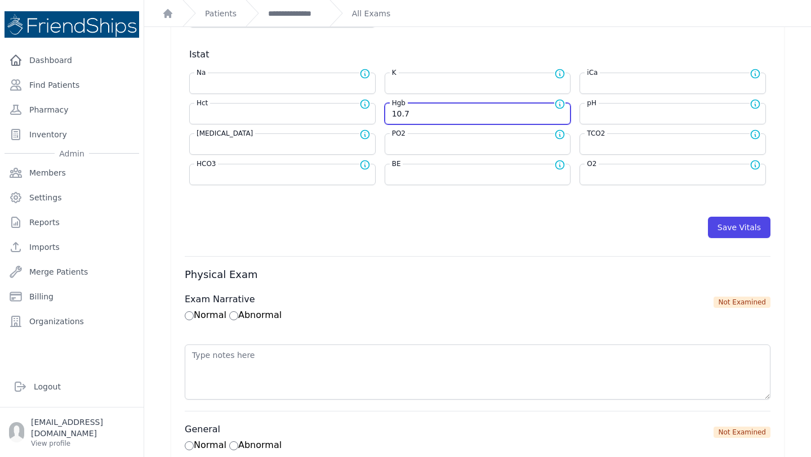
scroll to position [510, 0]
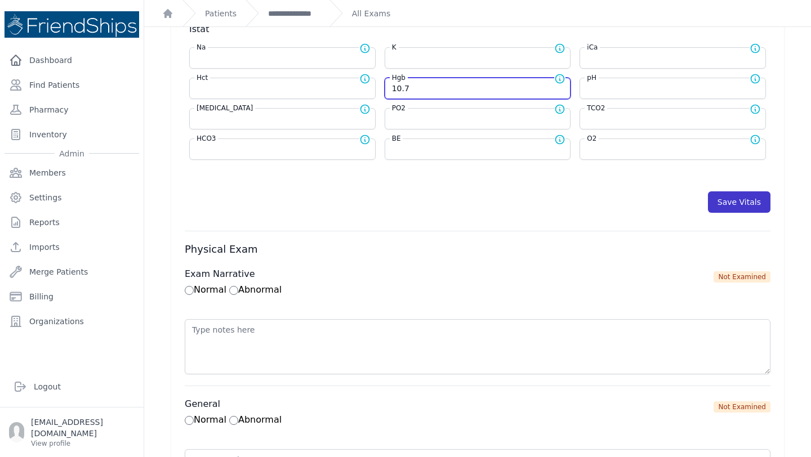
type input "10.7"
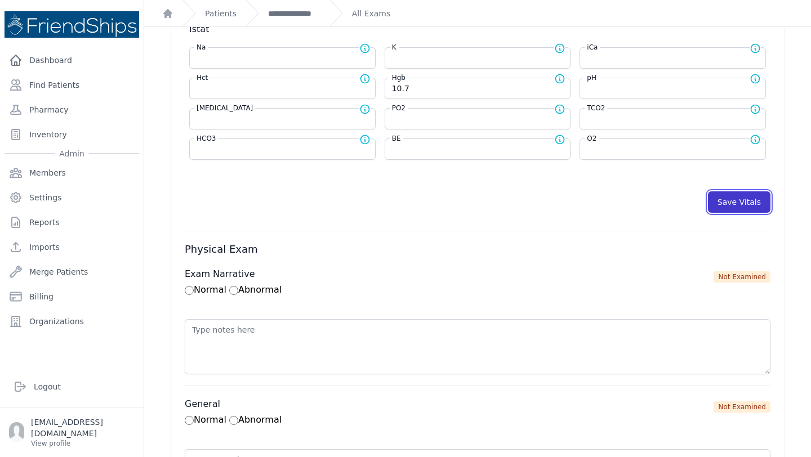
click at [737, 211] on button "Save Vitals" at bounding box center [739, 202] width 63 height 21
select select "Automatic"
select select "cm"
type input "15.0"
select select "kg"
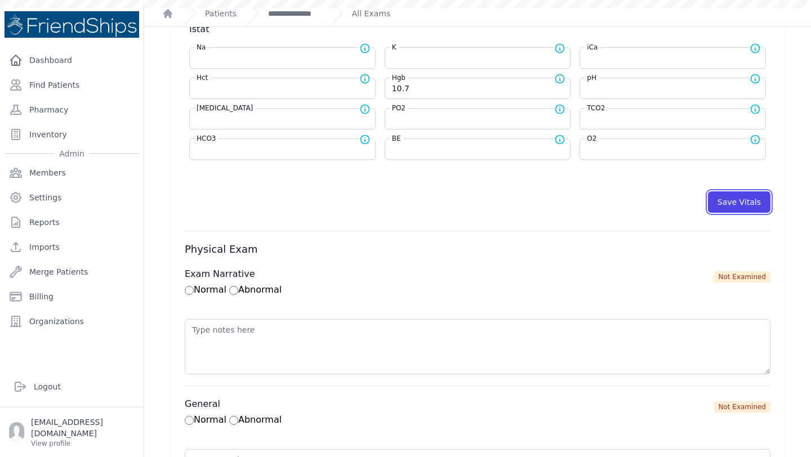
select select
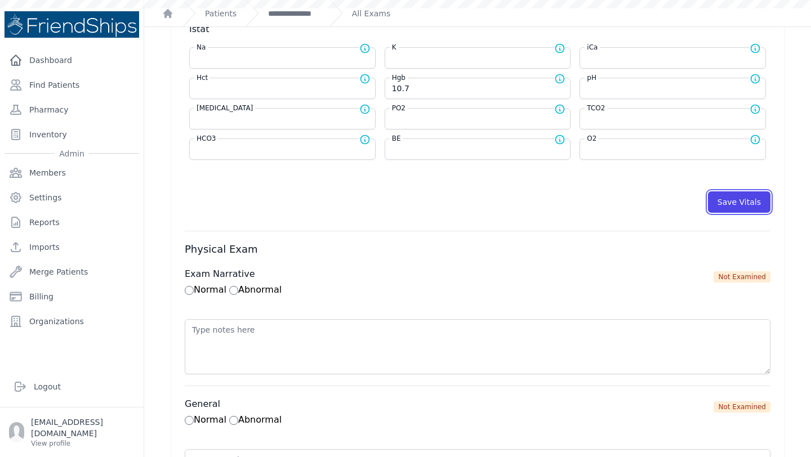
select select
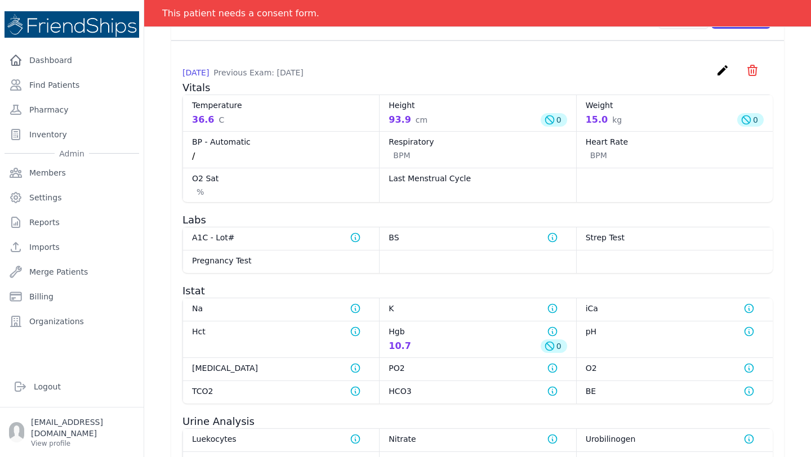
scroll to position [513, 0]
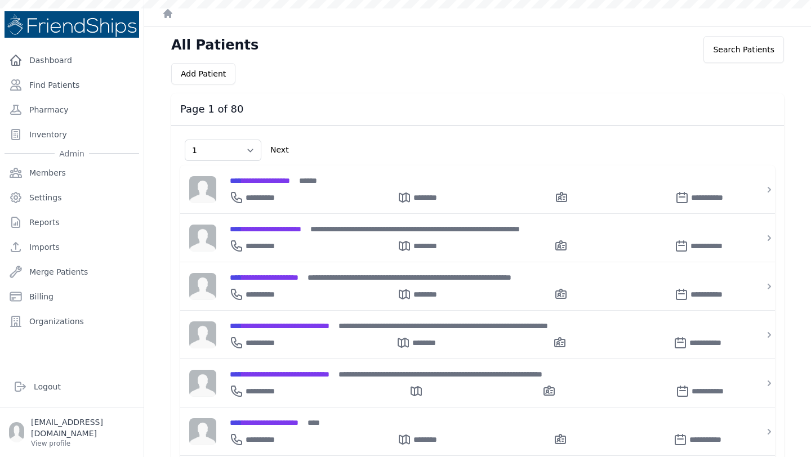
select select "1"
click at [59, 83] on link "Find Patients" at bounding box center [72, 85] width 135 height 23
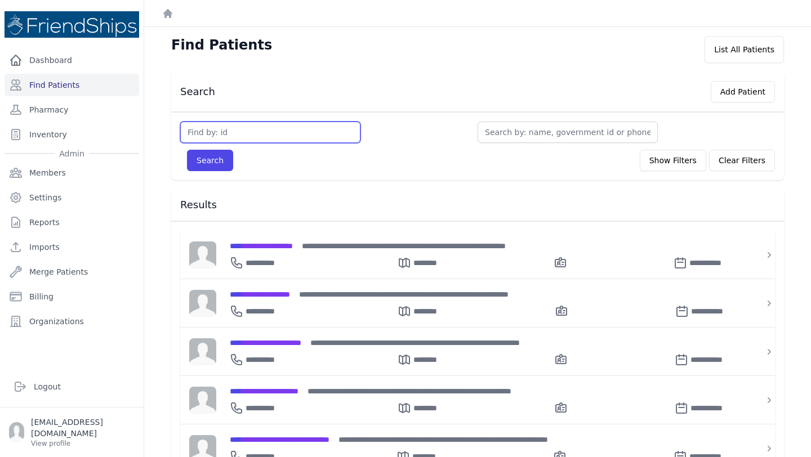
click at [255, 134] on input "text" at bounding box center [270, 132] width 180 height 21
type input "796"
click at [210, 173] on div "796 Search Show Filters Clear Filters Filter By Age [DEMOGRAPHIC_DATA] 21-40 41…" at bounding box center [477, 146] width 613 height 68
click at [209, 157] on button "Search" at bounding box center [210, 160] width 46 height 21
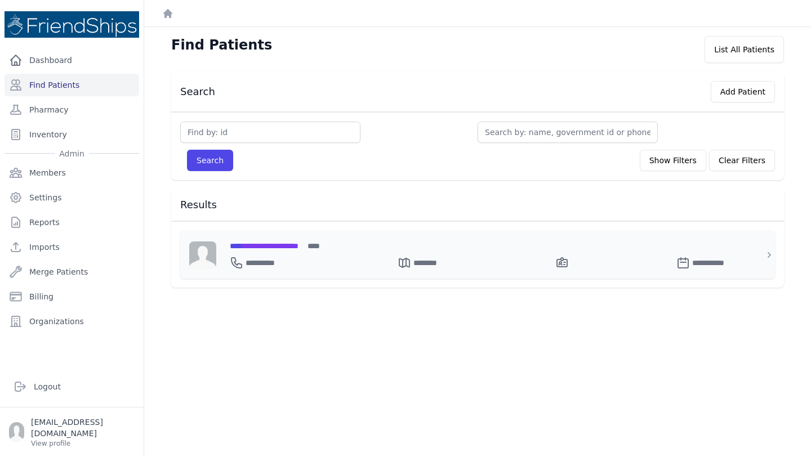
click at [294, 248] on span "**********" at bounding box center [264, 246] width 69 height 8
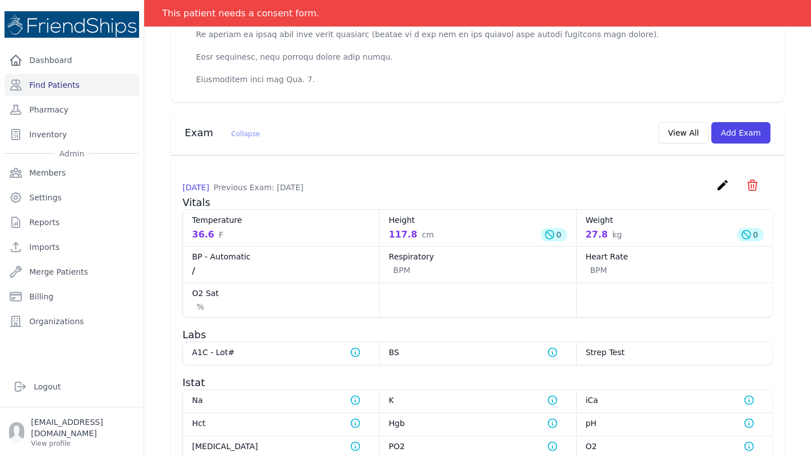
scroll to position [616, 0]
click at [724, 178] on icon "create" at bounding box center [723, 185] width 14 height 14
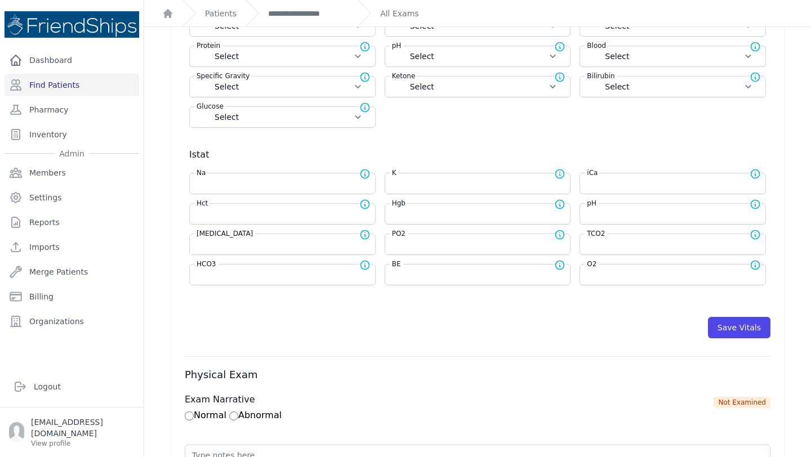
scroll to position [380, 0]
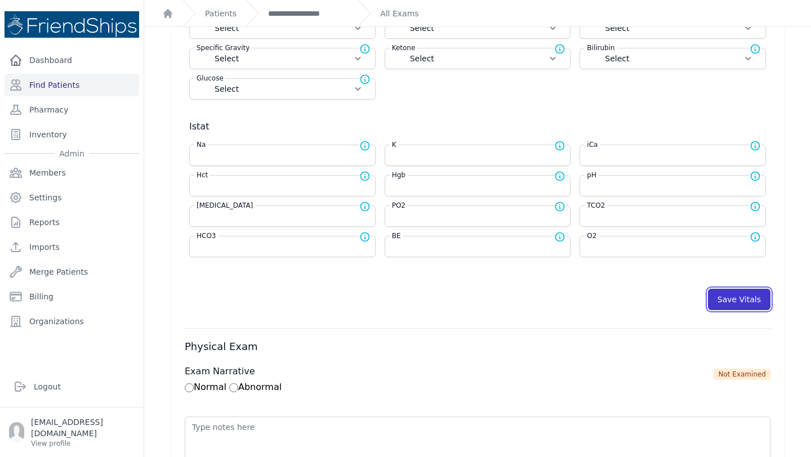
click at [742, 295] on button "Save Vitals" at bounding box center [739, 299] width 63 height 21
click at [730, 299] on button "Save Vitals" at bounding box center [739, 299] width 63 height 21
click at [305, 12] on link "**********" at bounding box center [308, 13] width 81 height 11
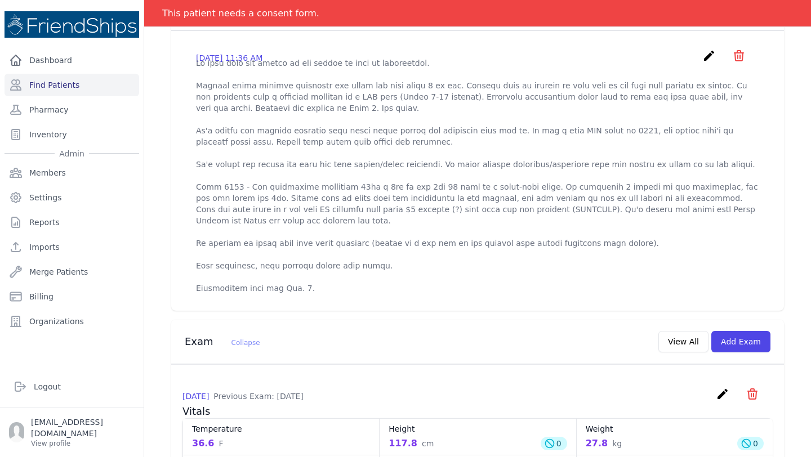
scroll to position [407, 0]
click at [749, 331] on button "Add Exam" at bounding box center [740, 341] width 59 height 21
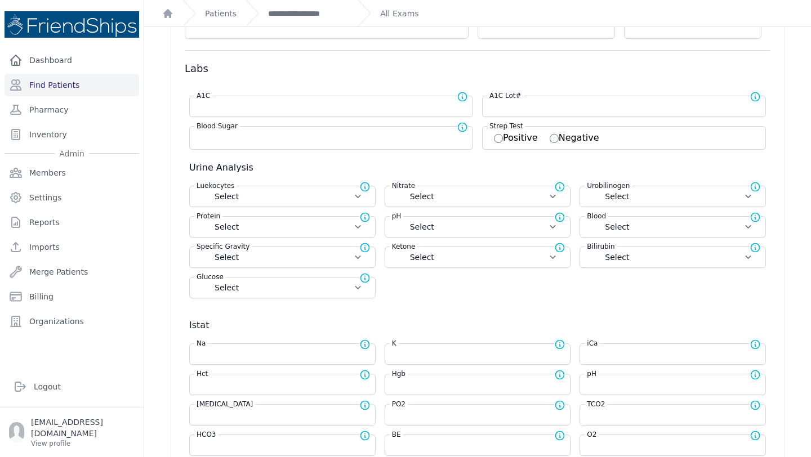
scroll to position [194, 0]
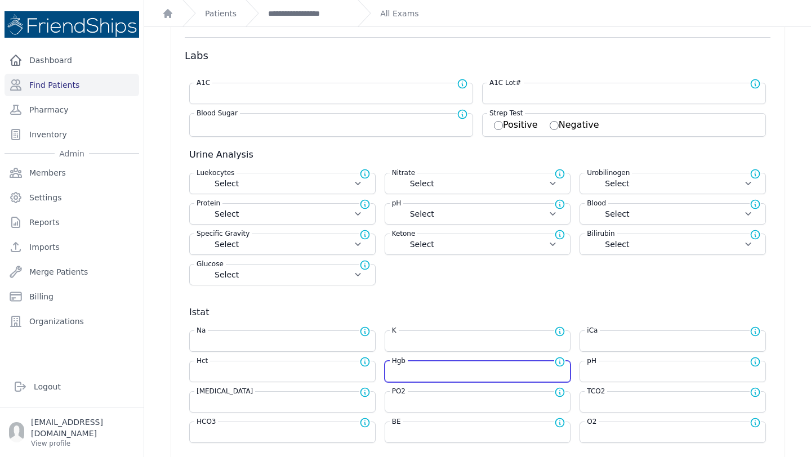
click at [421, 370] on input "number" at bounding box center [478, 371] width 172 height 11
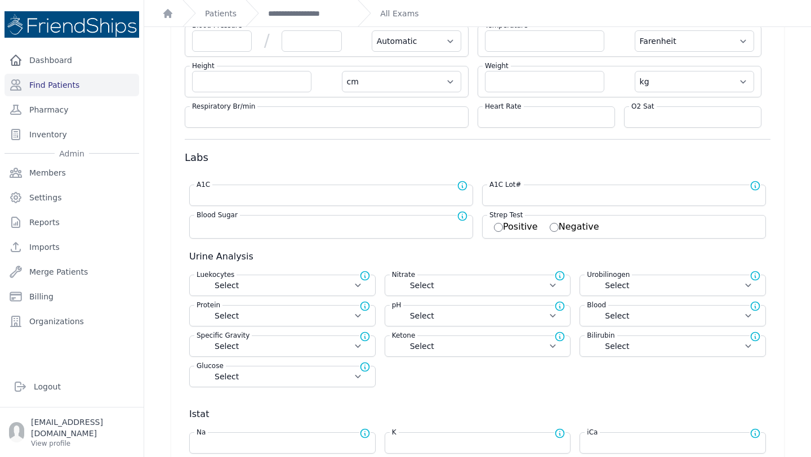
scroll to position [0, 0]
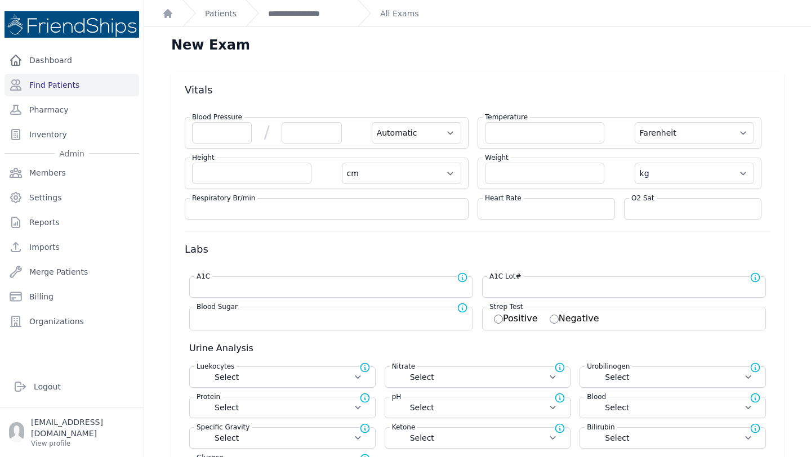
type input "14.1"
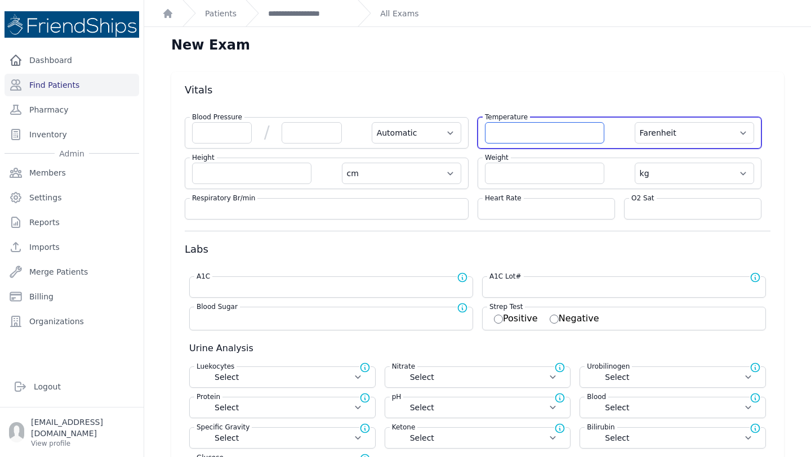
click at [517, 129] on input "number" at bounding box center [544, 132] width 119 height 21
select select "Automatic"
select select "F"
select select "cm"
select select "kg"
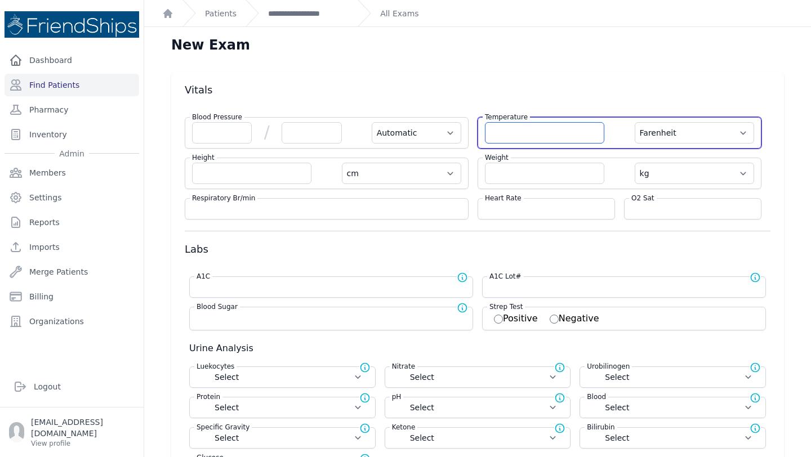
select select
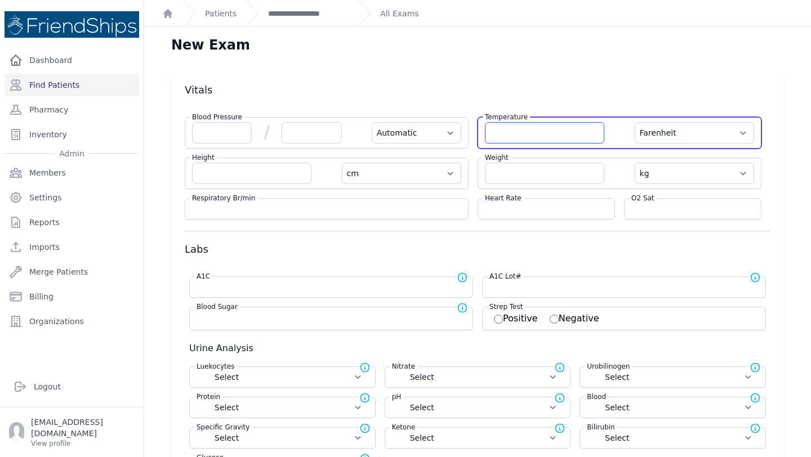
select select
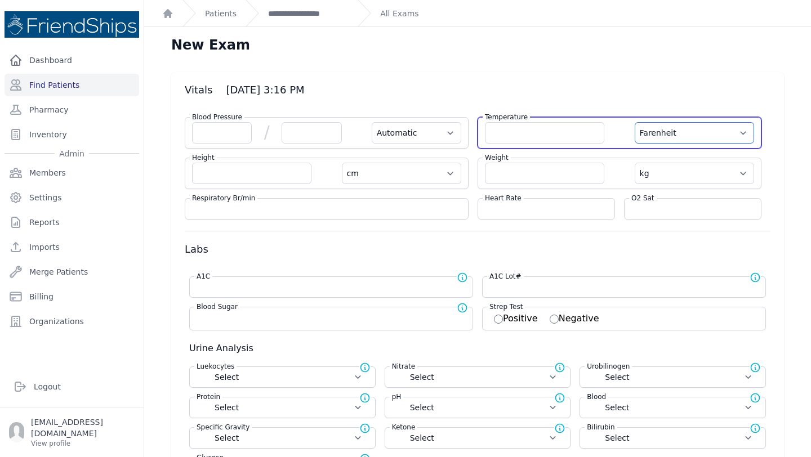
click at [643, 131] on select "Farenheit [PERSON_NAME]" at bounding box center [694, 132] width 119 height 21
select select "C"
select select "Automatic"
select select "cm"
select select "kg"
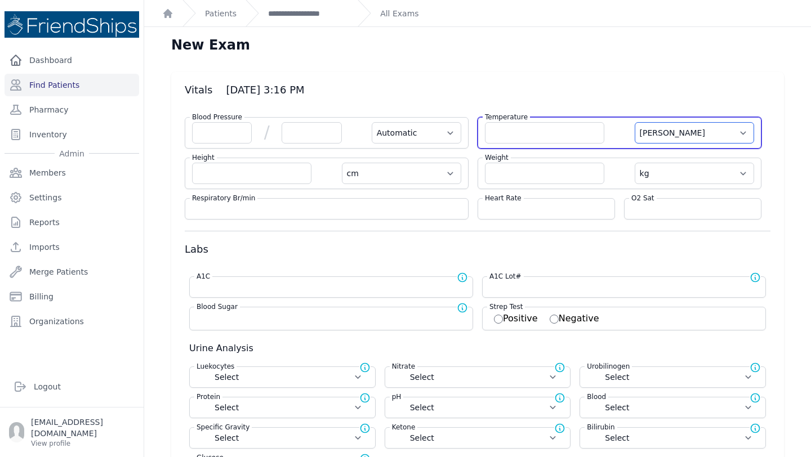
select select
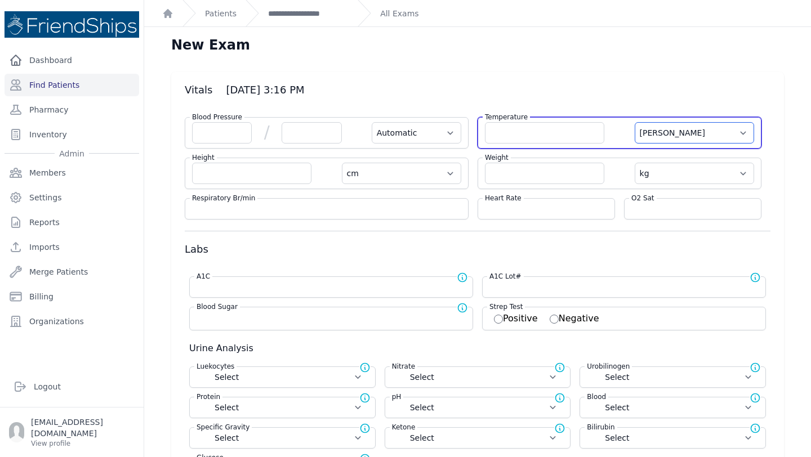
select select
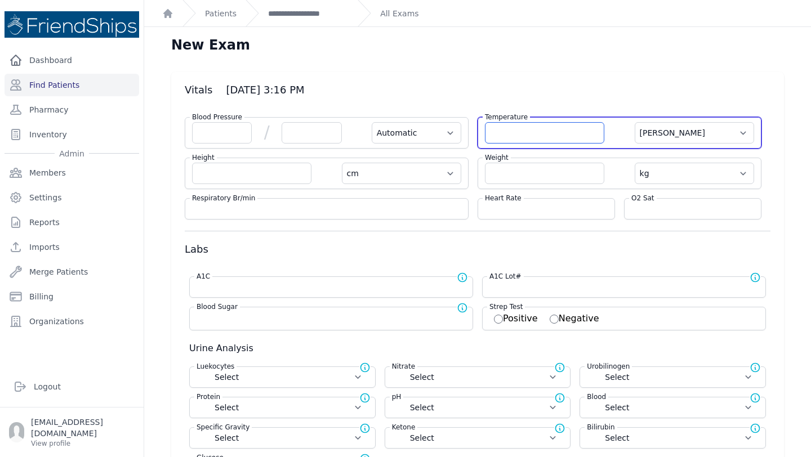
click at [549, 134] on input "number" at bounding box center [544, 132] width 119 height 21
type input "36.4"
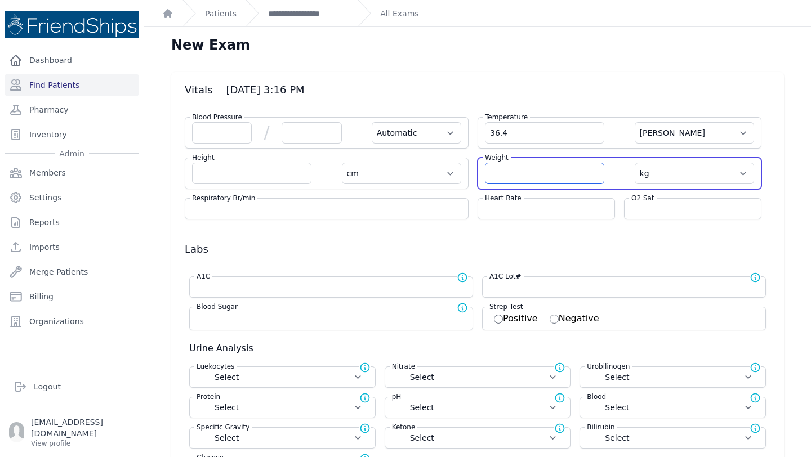
click at [511, 171] on input "number" at bounding box center [544, 173] width 119 height 21
select select "Automatic"
select select "C"
select select "cm"
select select "kg"
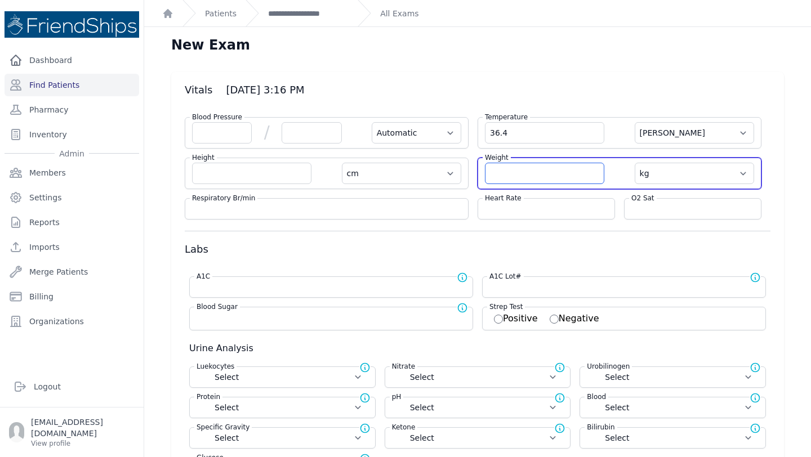
select select
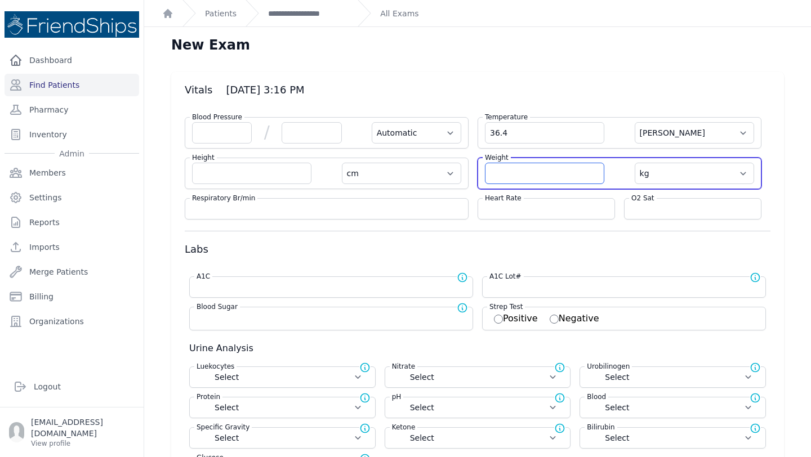
select select
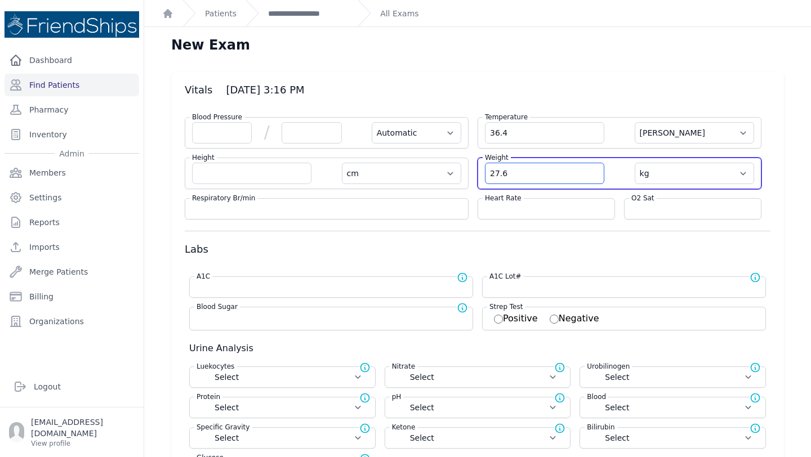
type input "27.6"
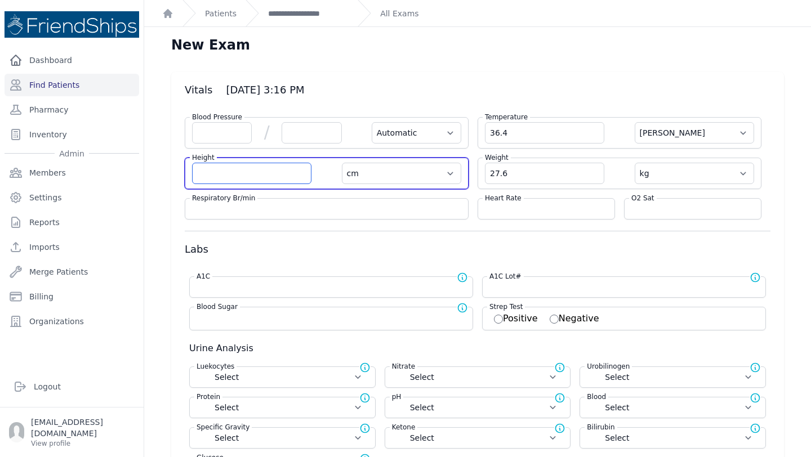
click at [223, 175] on input "number" at bounding box center [251, 173] width 119 height 21
select select "Automatic"
select select "C"
select select "cm"
select select "kg"
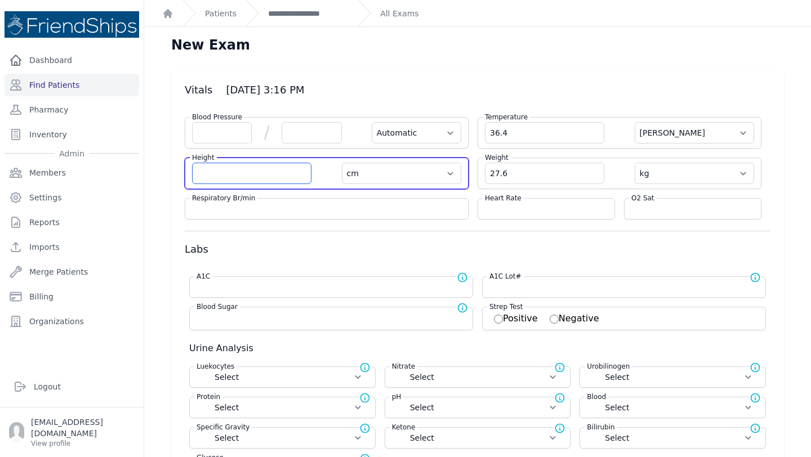
select select
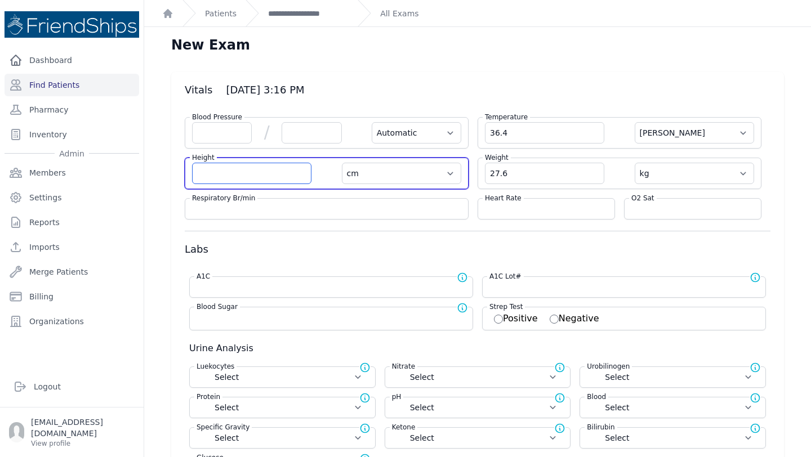
select select
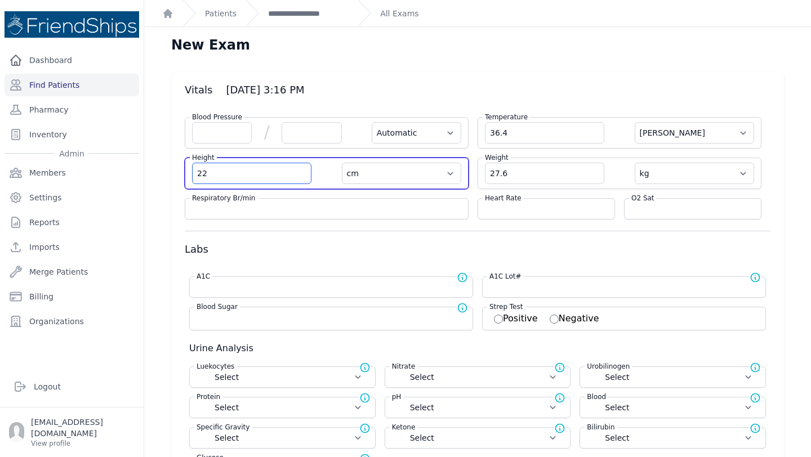
type input "2"
type input "116.1"
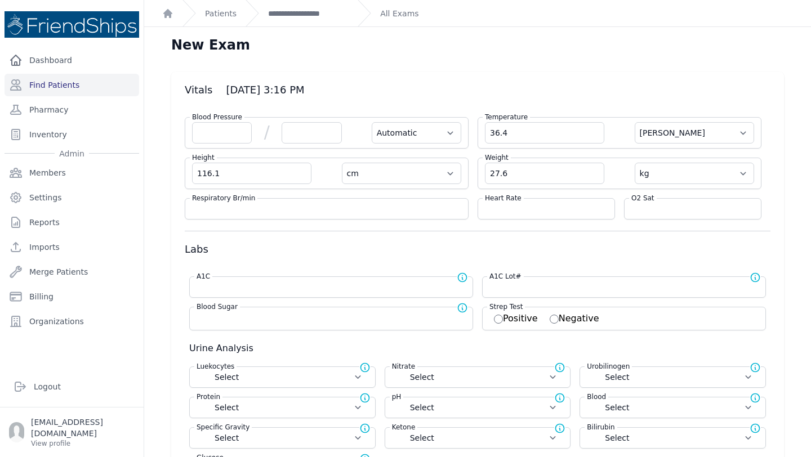
click at [366, 128] on span at bounding box center [357, 132] width 30 height 21
select select "Automatic"
select select "cm"
select select "kg"
select select
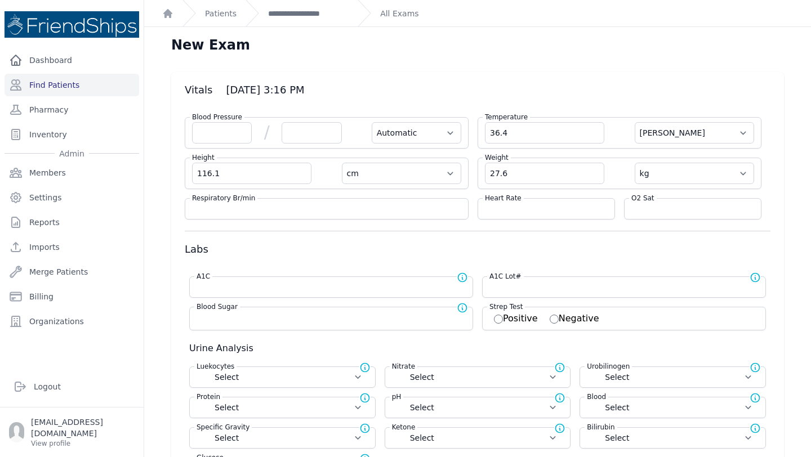
select select
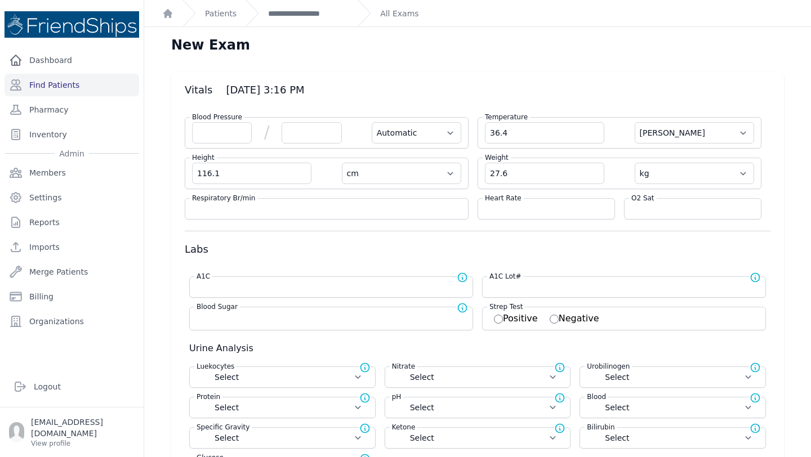
select select
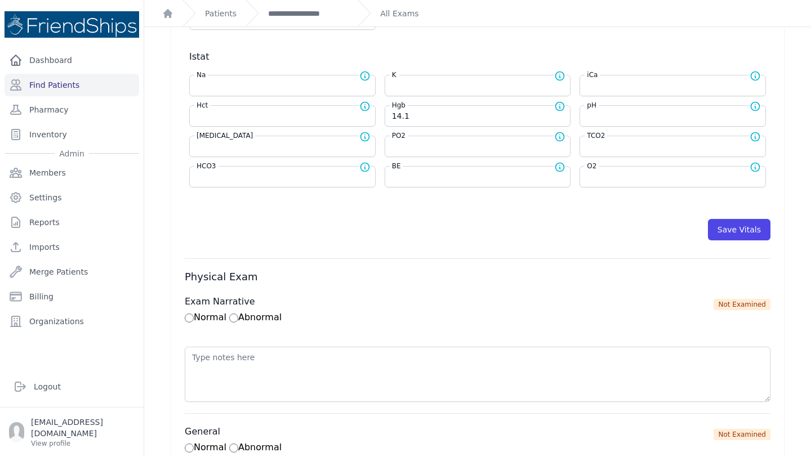
scroll to position [428, 0]
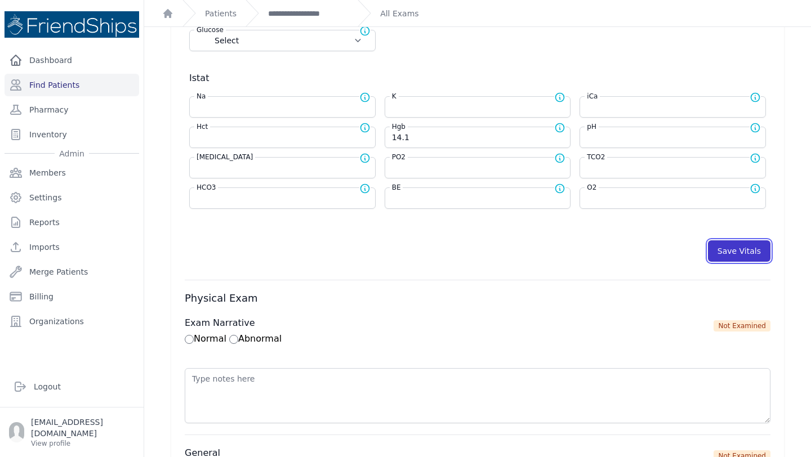
click at [750, 256] on button "Save Vitals" at bounding box center [739, 251] width 63 height 21
click at [741, 247] on button "Save Vitals" at bounding box center [739, 251] width 63 height 21
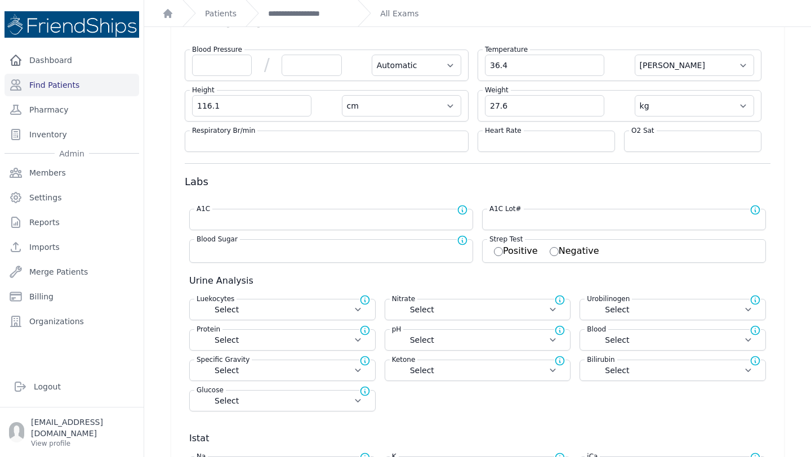
scroll to position [0, 0]
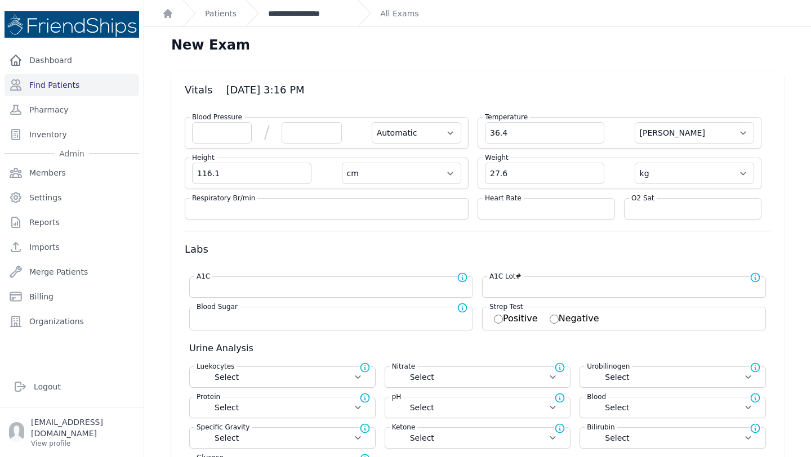
click at [297, 12] on link "**********" at bounding box center [308, 13] width 81 height 11
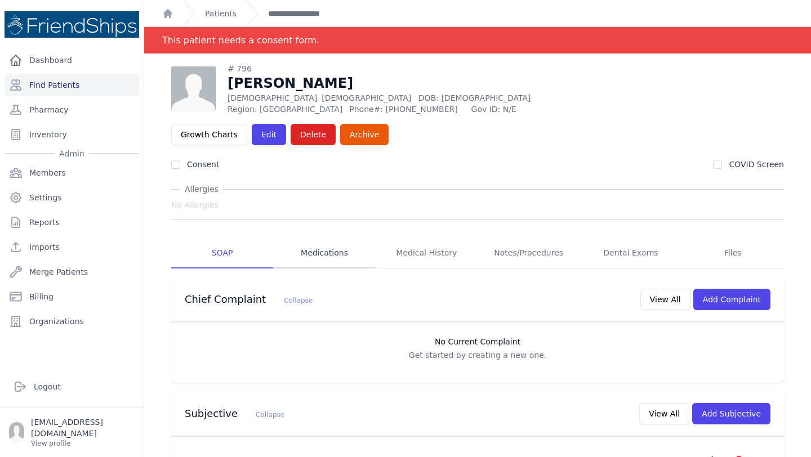
scroll to position [28, 0]
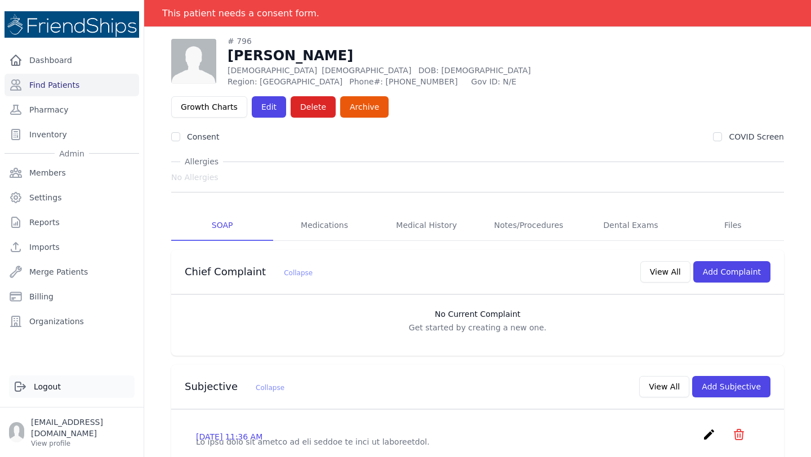
click at [41, 395] on link "Logout" at bounding box center [72, 387] width 126 height 23
